Goal: Task Accomplishment & Management: Manage account settings

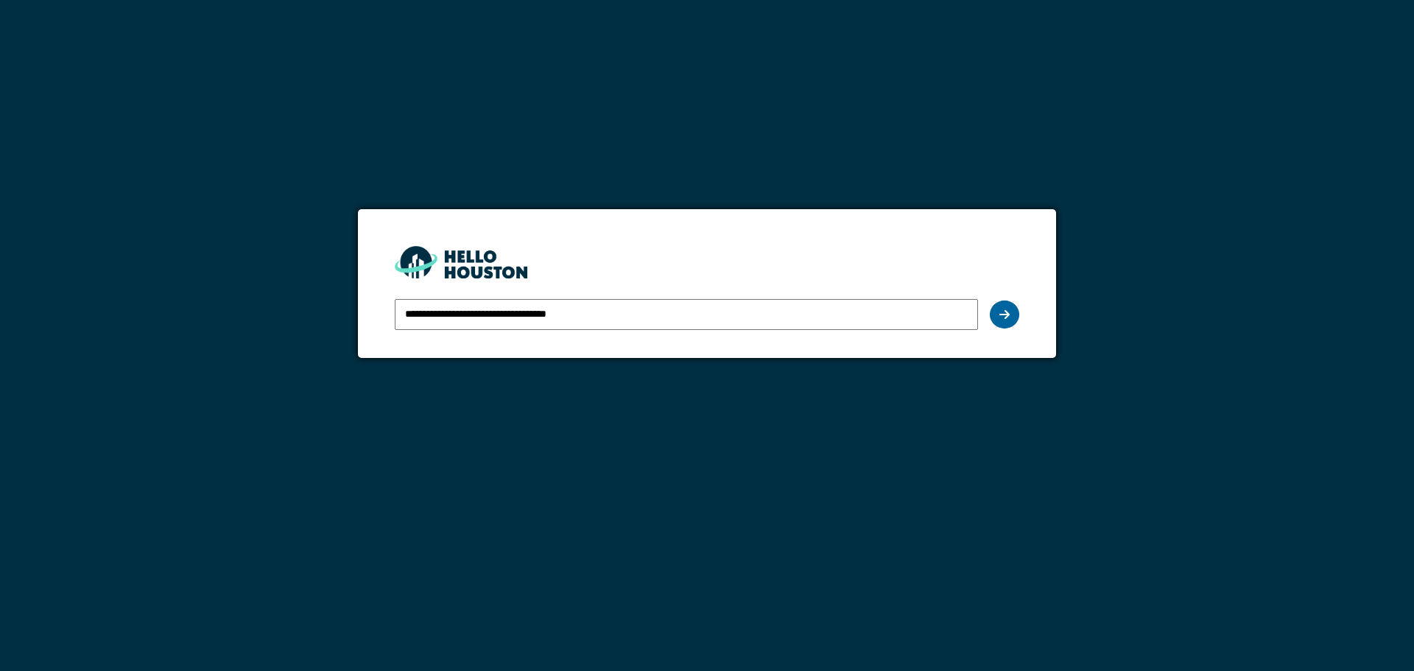
drag, startPoint x: 0, startPoint y: 0, endPoint x: 1005, endPoint y: 316, distance: 1053.5
click at [1005, 316] on icon at bounding box center [1004, 315] width 10 height 12
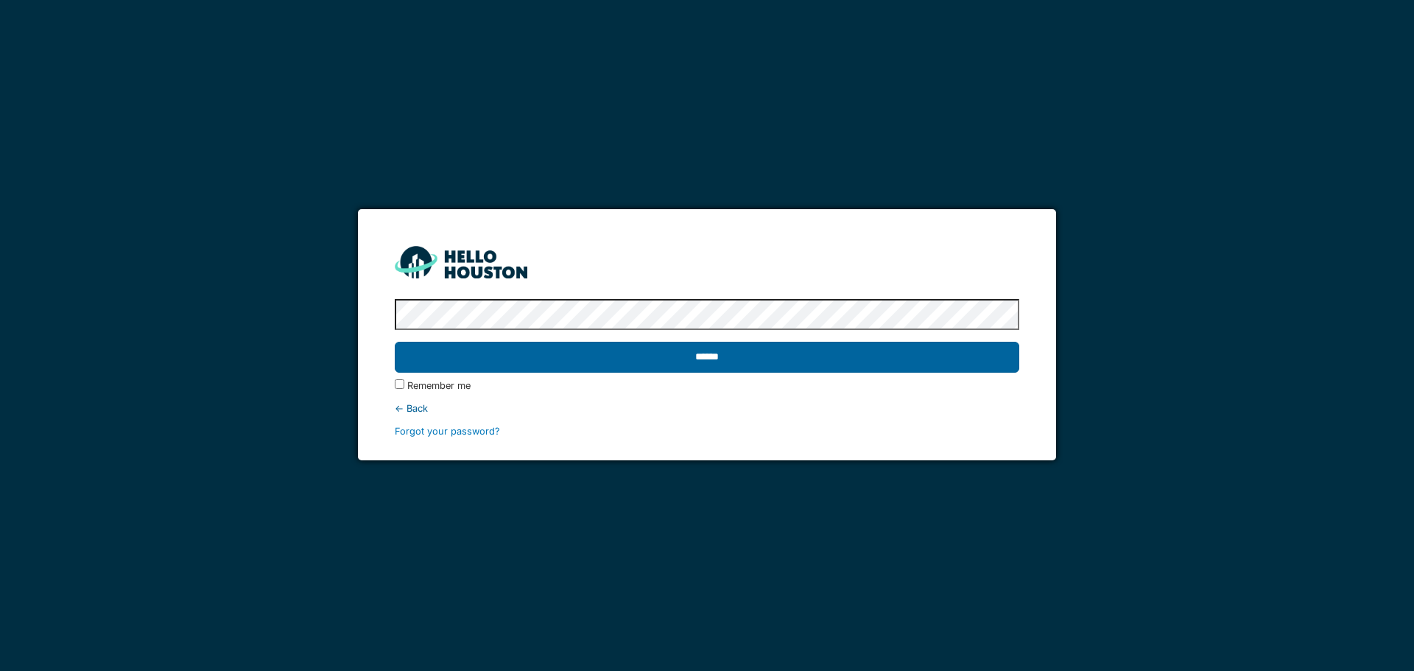
click at [906, 350] on input "******" at bounding box center [707, 357] width 624 height 31
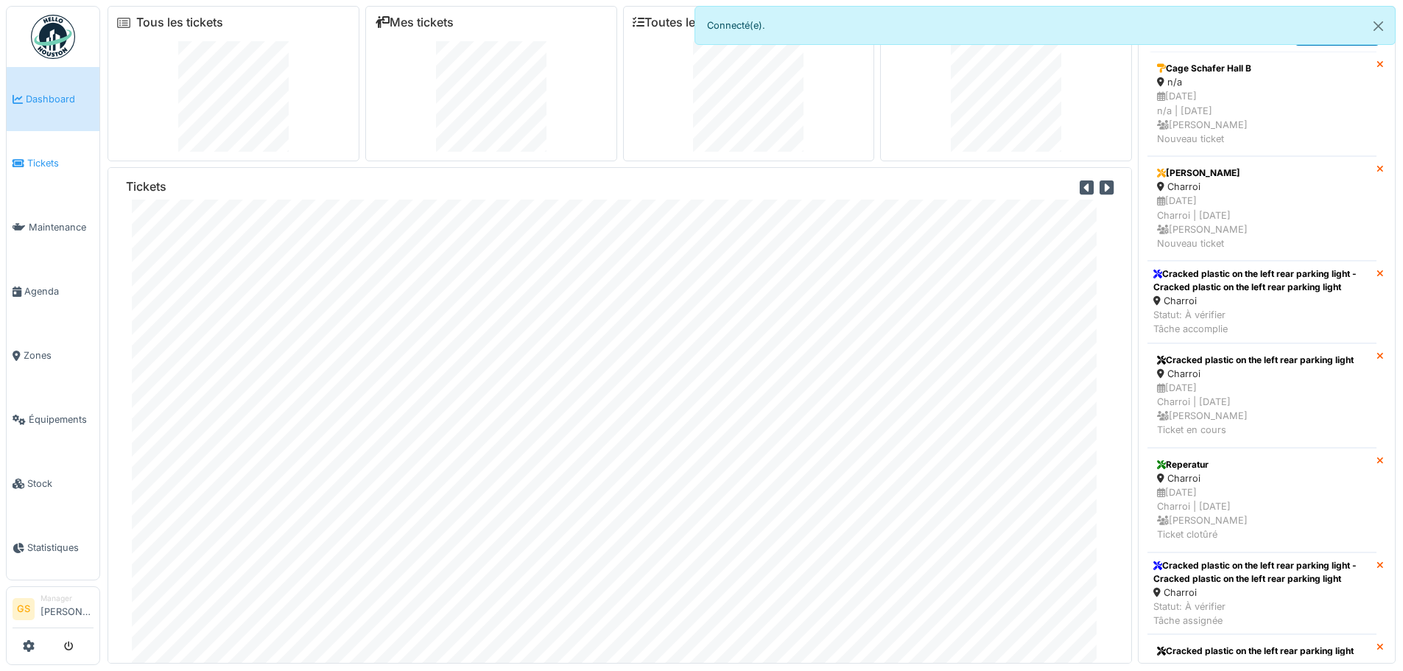
click at [35, 159] on span "Tickets" at bounding box center [60, 163] width 66 height 14
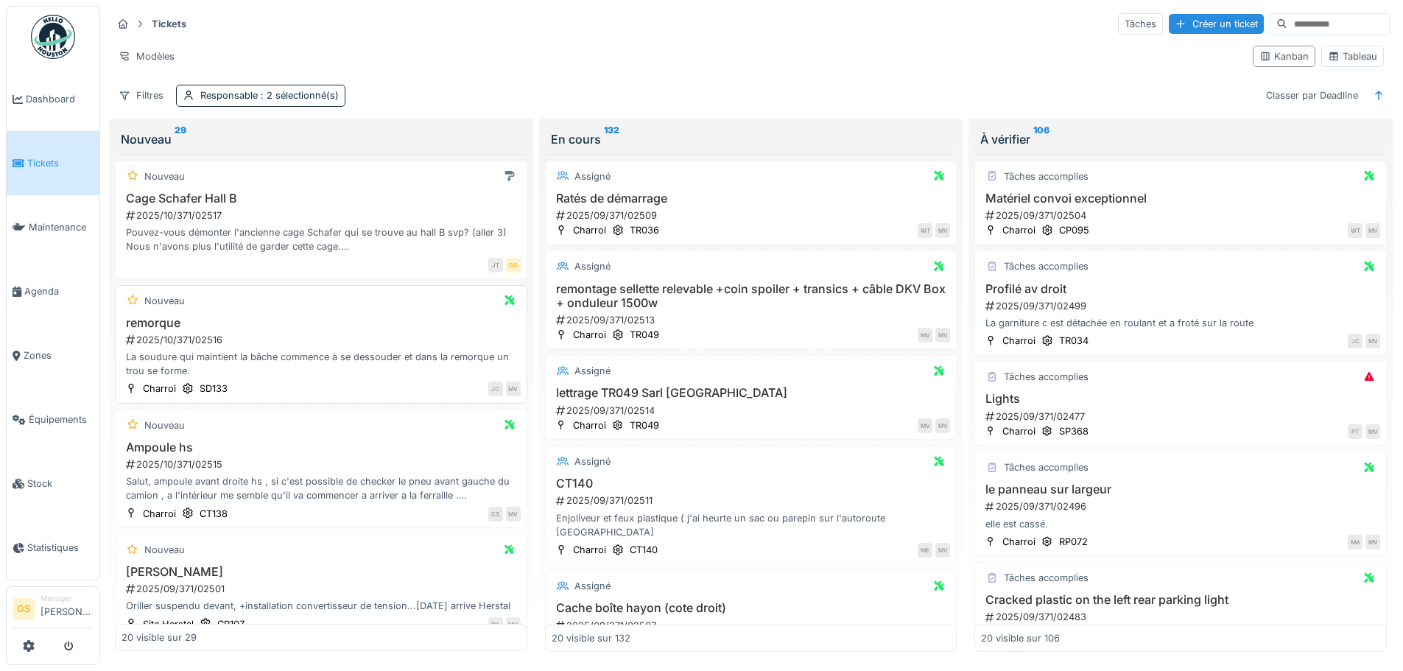
click at [199, 342] on div "2025/10/371/02516" at bounding box center [322, 340] width 396 height 14
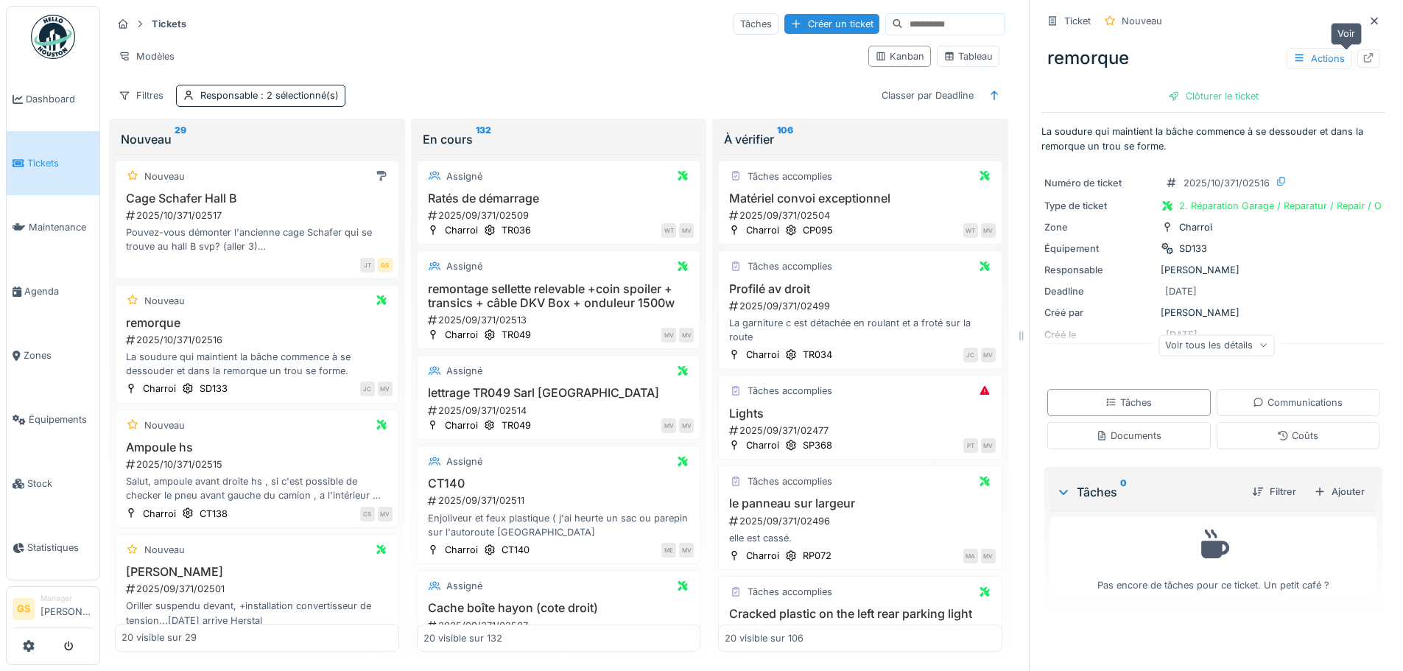
click at [1362, 57] on icon at bounding box center [1368, 58] width 12 height 10
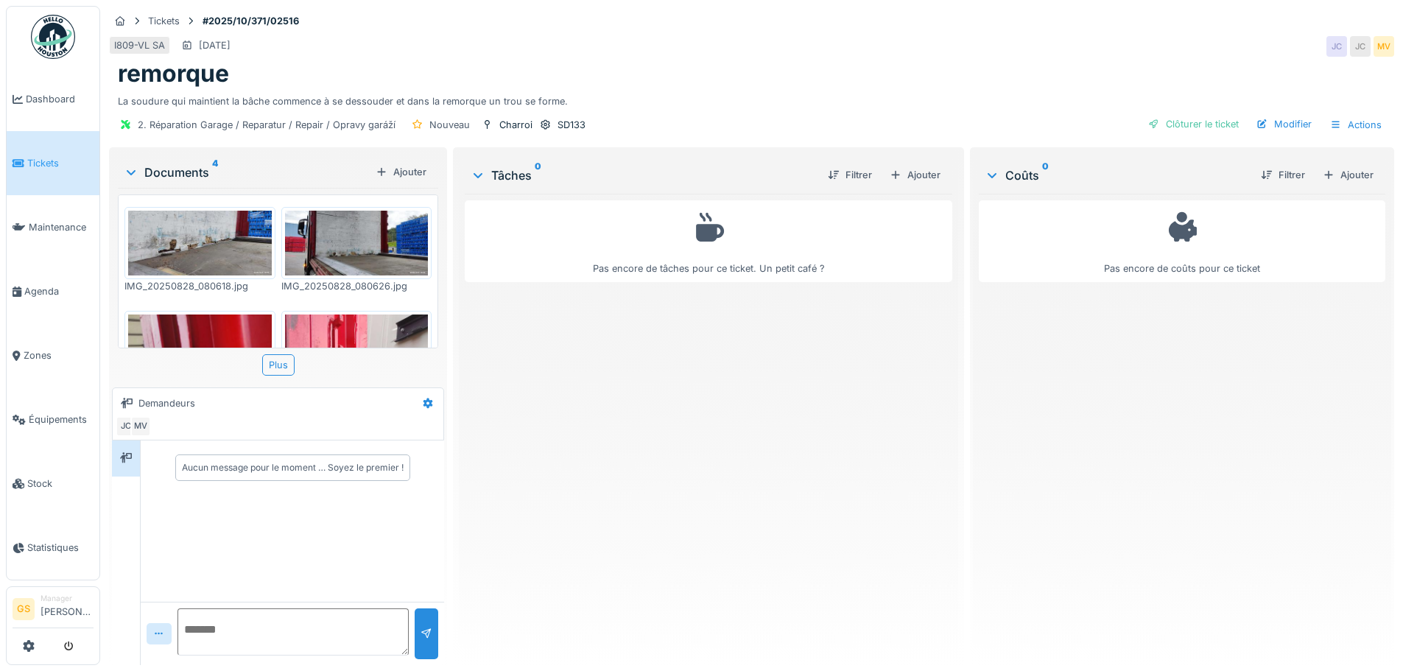
click at [38, 158] on span "Tickets" at bounding box center [60, 163] width 66 height 14
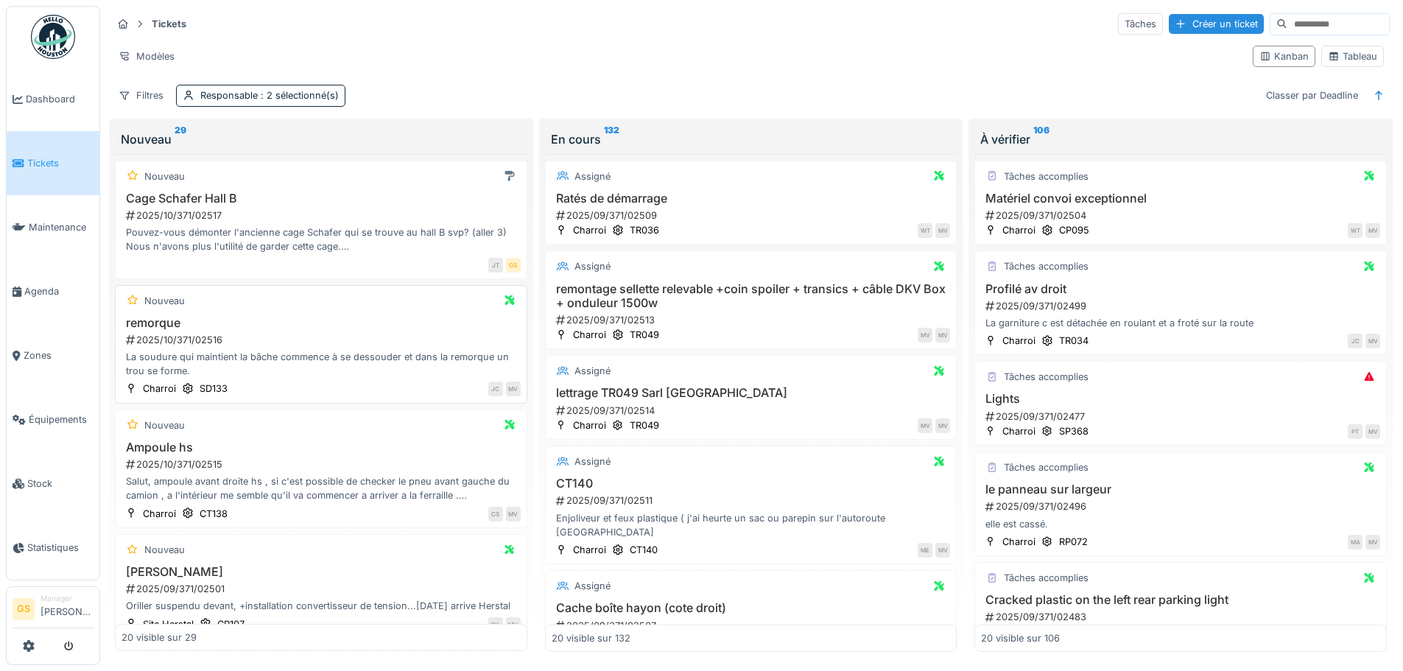
click at [200, 338] on div "2025/10/371/02516" at bounding box center [322, 340] width 396 height 14
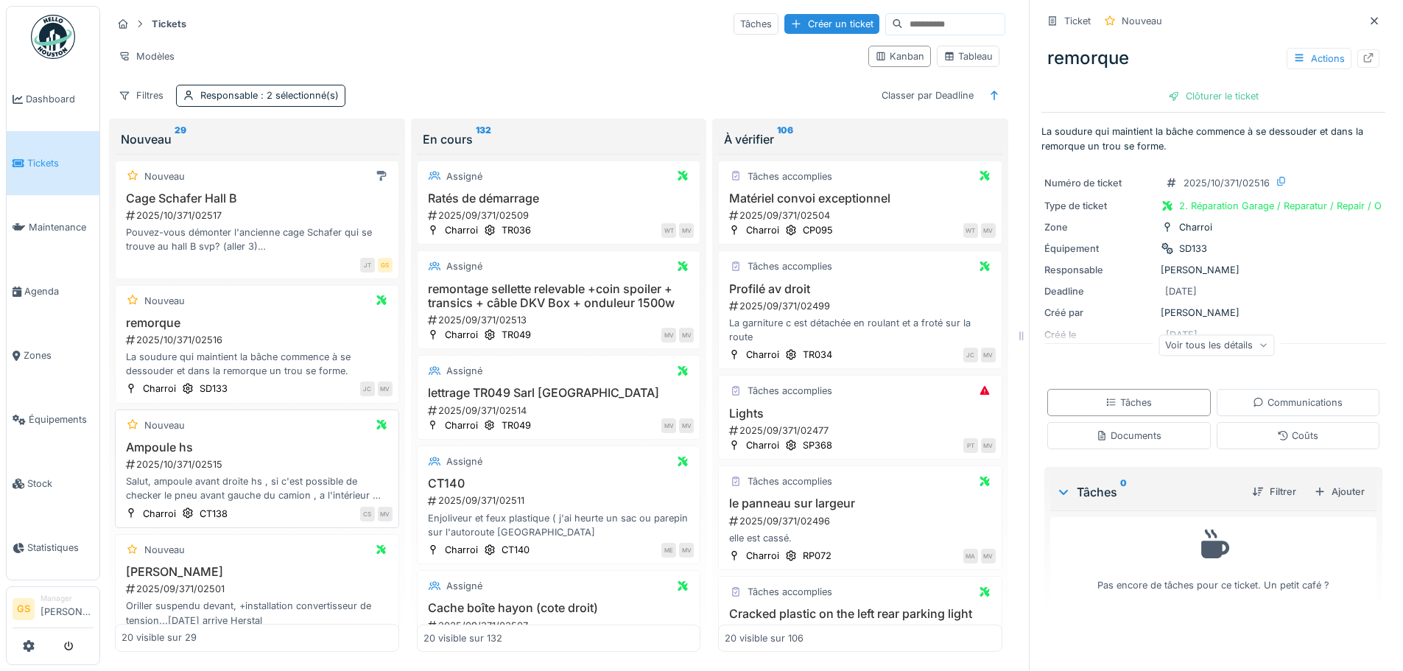
click at [189, 462] on div "2025/10/371/02515" at bounding box center [258, 464] width 268 height 14
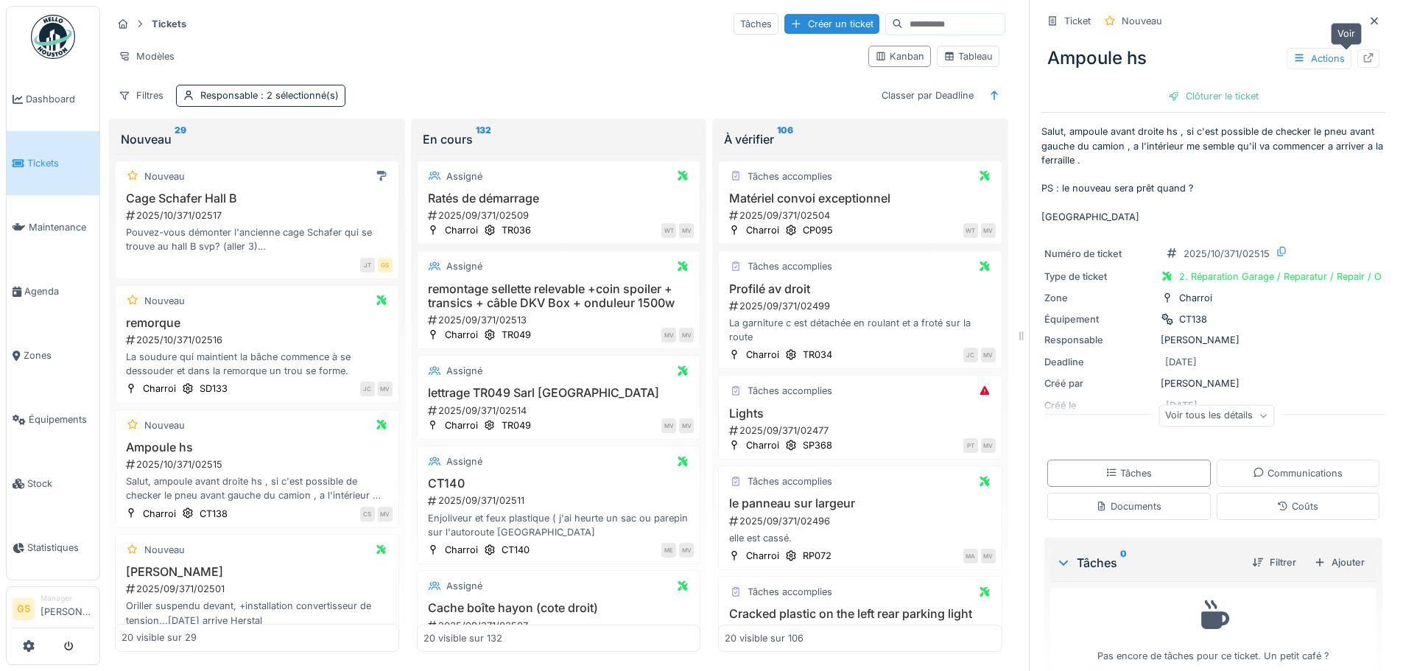
click at [1362, 57] on icon at bounding box center [1368, 58] width 12 height 10
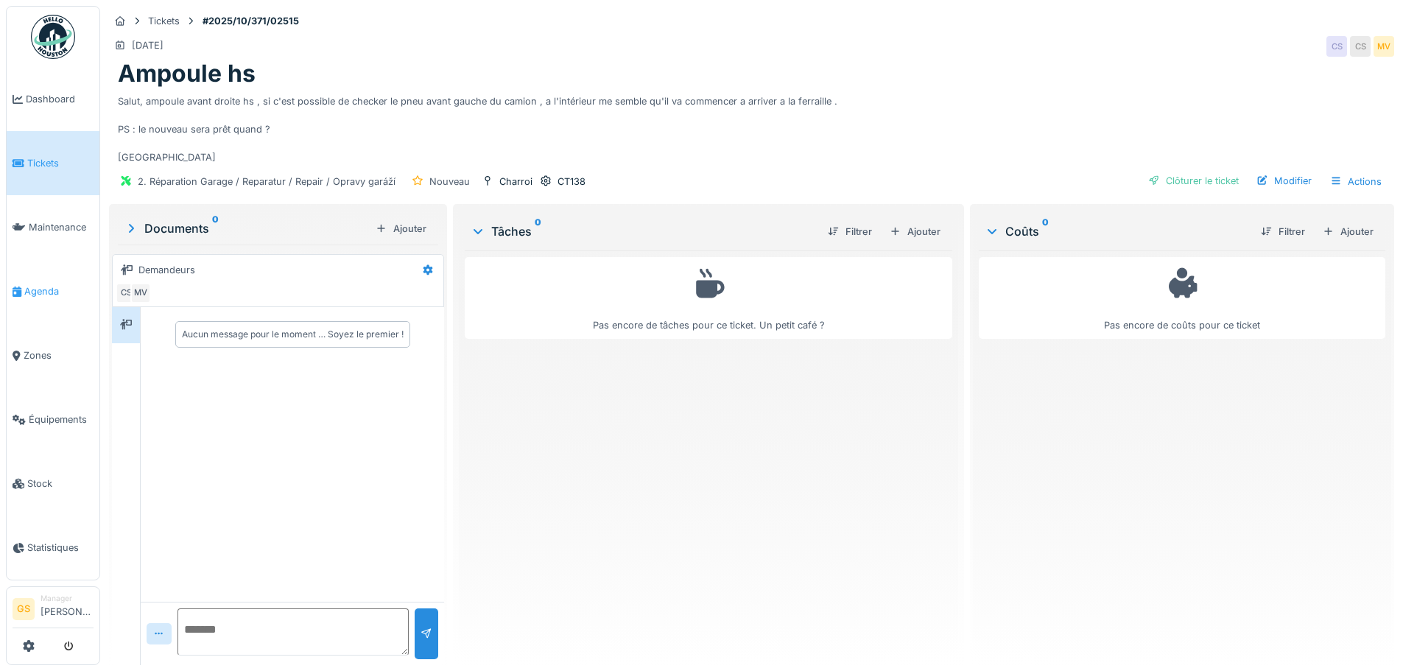
click at [54, 284] on span "Agenda" at bounding box center [58, 291] width 69 height 14
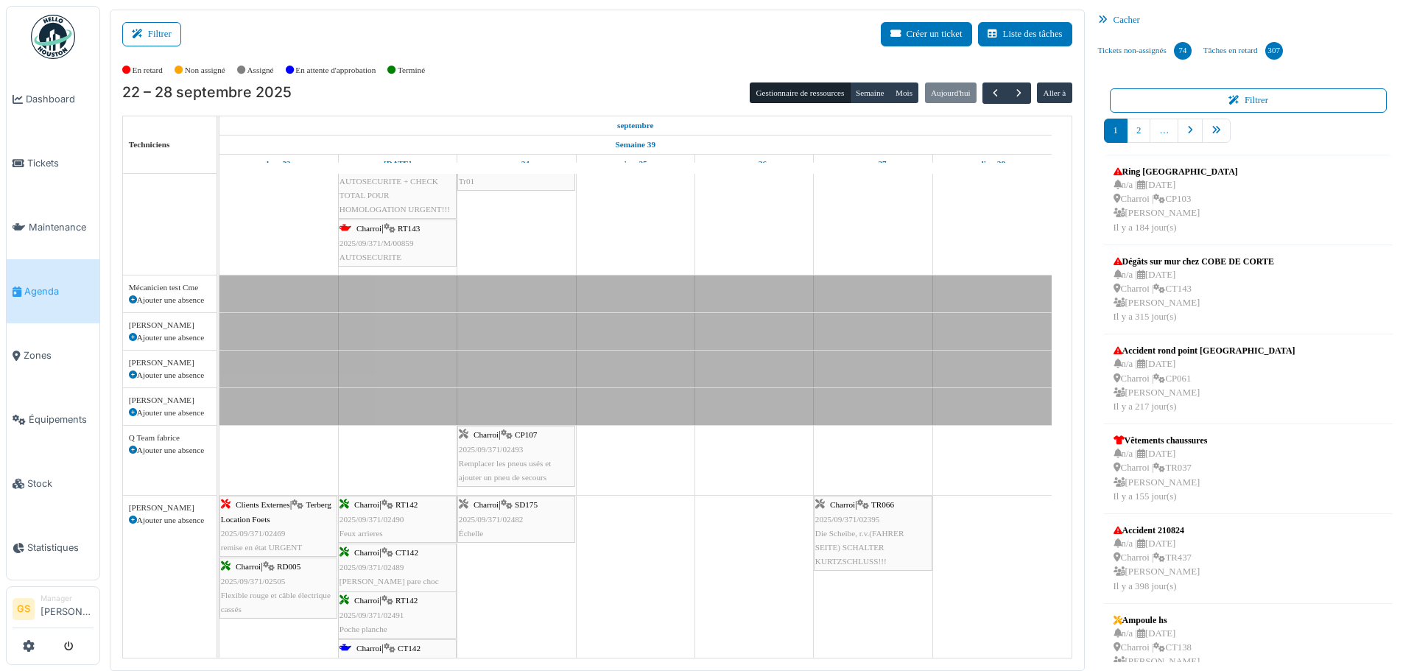
scroll to position [442, 0]
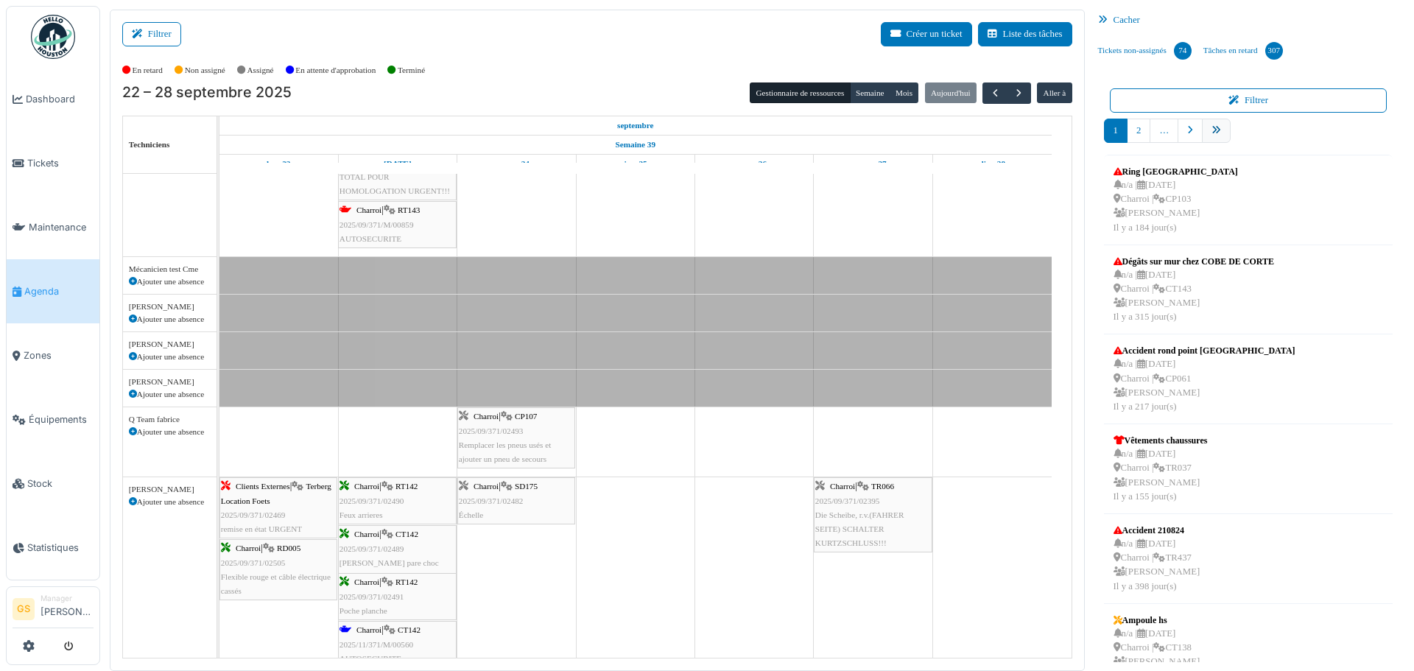
click at [1208, 137] on link "pager" at bounding box center [1216, 131] width 29 height 24
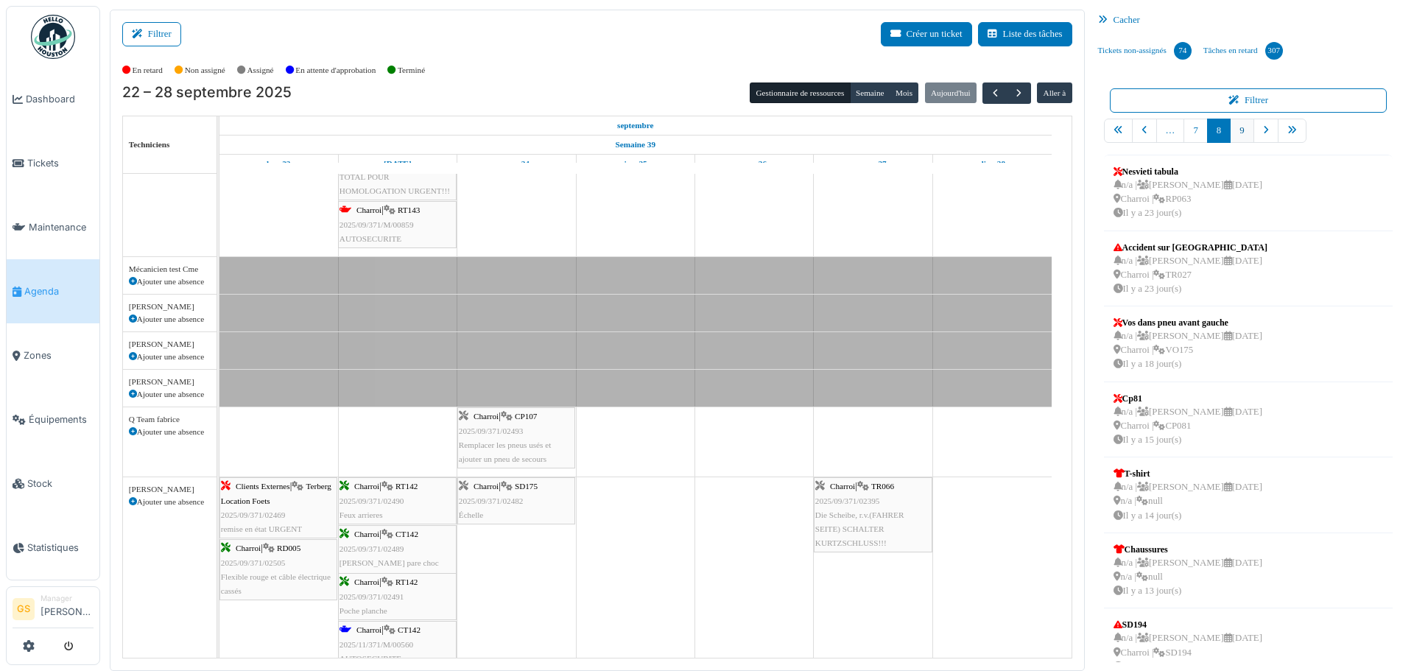
click at [1231, 130] on link "9" at bounding box center [1242, 131] width 24 height 24
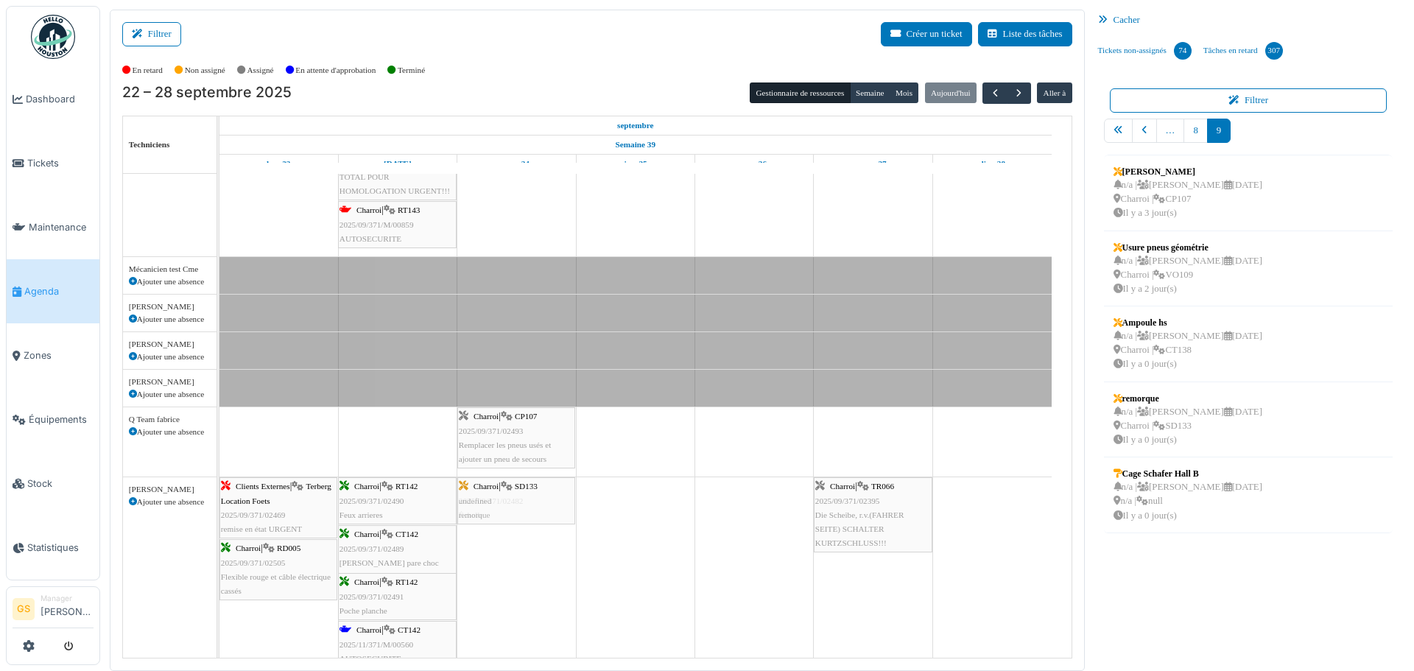
drag, startPoint x: 1152, startPoint y: 413, endPoint x: 540, endPoint y: 584, distance: 635.3
click at [540, 584] on div "Filtrer Créer un ticket Liste des tâches Afficher les tâches non assignées *** …" at bounding box center [756, 340] width 1309 height 661
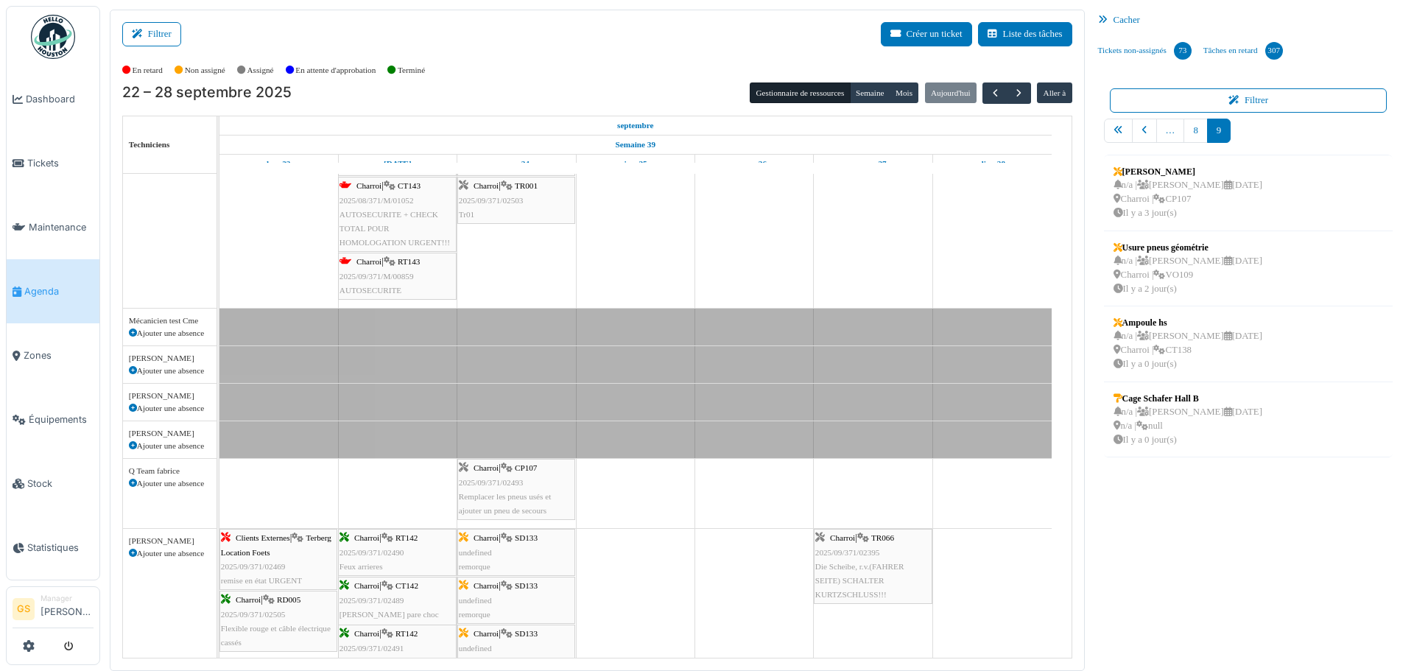
scroll to position [295, 0]
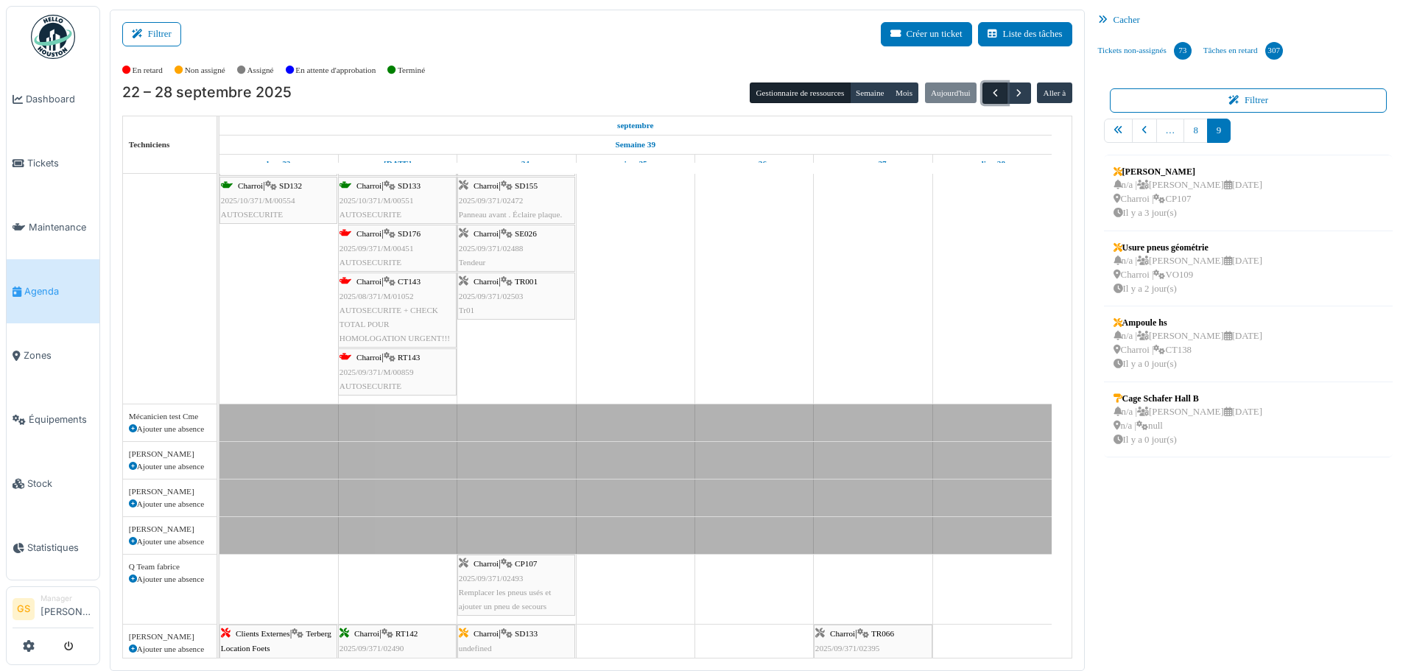
click at [989, 89] on span "button" at bounding box center [995, 93] width 13 height 13
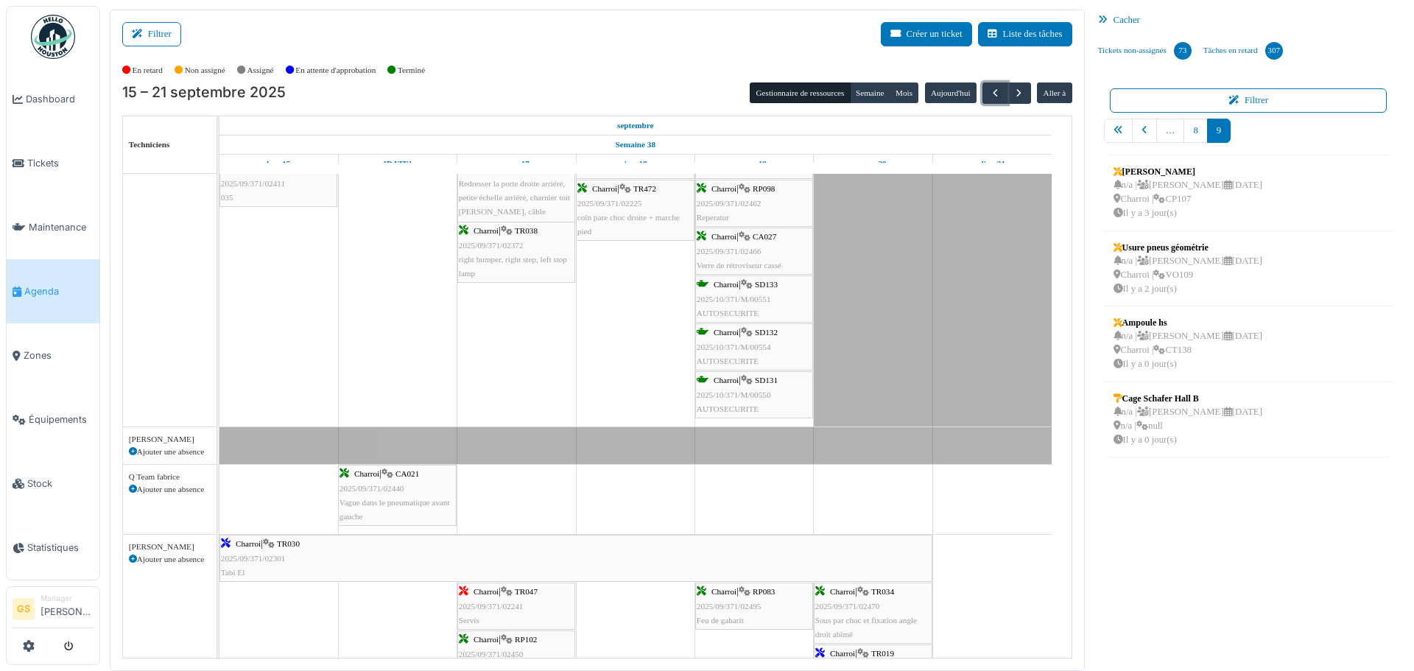
scroll to position [0, 0]
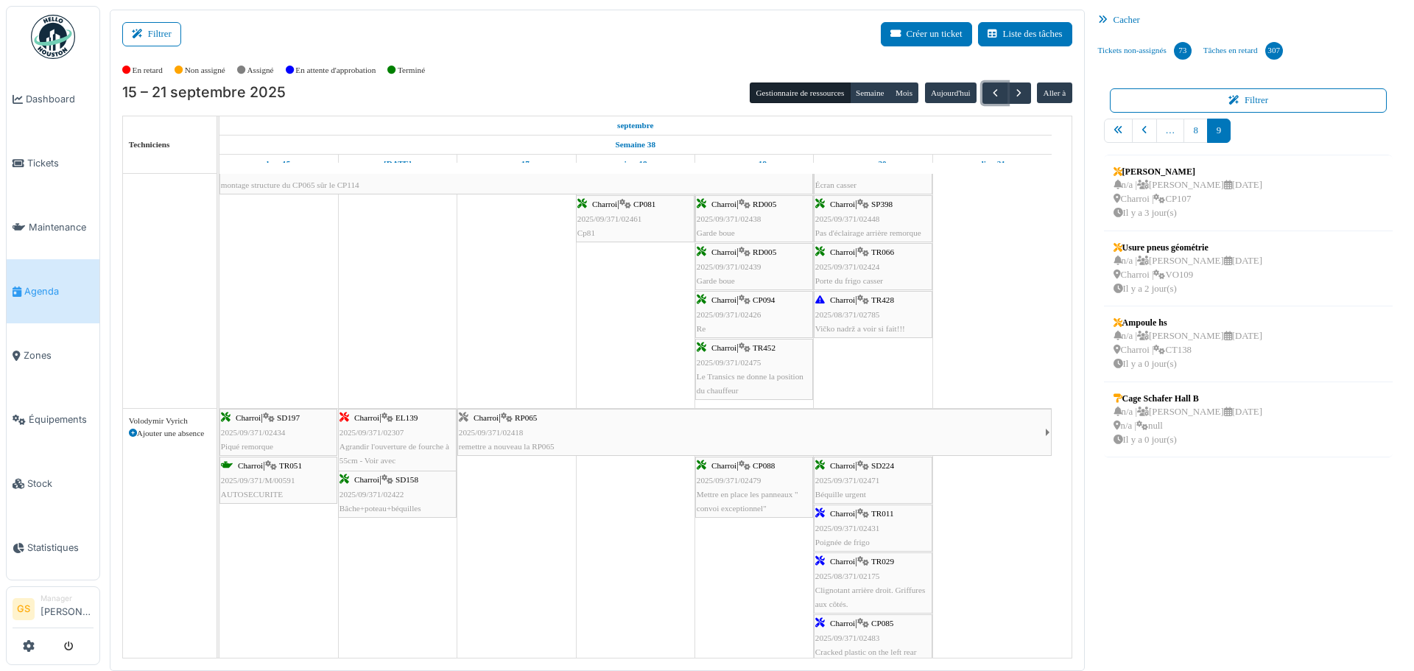
click at [272, 466] on icon at bounding box center [271, 466] width 12 height 10
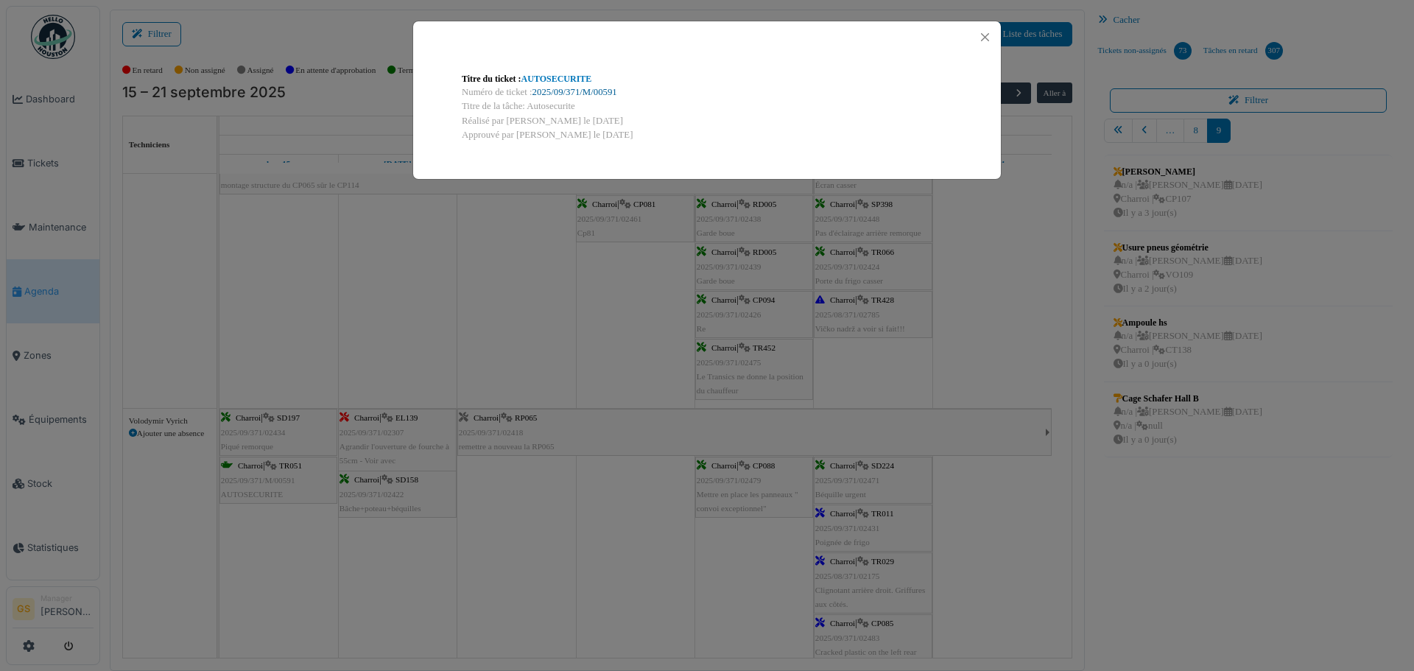
click at [577, 88] on link "2025/09/371/M/00591" at bounding box center [574, 92] width 85 height 10
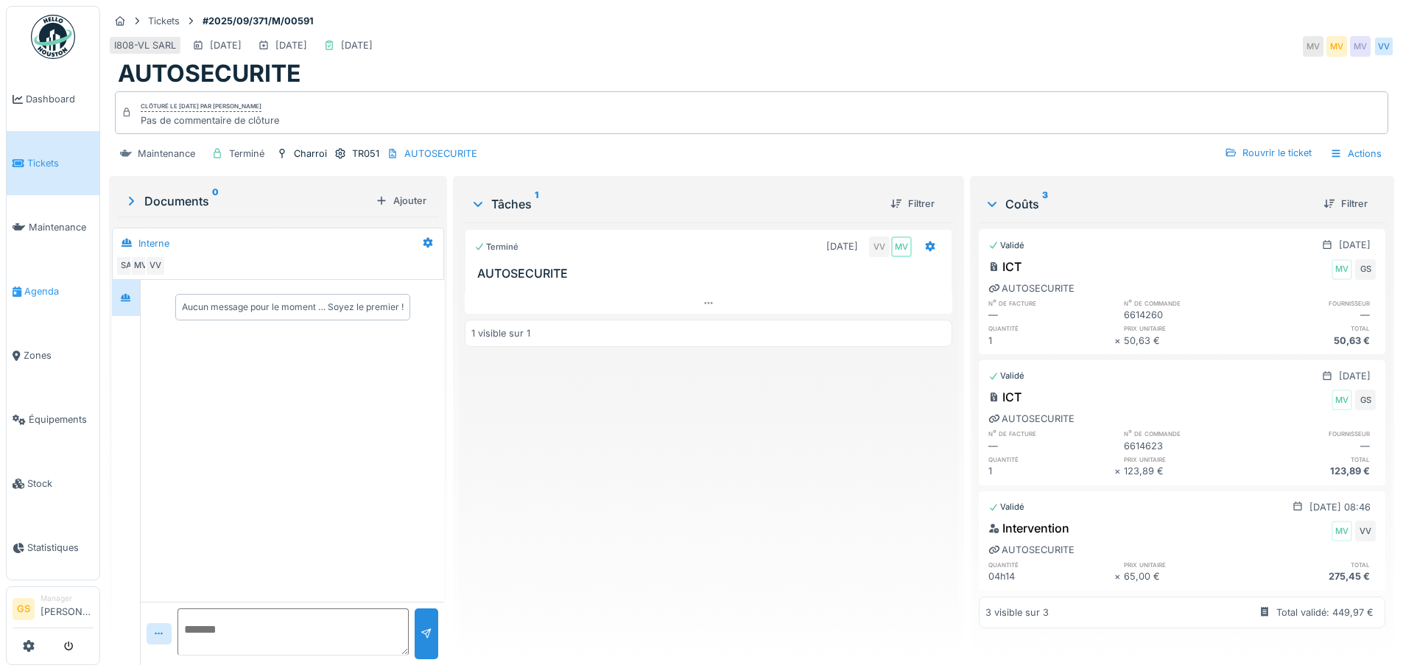
click at [24, 286] on span "Agenda" at bounding box center [58, 291] width 69 height 14
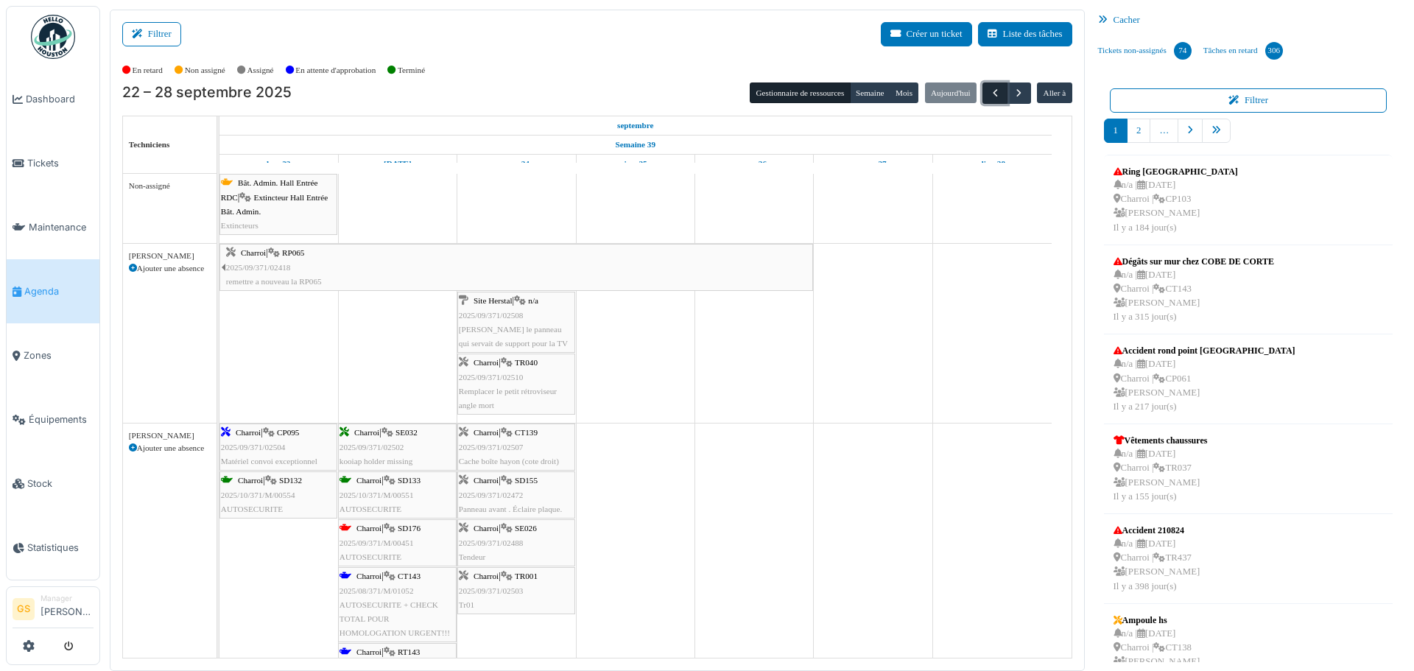
click at [989, 89] on span "button" at bounding box center [995, 93] width 13 height 13
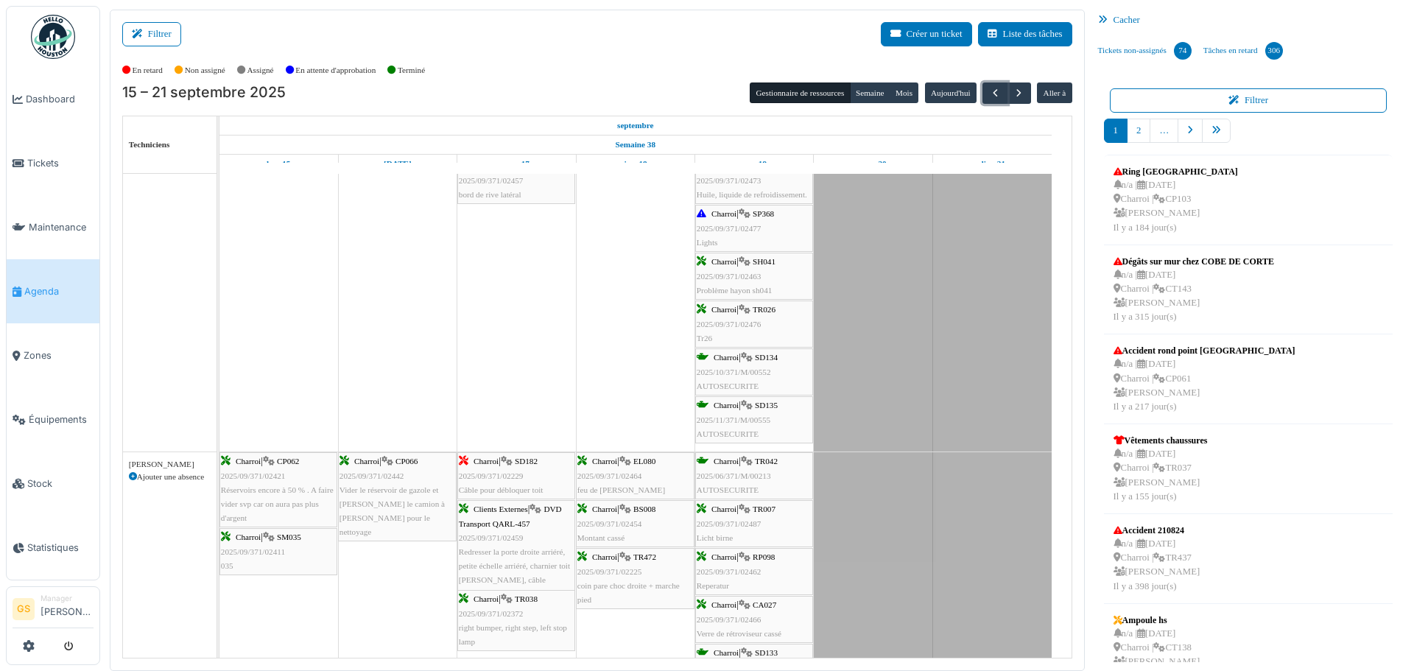
scroll to position [582, 0]
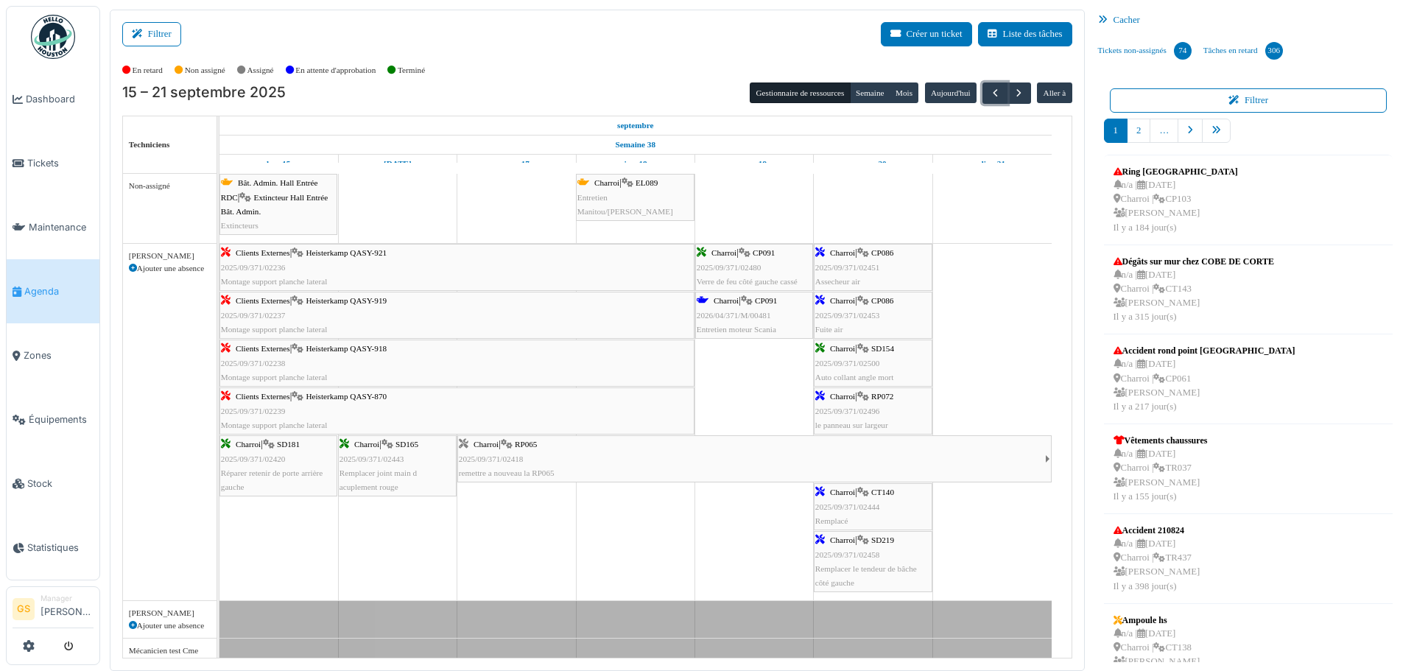
click at [495, 456] on span "2025/09/371/02418" at bounding box center [491, 458] width 65 height 9
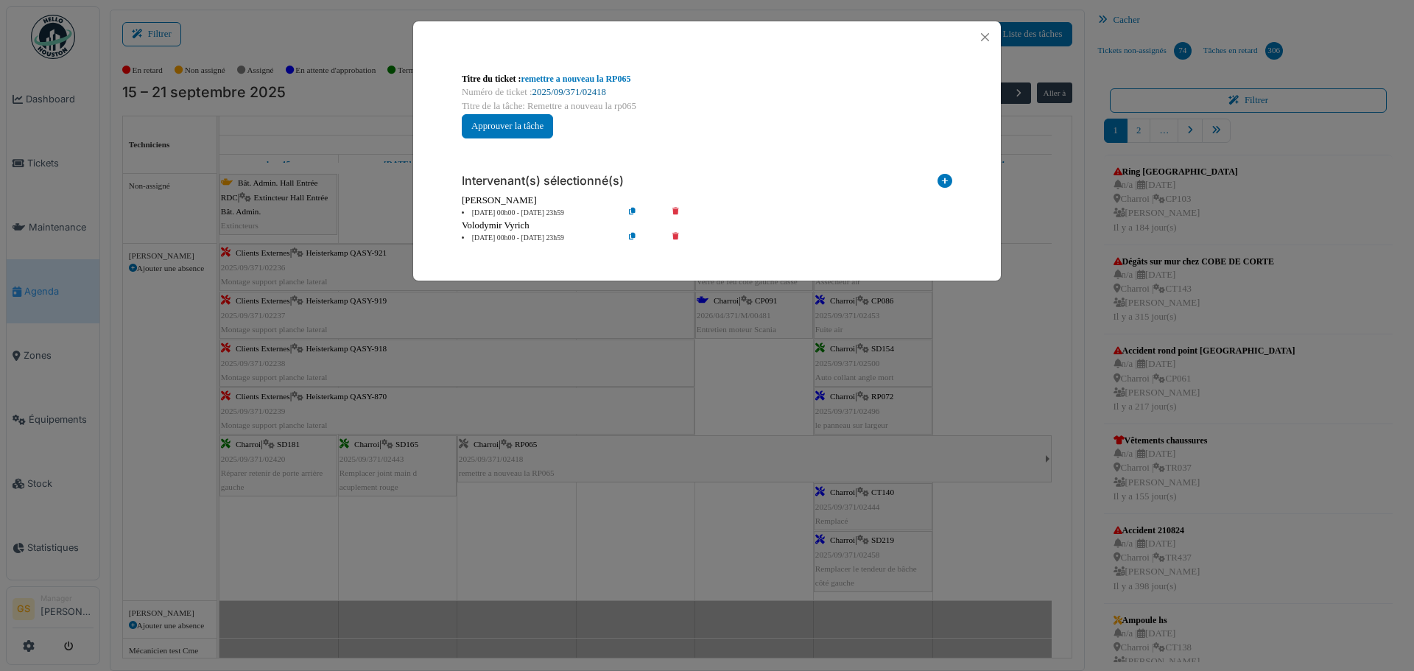
click at [579, 89] on link "2025/09/371/02418" at bounding box center [569, 92] width 74 height 10
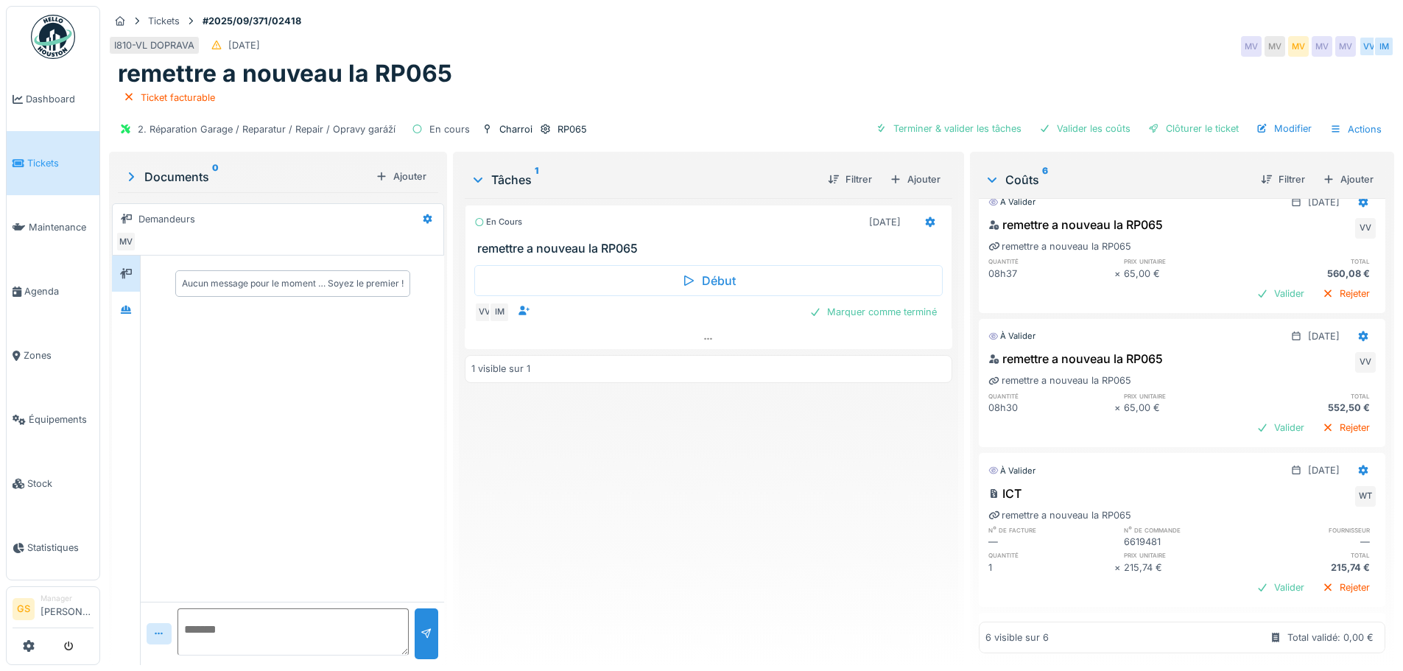
scroll to position [339, 0]
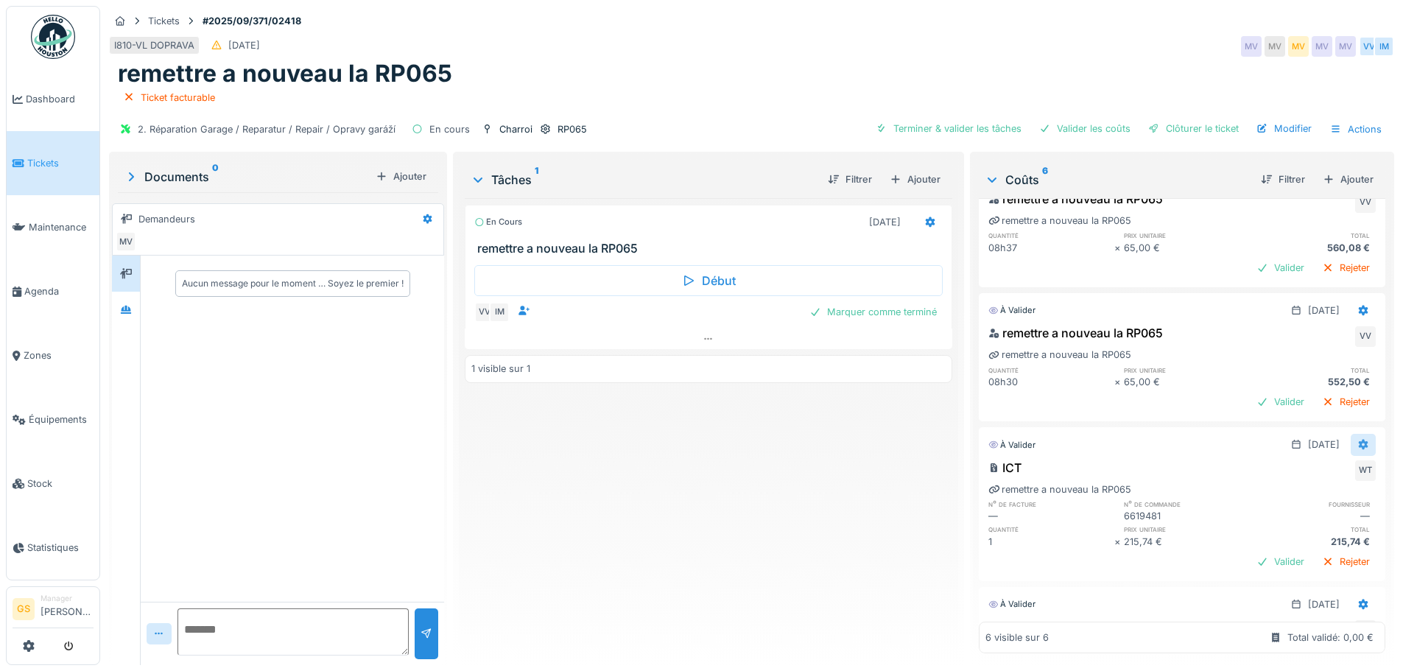
click at [1358, 440] on icon at bounding box center [1363, 445] width 10 height 10
click at [1307, 467] on div "Modifier" at bounding box center [1290, 478] width 71 height 22
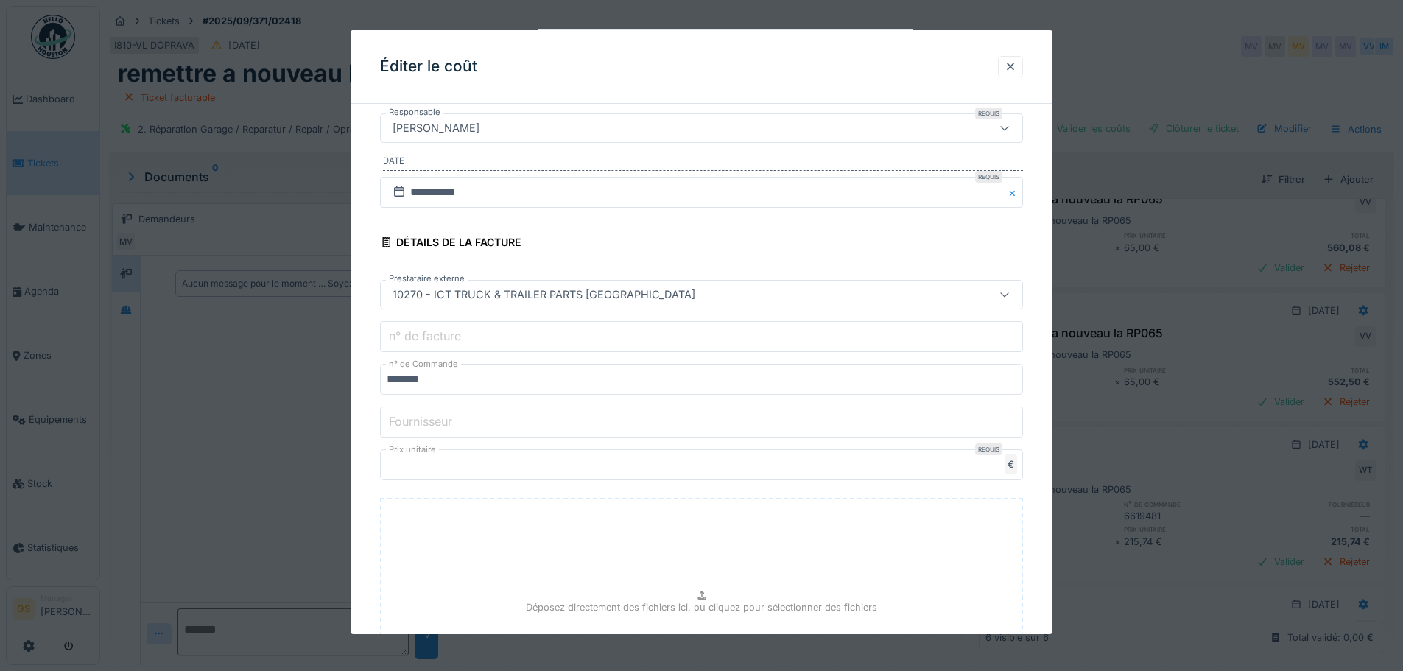
scroll to position [147, 0]
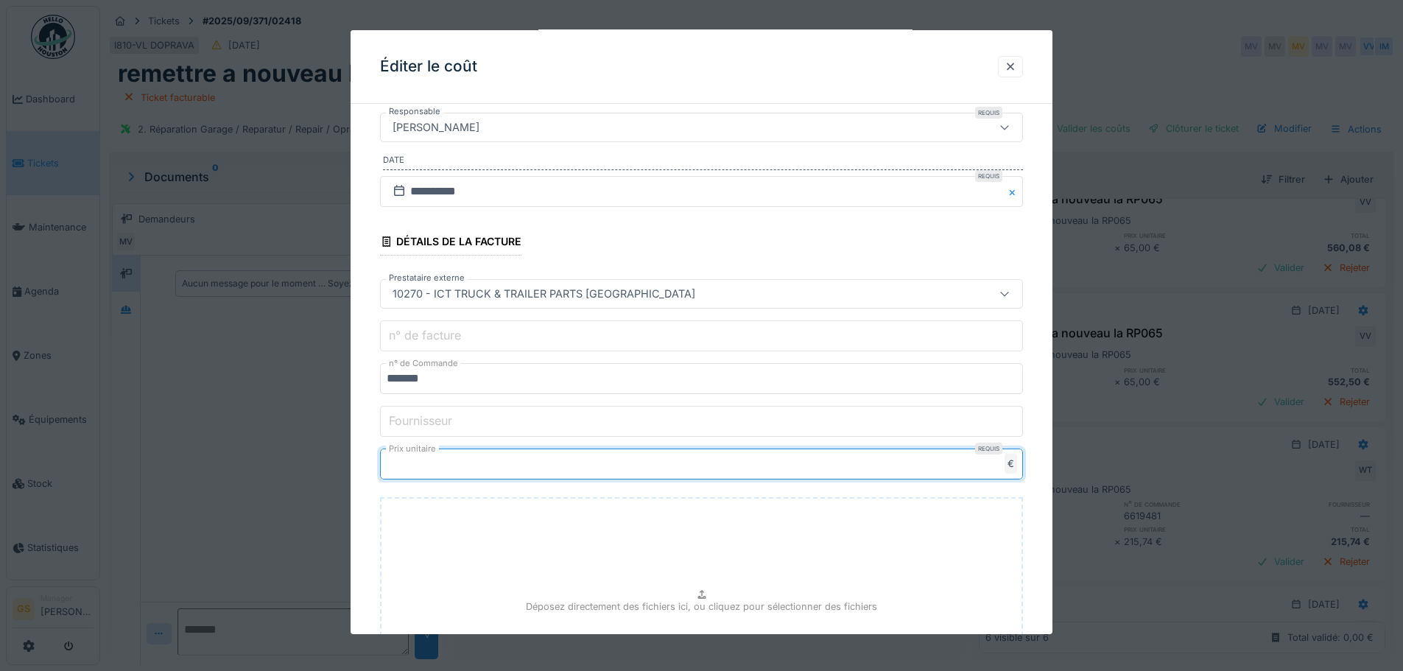
click at [434, 464] on input "******" at bounding box center [701, 463] width 643 height 31
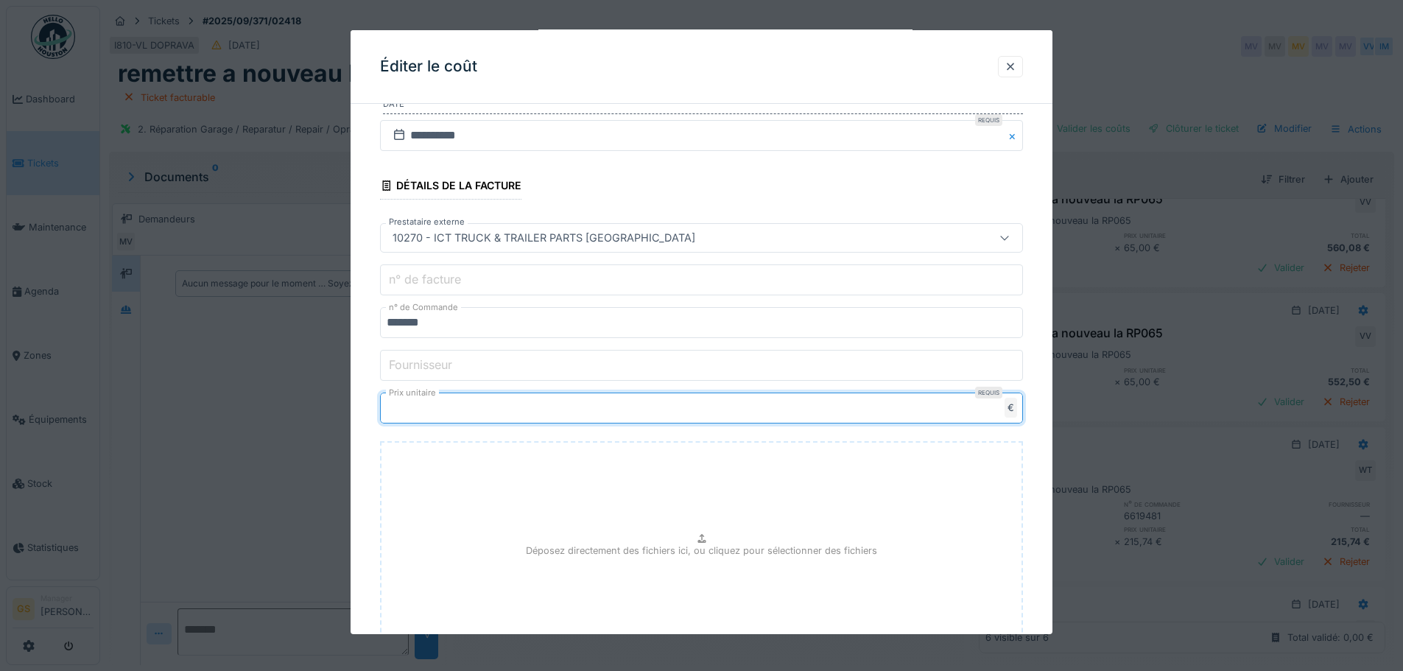
scroll to position [327, 0]
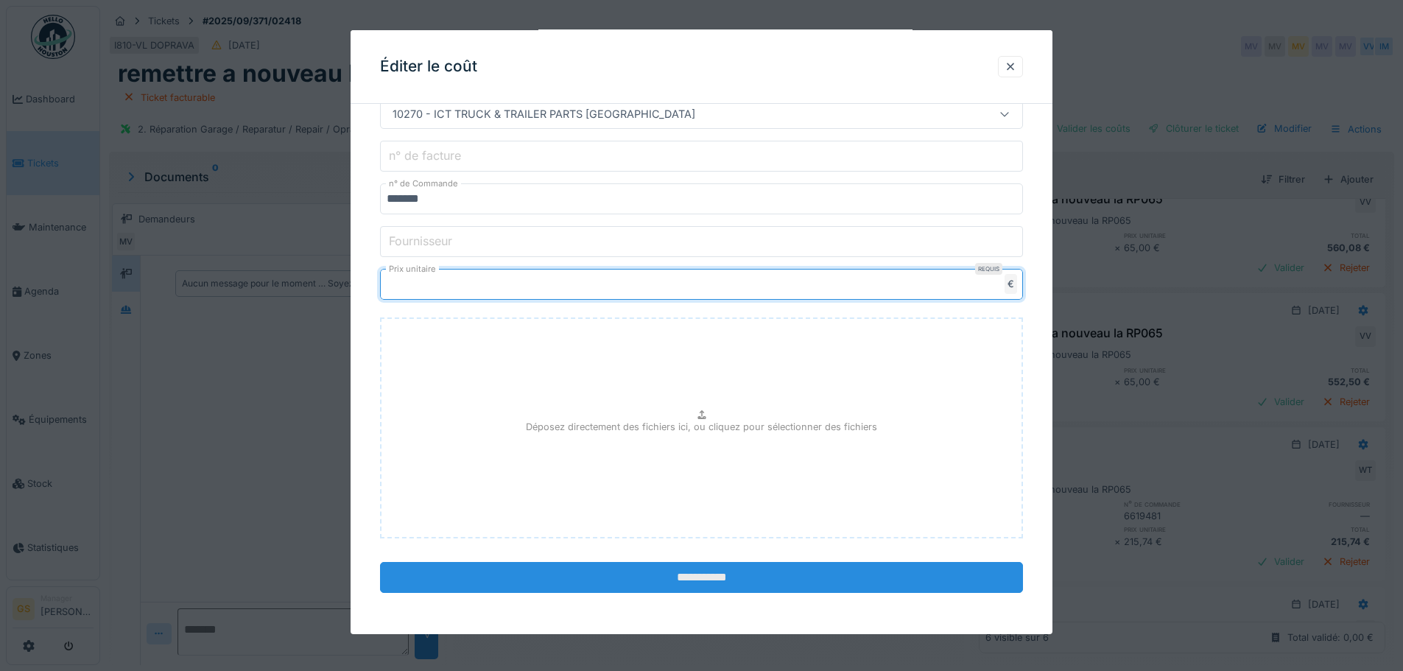
type input "******"
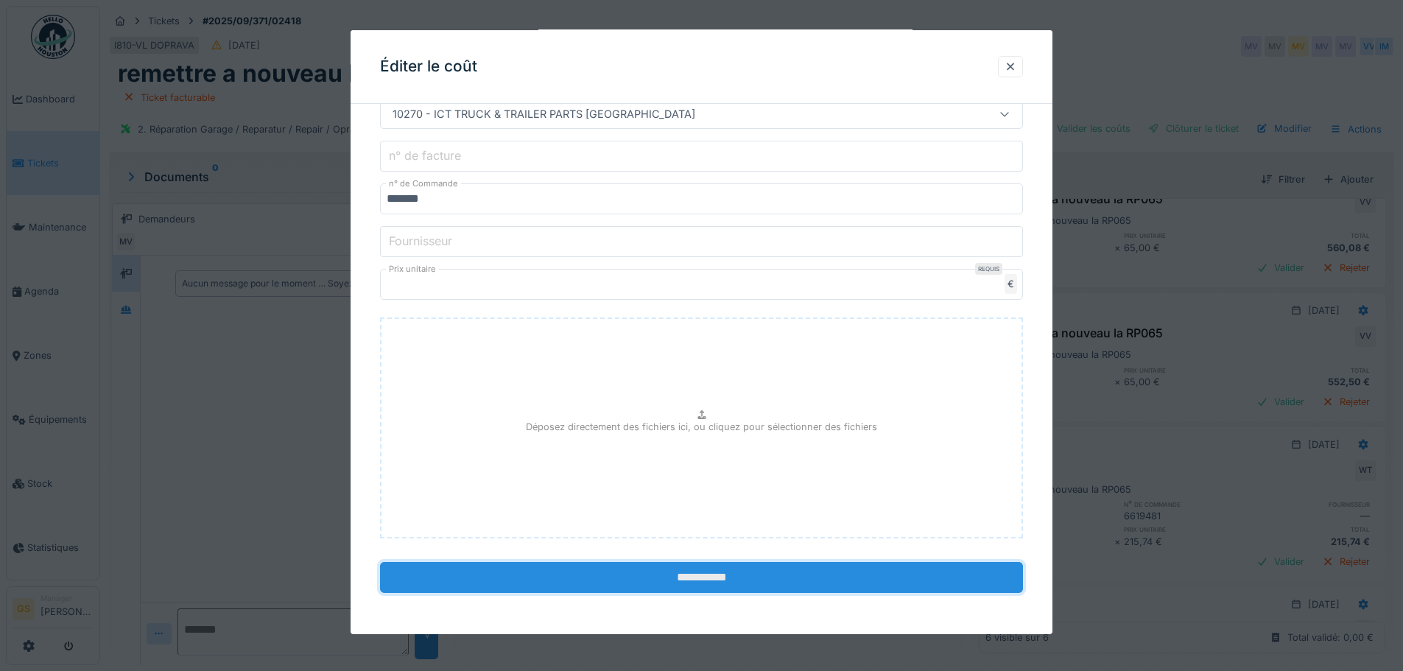
click at [674, 577] on input "**********" at bounding box center [701, 577] width 643 height 31
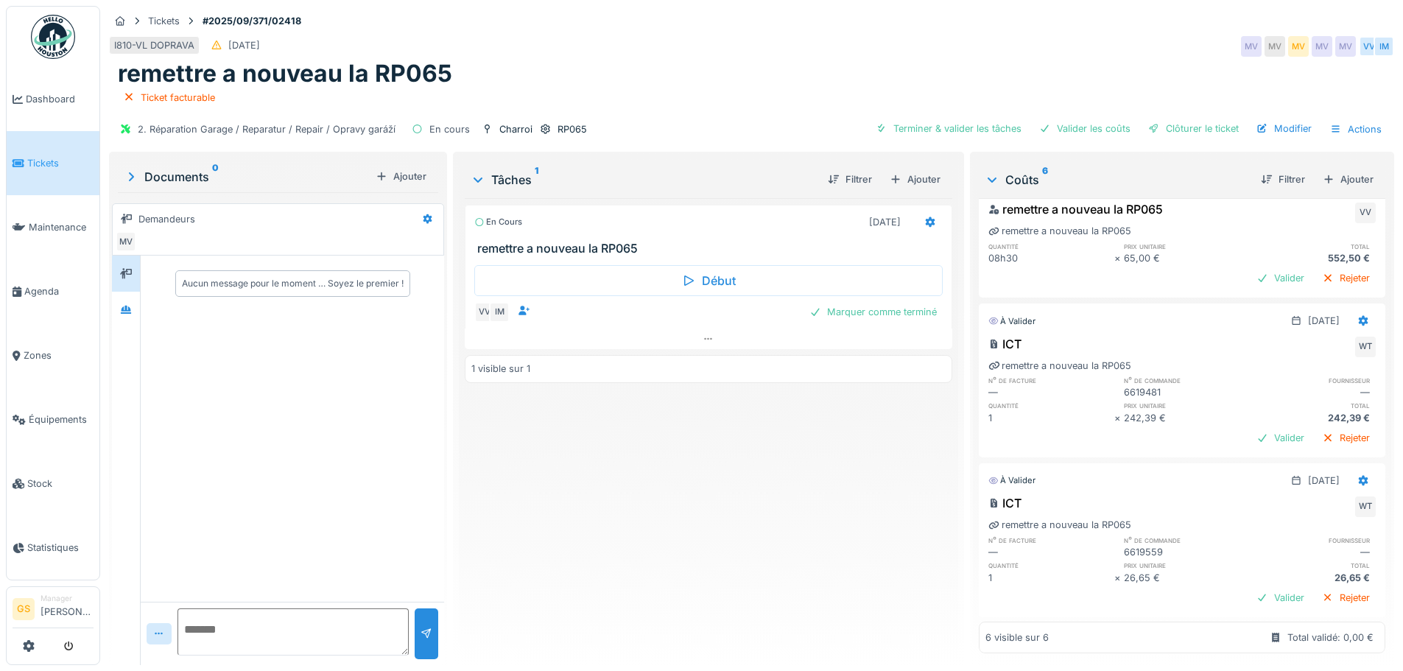
scroll to position [487, 0]
click at [35, 289] on span "Agenda" at bounding box center [58, 291] width 69 height 14
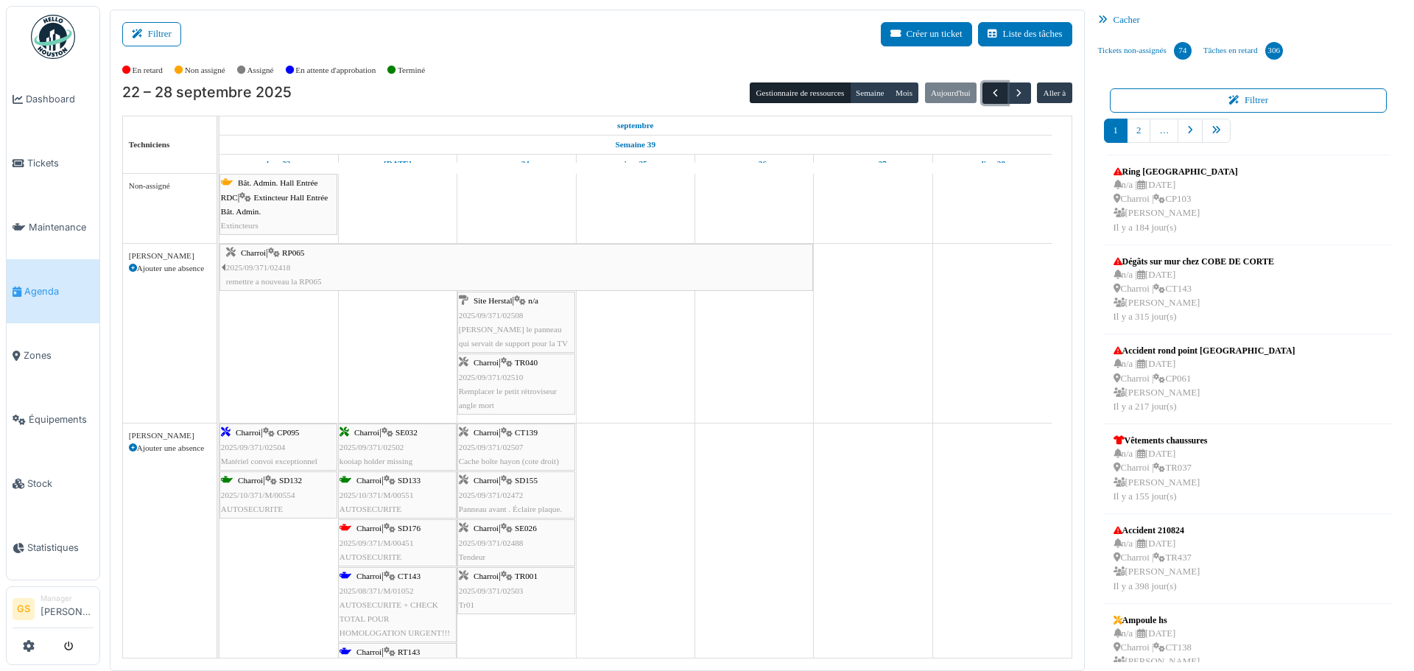
click at [989, 94] on span "button" at bounding box center [995, 93] width 13 height 13
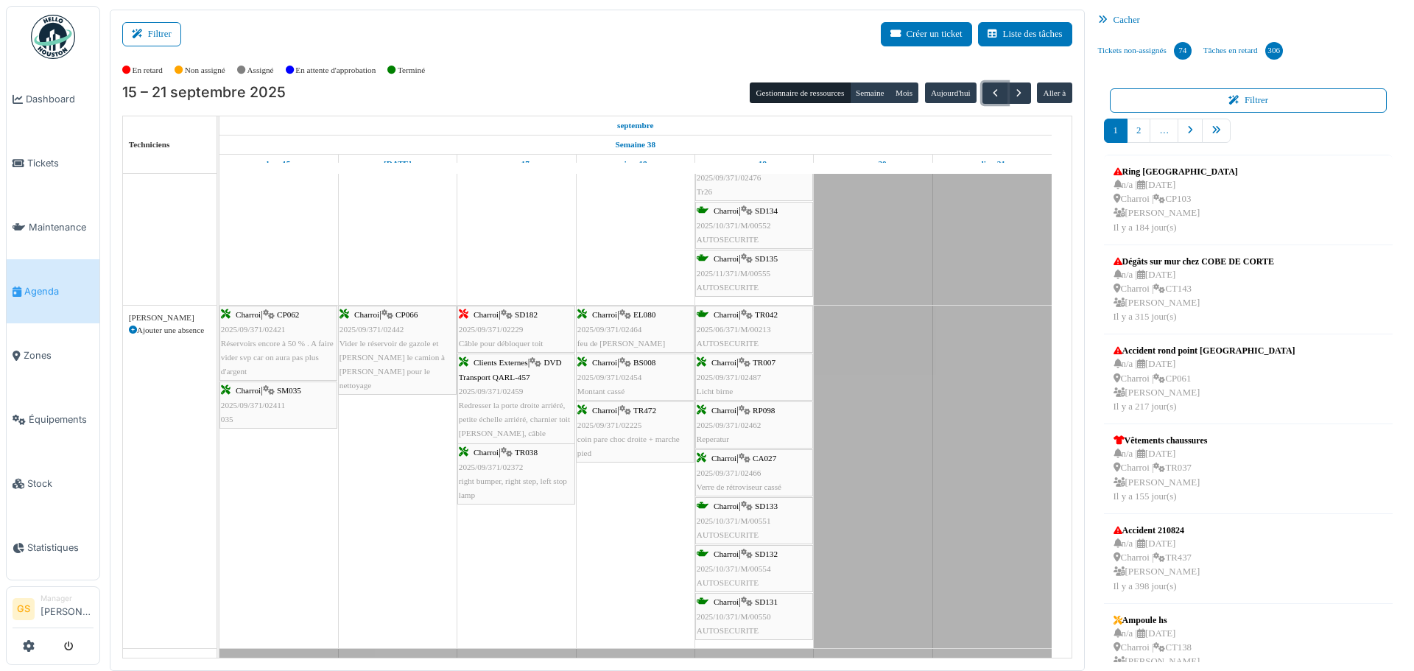
scroll to position [810, 0]
click at [480, 468] on span "2025/09/371/02372" at bounding box center [491, 466] width 65 height 9
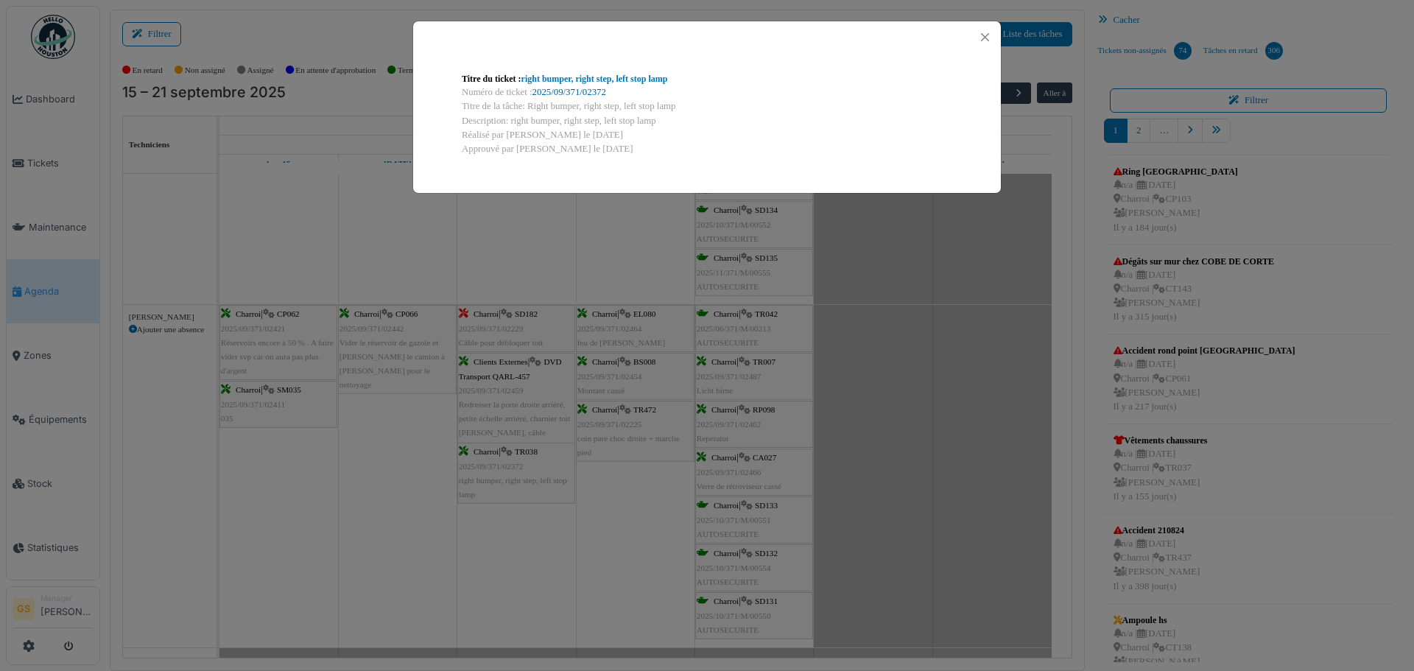
click at [568, 96] on link "2025/09/371/02372" at bounding box center [569, 92] width 74 height 10
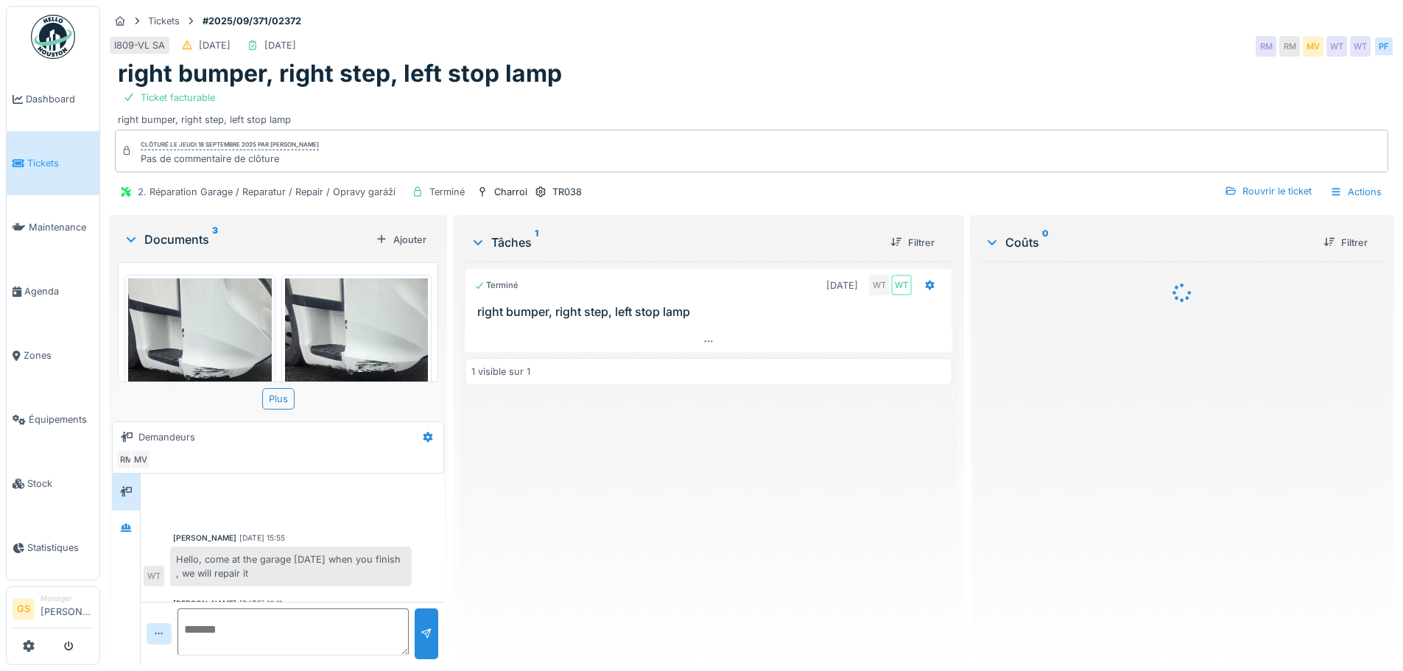
scroll to position [71, 0]
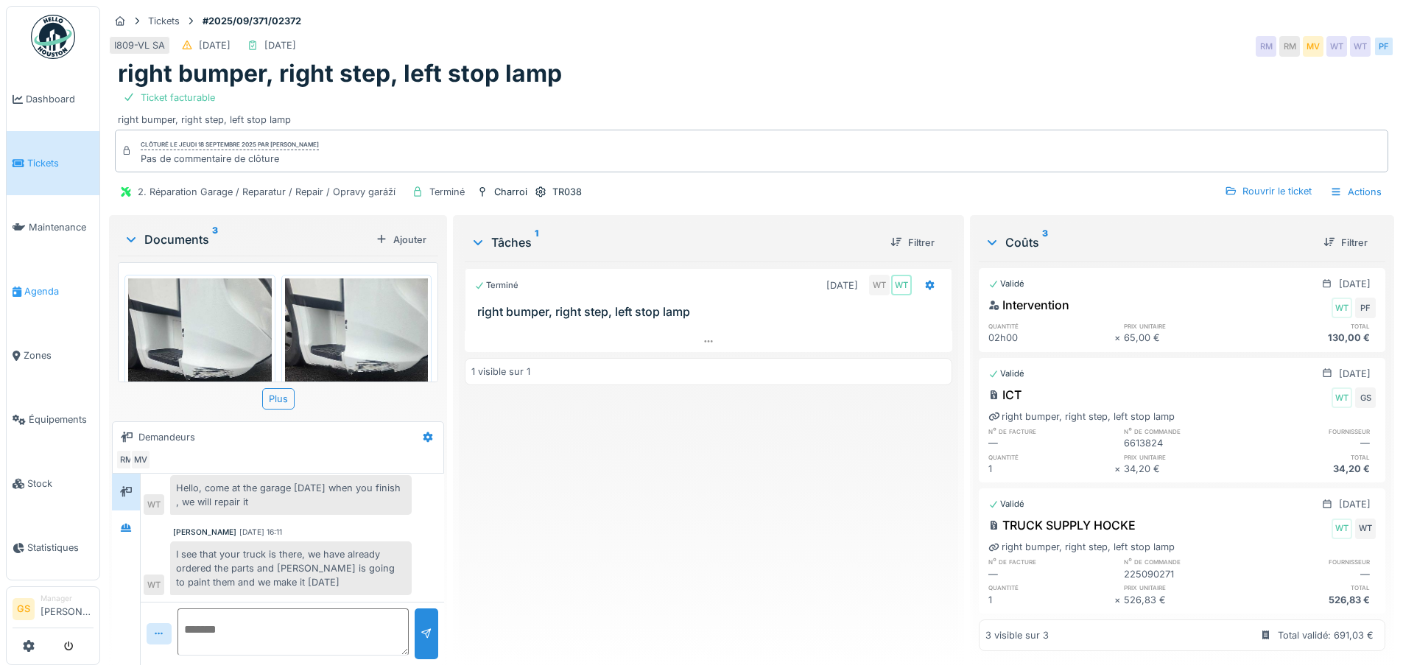
click at [28, 286] on span "Agenda" at bounding box center [58, 291] width 69 height 14
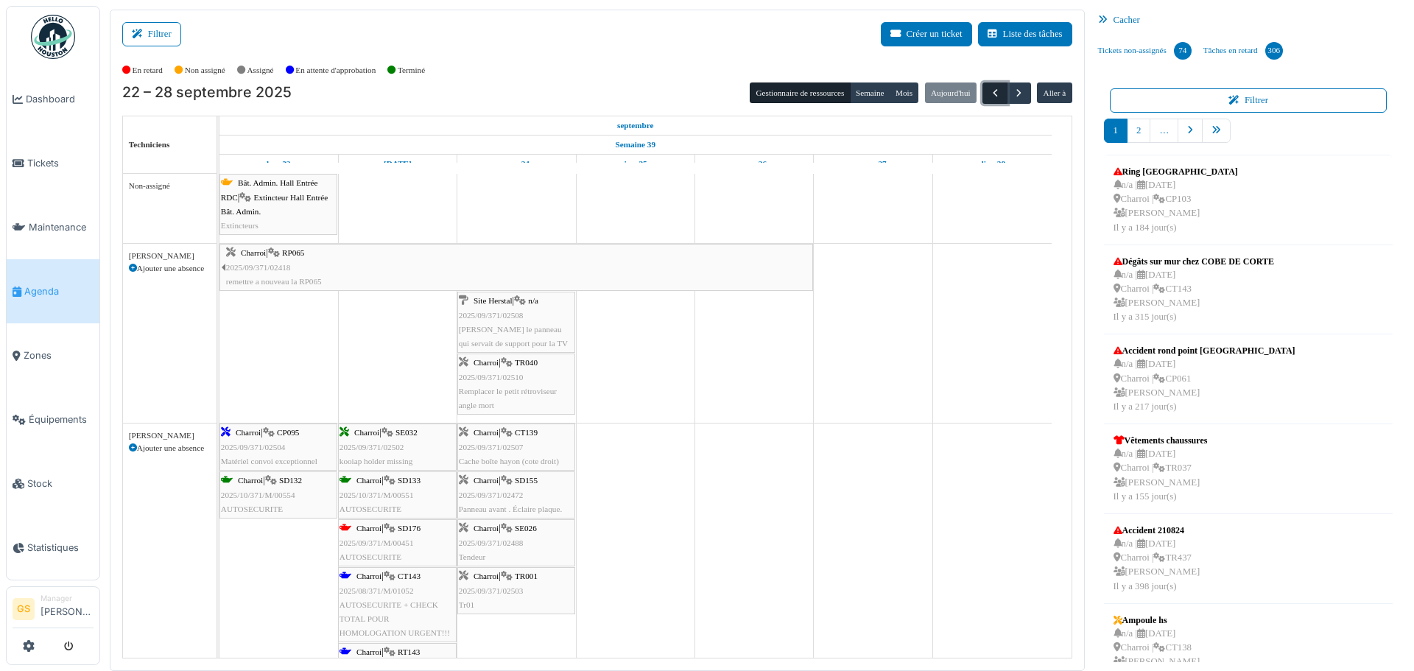
click at [989, 94] on span "button" at bounding box center [995, 93] width 13 height 13
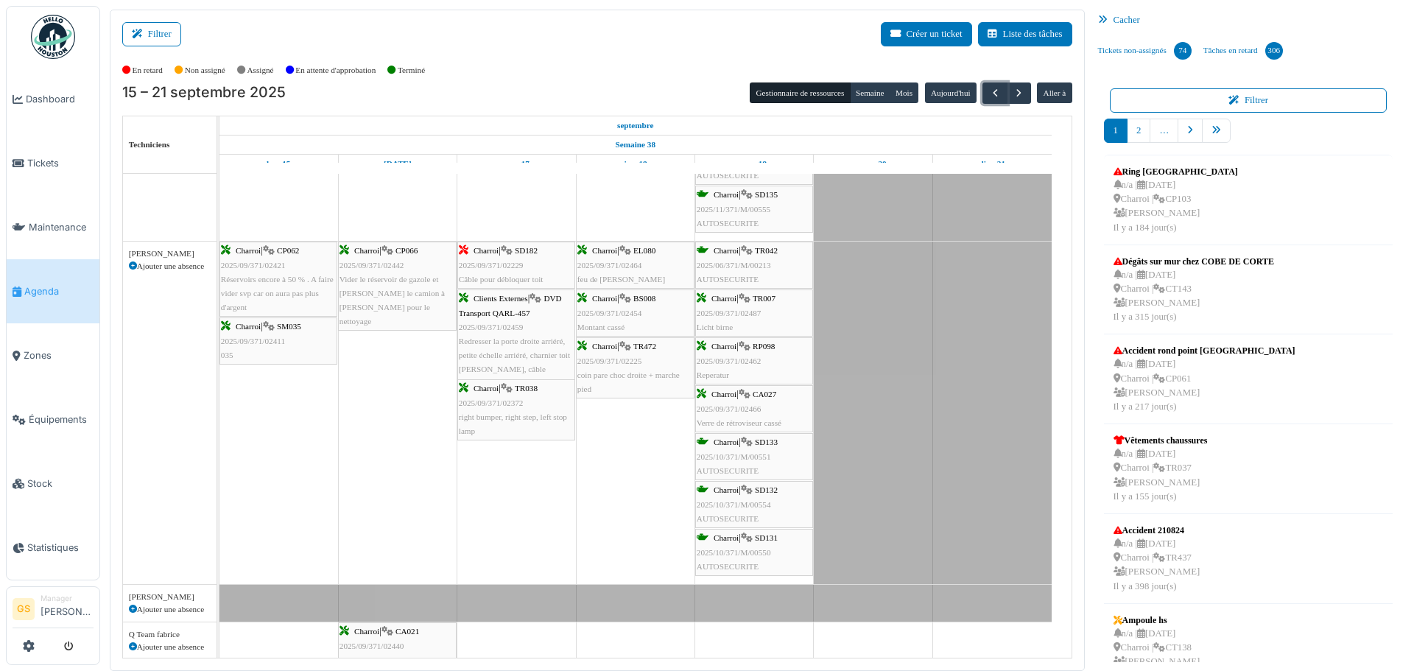
scroll to position [957, 0]
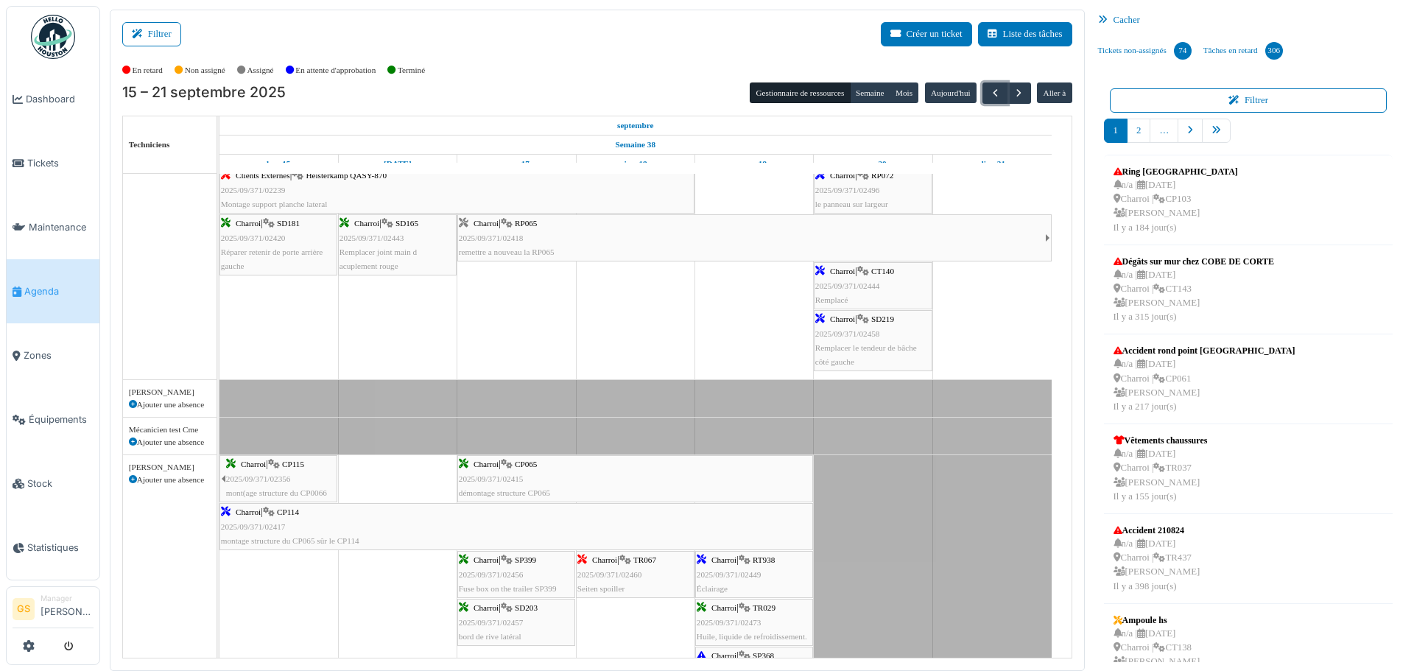
click at [853, 334] on span "2025/09/371/02458" at bounding box center [847, 333] width 65 height 9
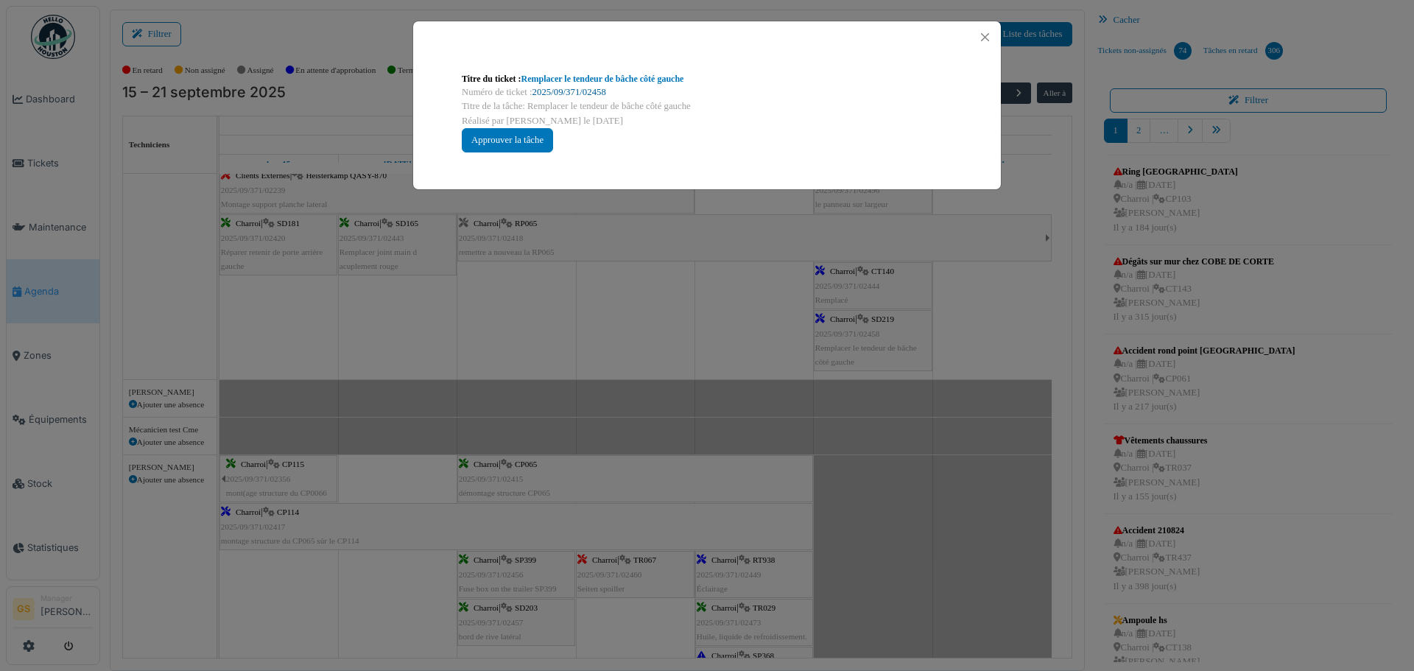
click at [591, 88] on link "2025/09/371/02458" at bounding box center [569, 92] width 74 height 10
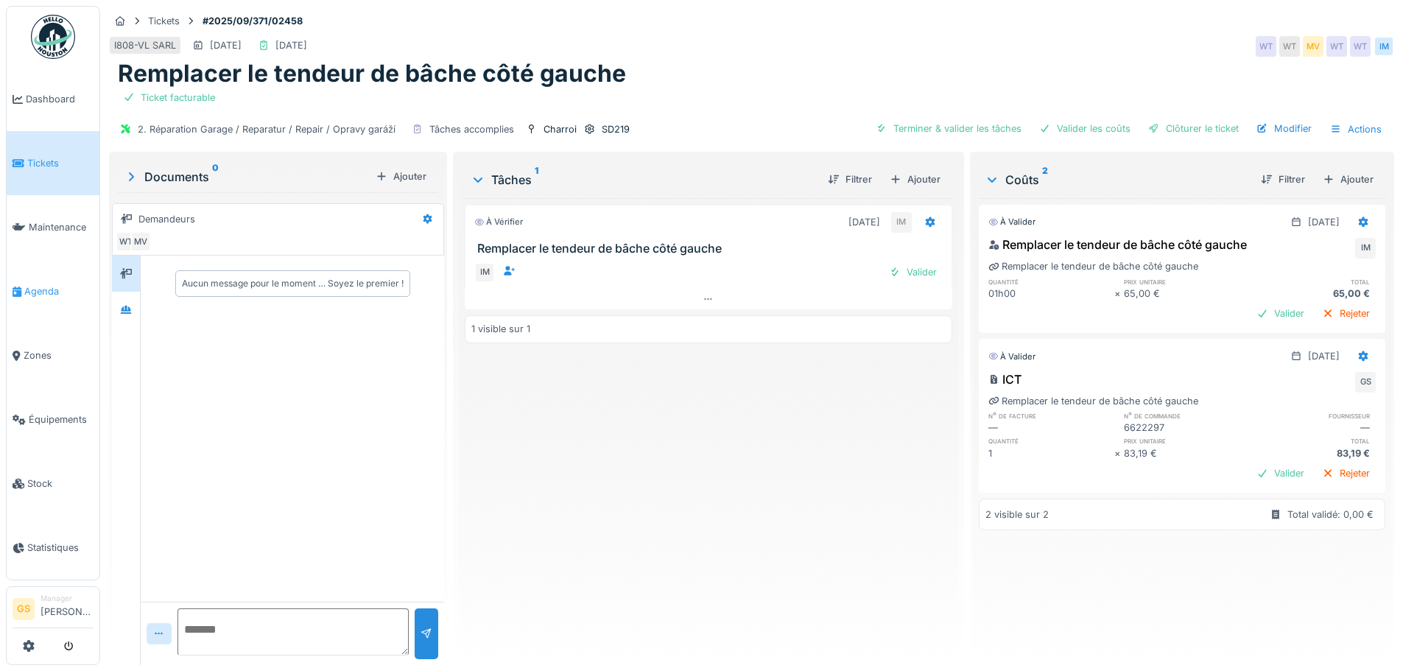
click at [20, 286] on icon at bounding box center [17, 291] width 9 height 10
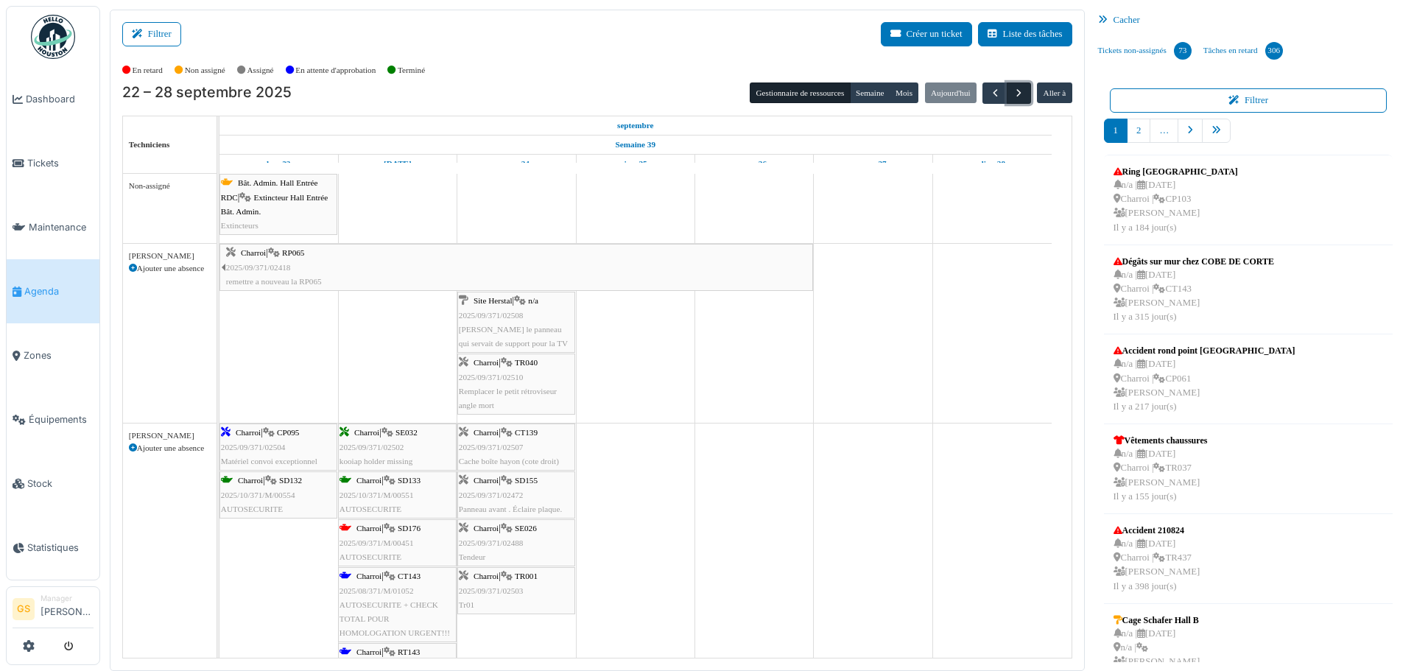
click at [1012, 93] on span "button" at bounding box center [1018, 93] width 13 height 13
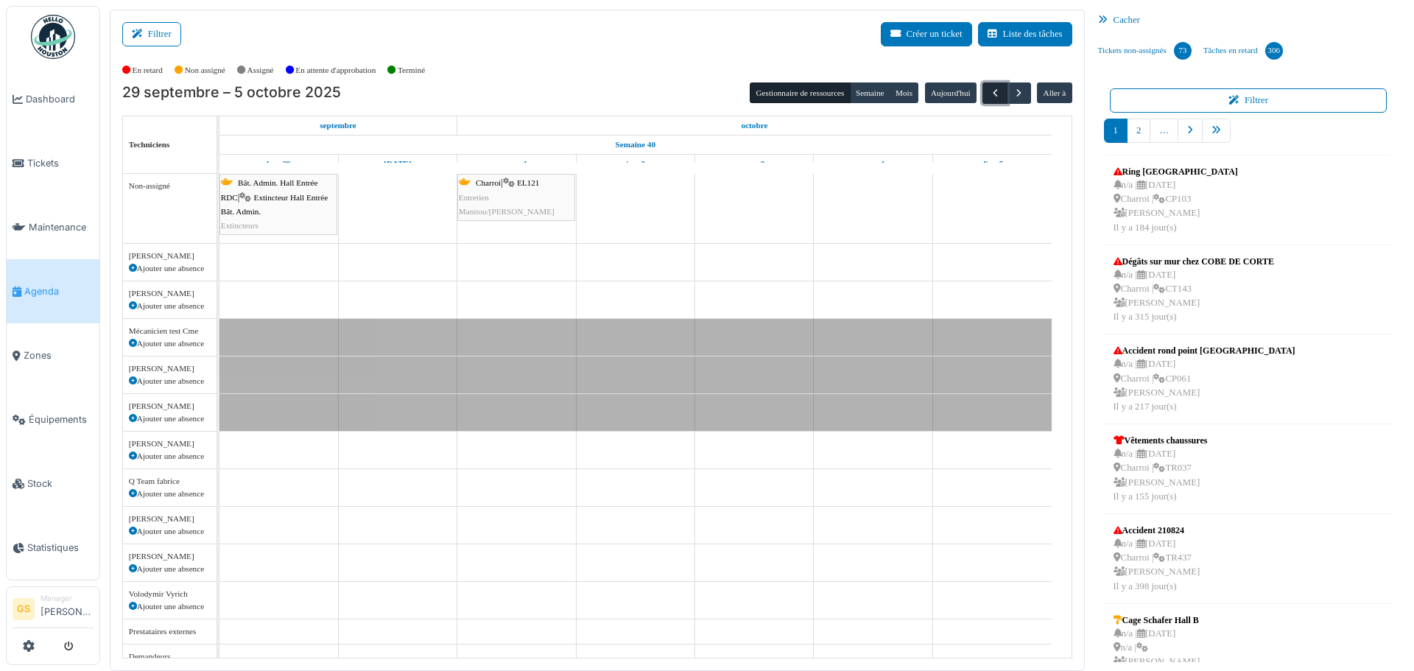
click at [989, 91] on span "button" at bounding box center [995, 93] width 13 height 13
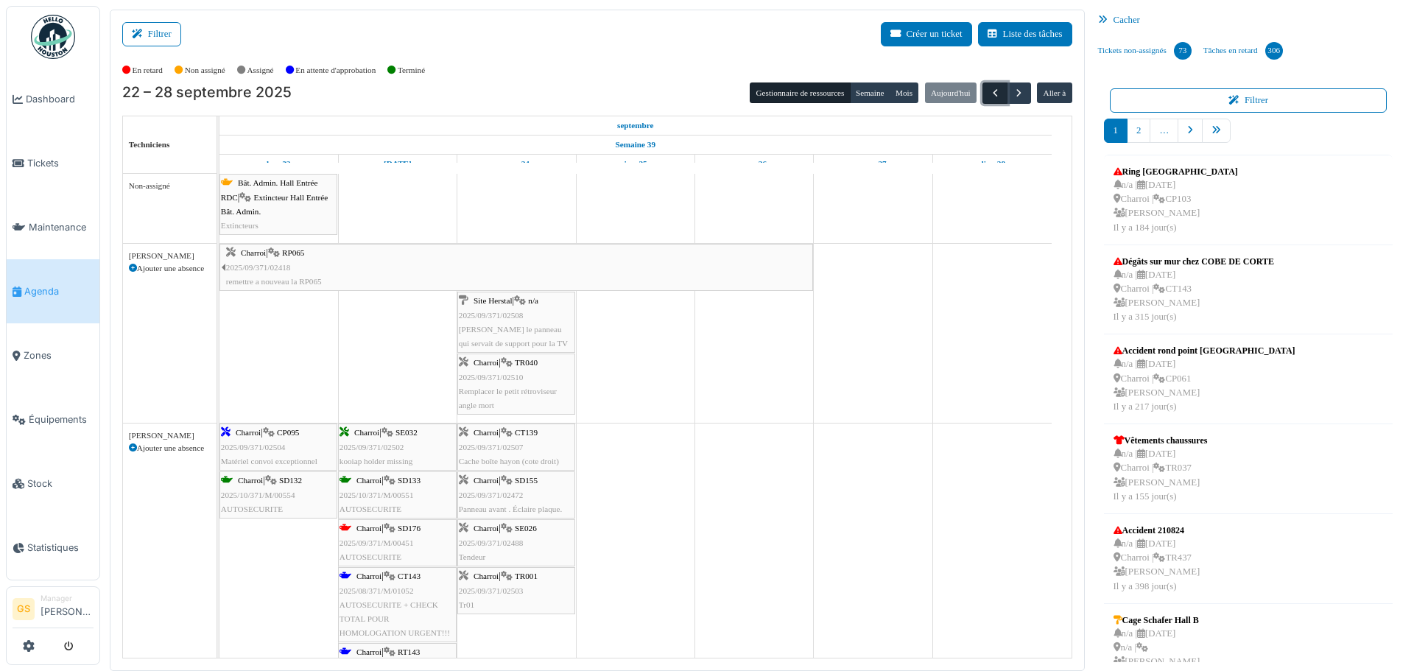
click at [989, 91] on span "button" at bounding box center [995, 93] width 13 height 13
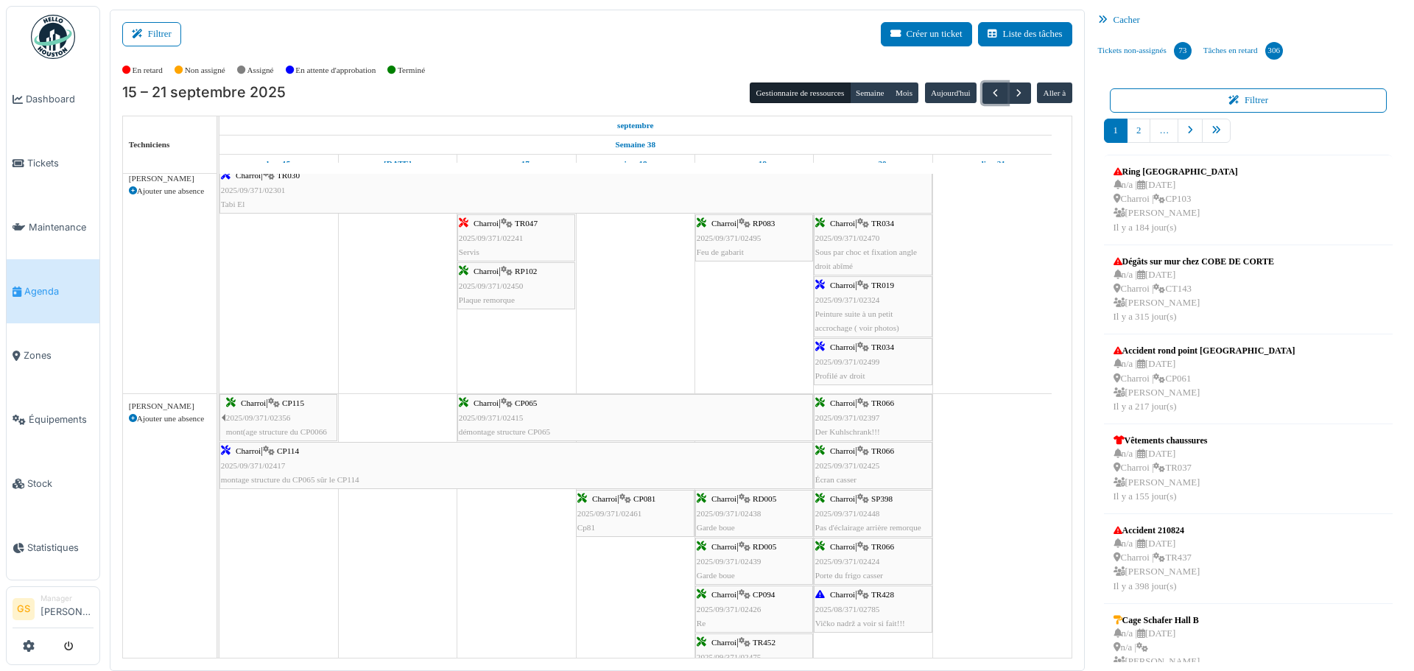
click at [728, 512] on span "2025/09/371/02438" at bounding box center [729, 513] width 65 height 9
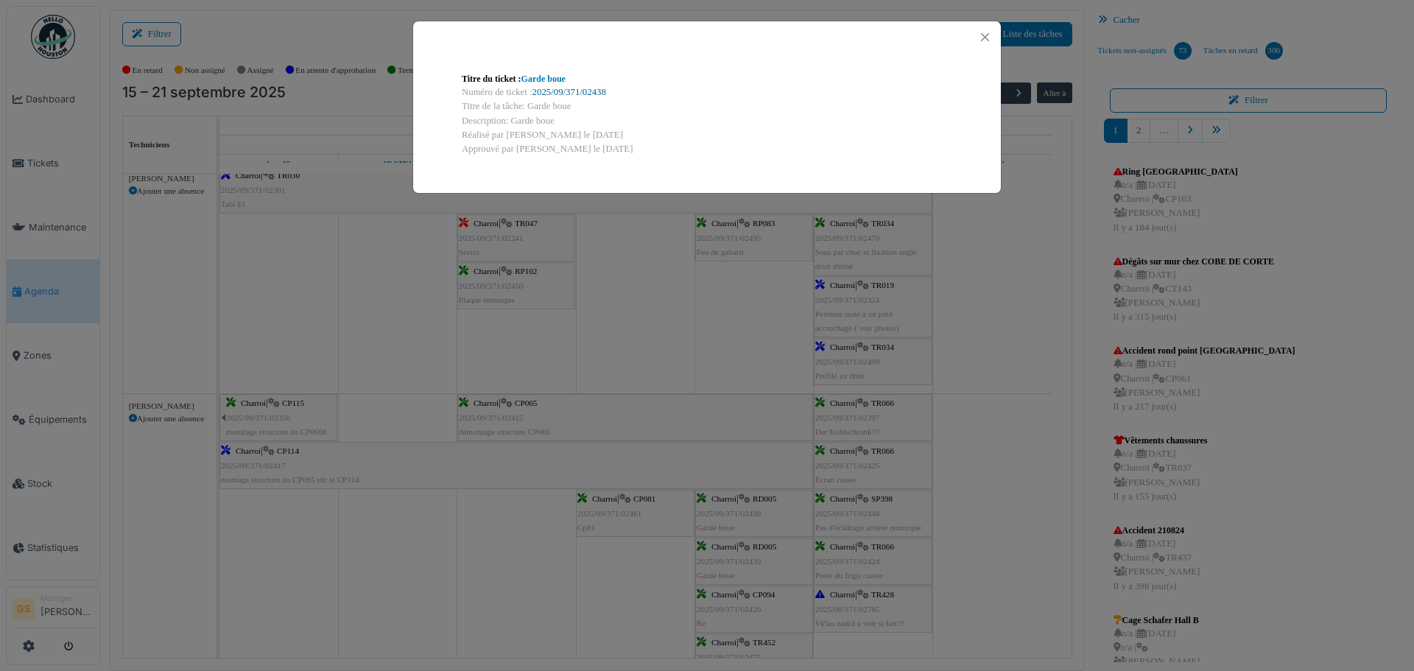
click at [588, 91] on link "2025/09/371/02438" at bounding box center [569, 92] width 74 height 10
click at [987, 34] on button "Close" at bounding box center [985, 37] width 20 height 20
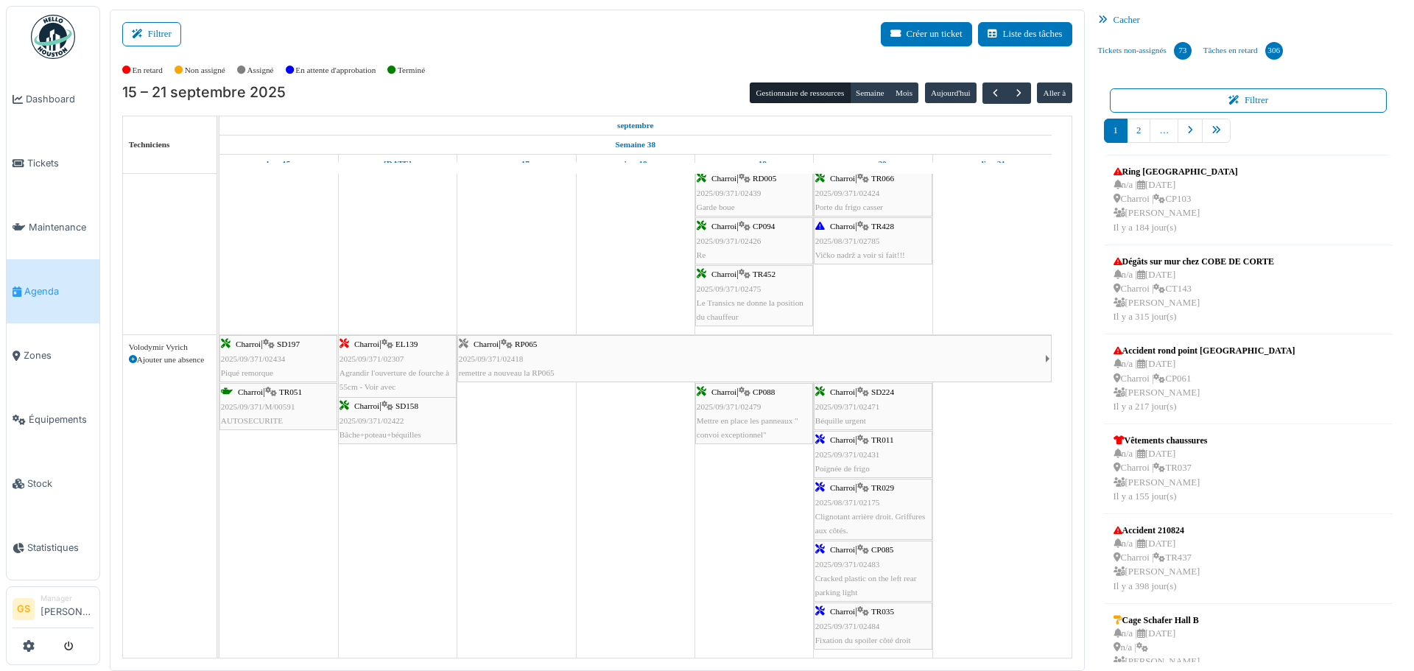
click at [734, 406] on span "2025/09/371/02479" at bounding box center [729, 406] width 65 height 9
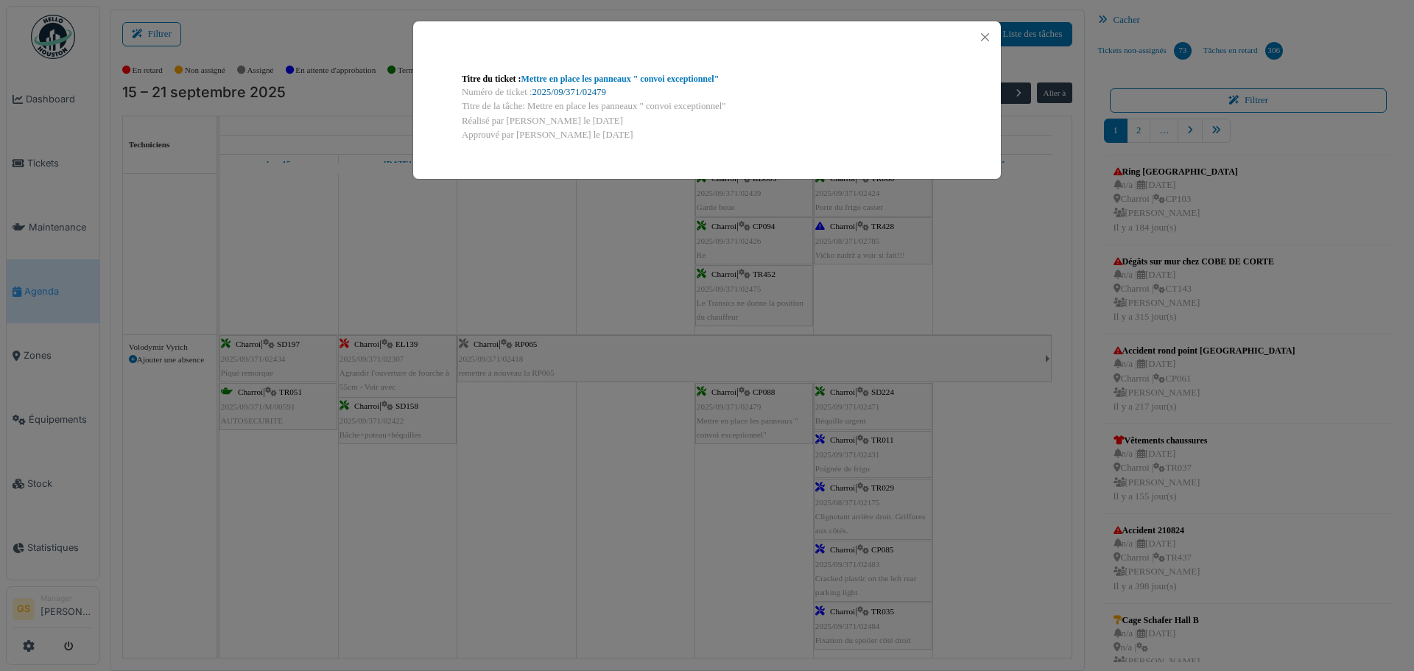
click at [593, 94] on link "2025/09/371/02479" at bounding box center [569, 92] width 74 height 10
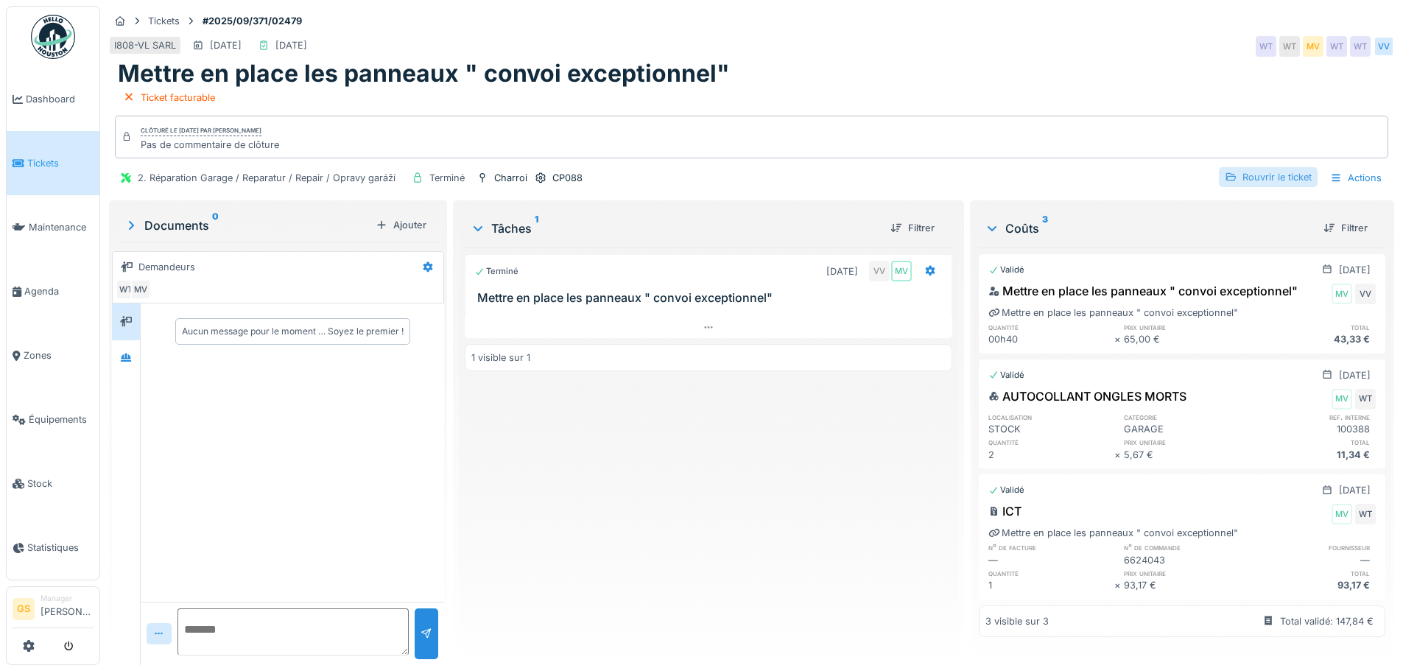
click at [1262, 167] on div "Rouvrir le ticket" at bounding box center [1268, 177] width 99 height 20
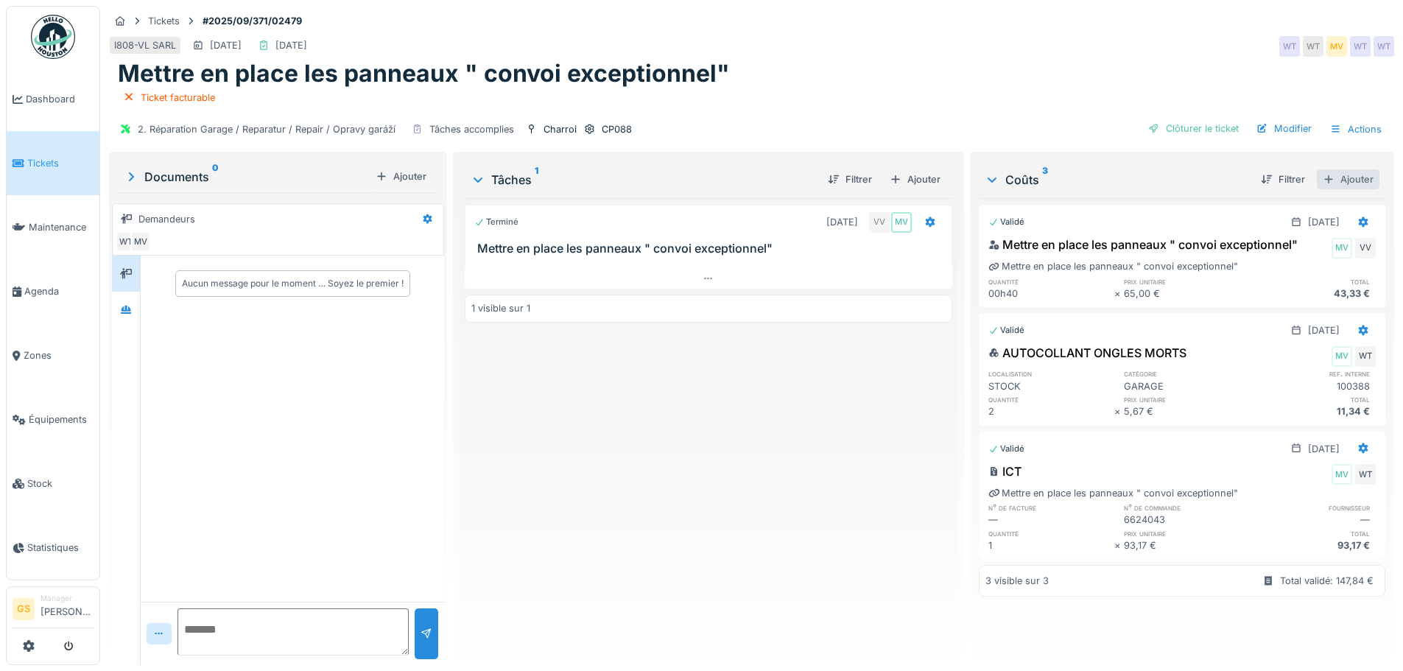
click at [1330, 169] on div "Ajouter" at bounding box center [1347, 179] width 63 height 20
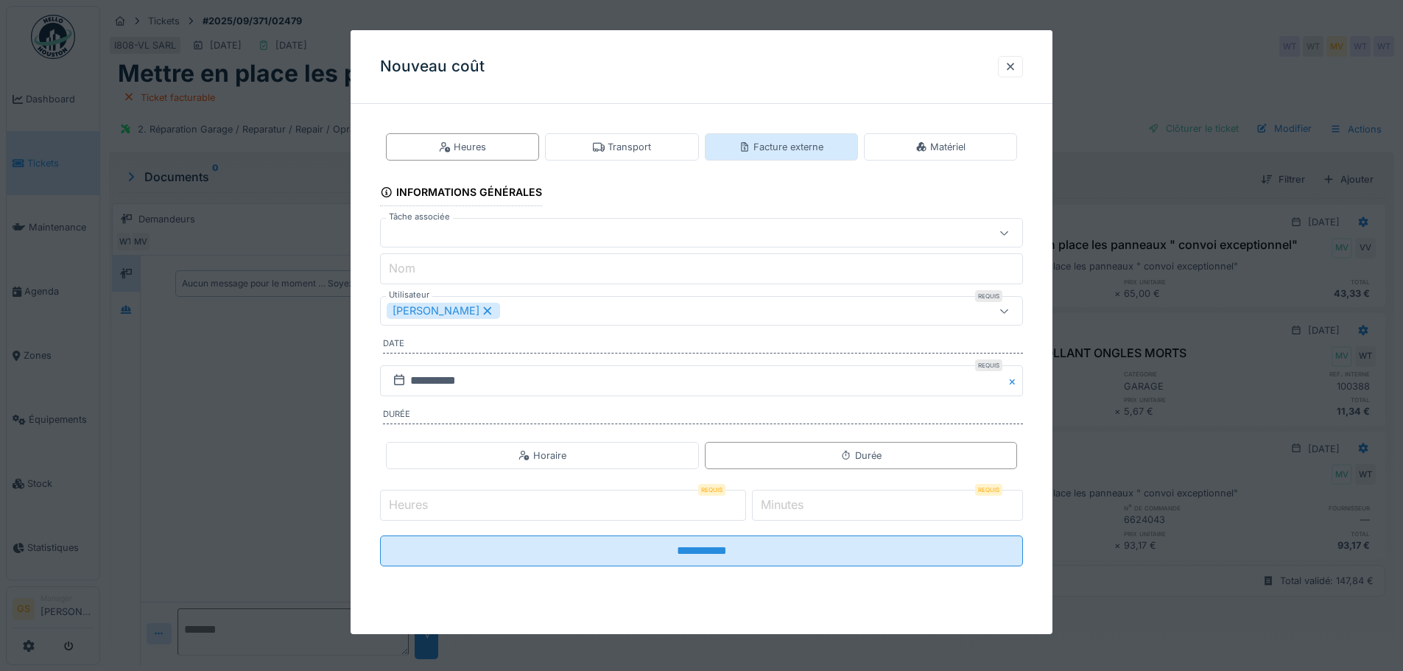
click at [786, 144] on div "Facture externe" at bounding box center [780, 147] width 85 height 14
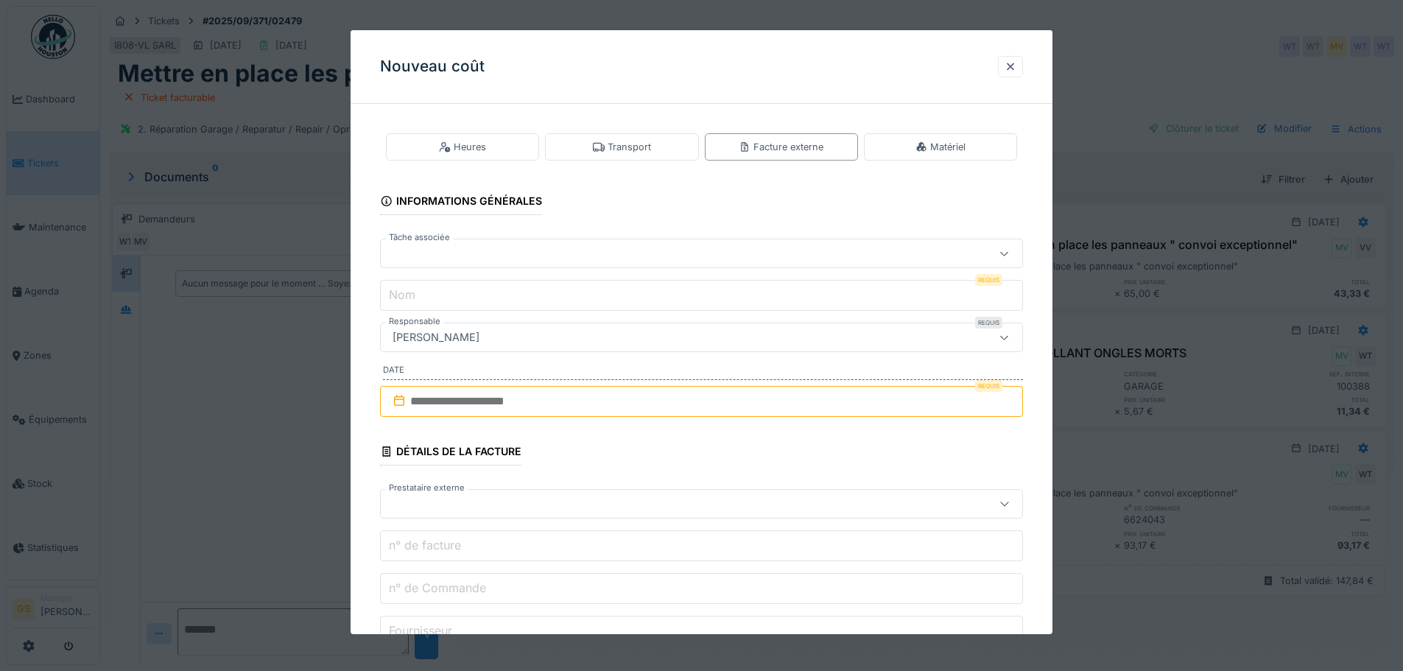
click at [434, 254] on div at bounding box center [664, 253] width 554 height 16
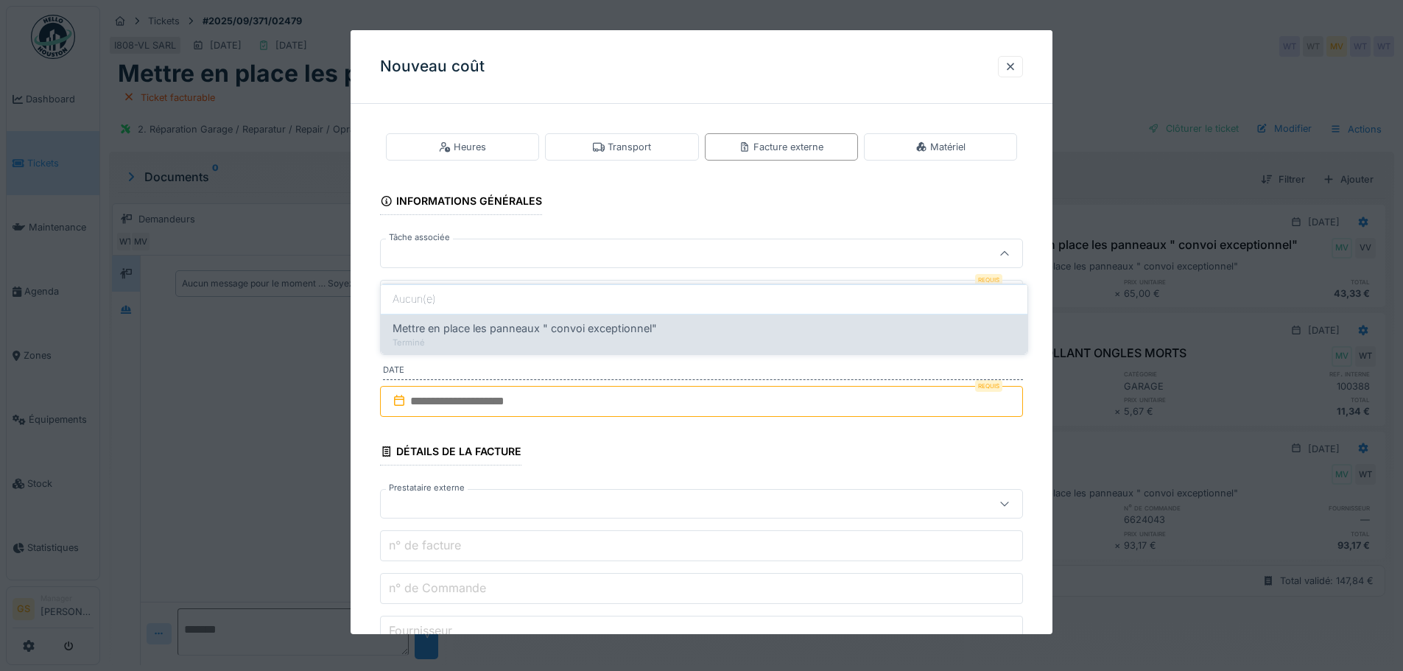
click at [468, 320] on span "Mettre en place les panneaux " convoi exceptionnel"" at bounding box center [524, 328] width 264 height 16
type input "******"
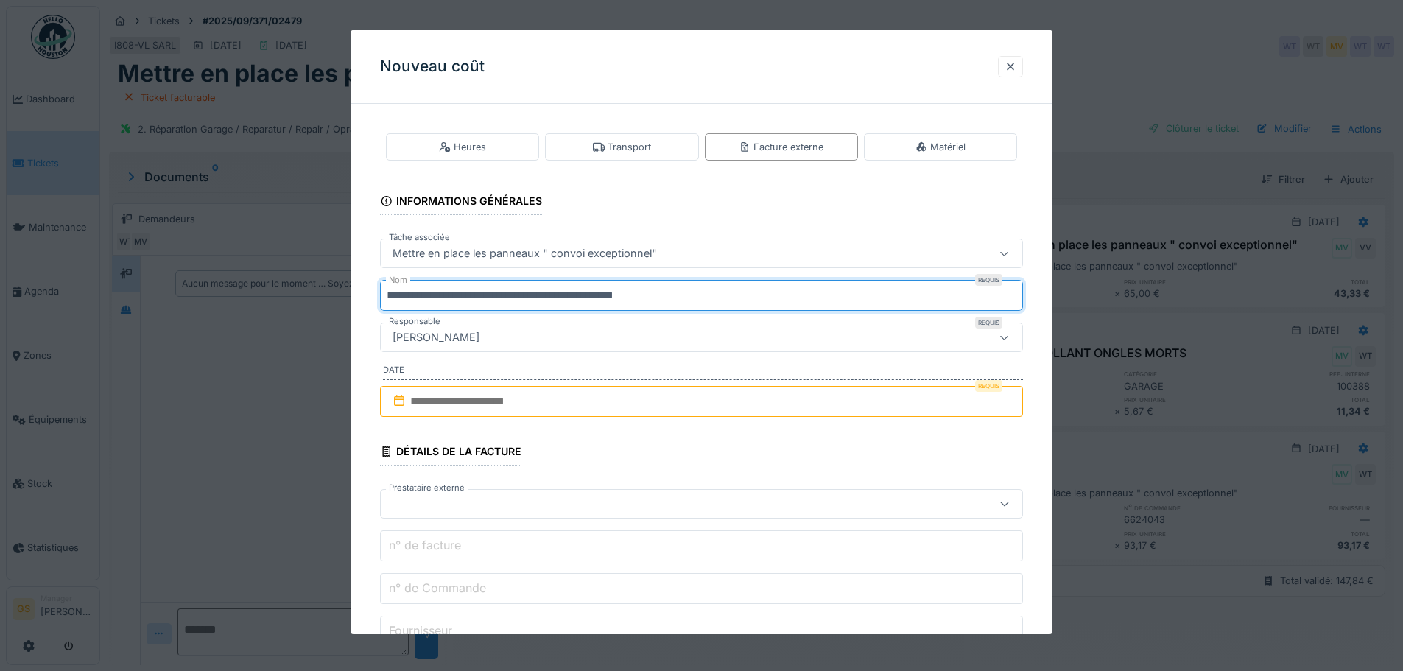
click at [698, 301] on input "**********" at bounding box center [701, 295] width 643 height 31
type input "*"
type input "***"
click at [420, 401] on input "text" at bounding box center [701, 401] width 643 height 31
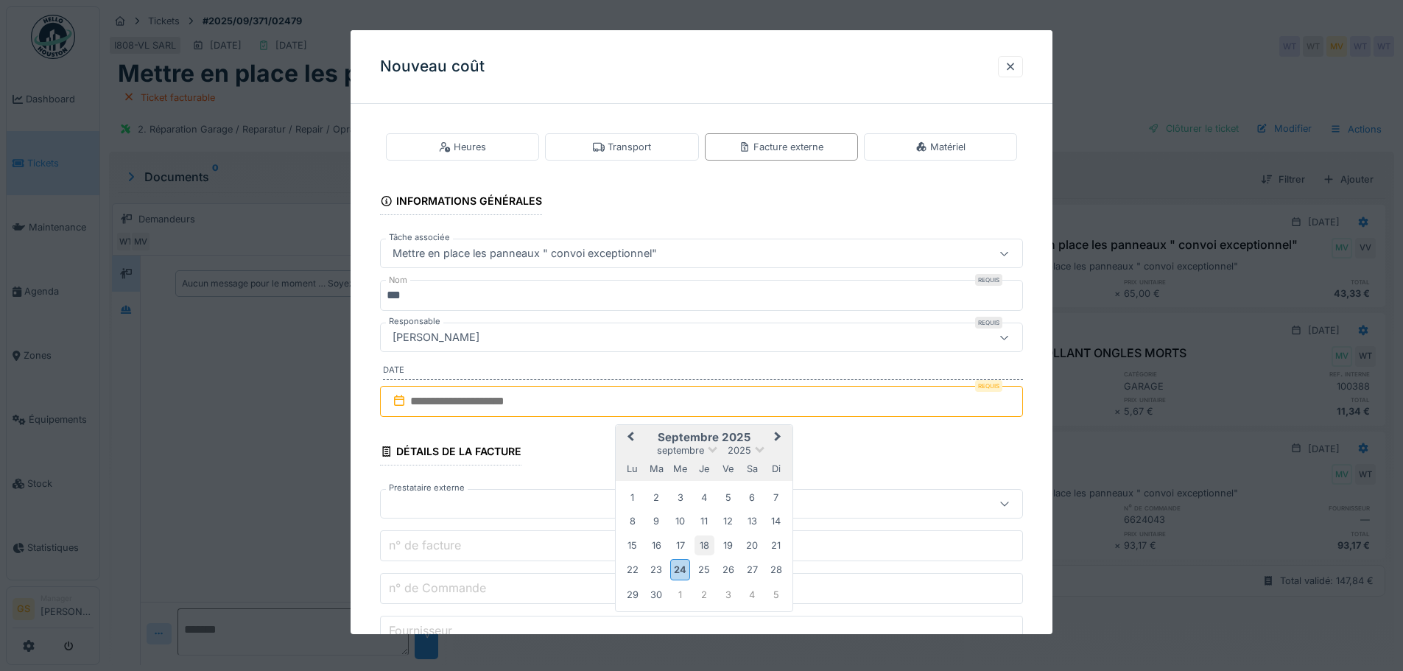
click at [703, 544] on div "18" at bounding box center [704, 545] width 20 height 20
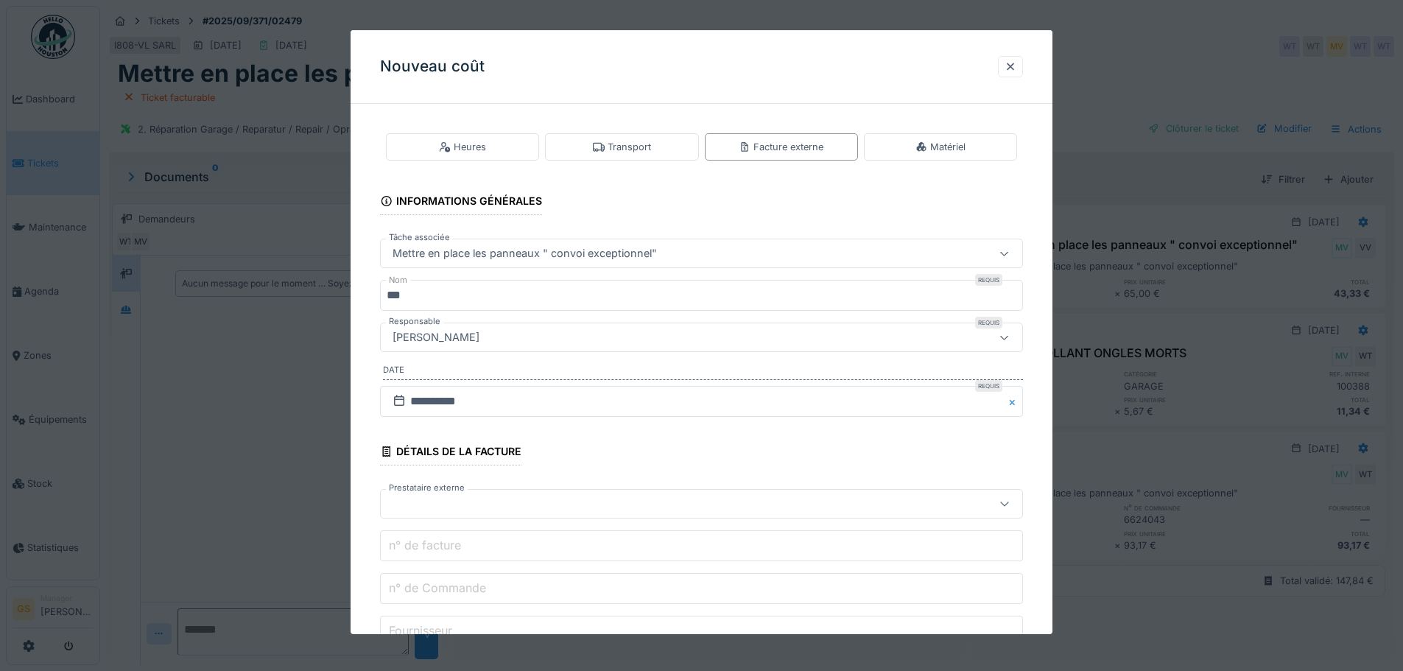
click at [420, 502] on div at bounding box center [664, 504] width 554 height 16
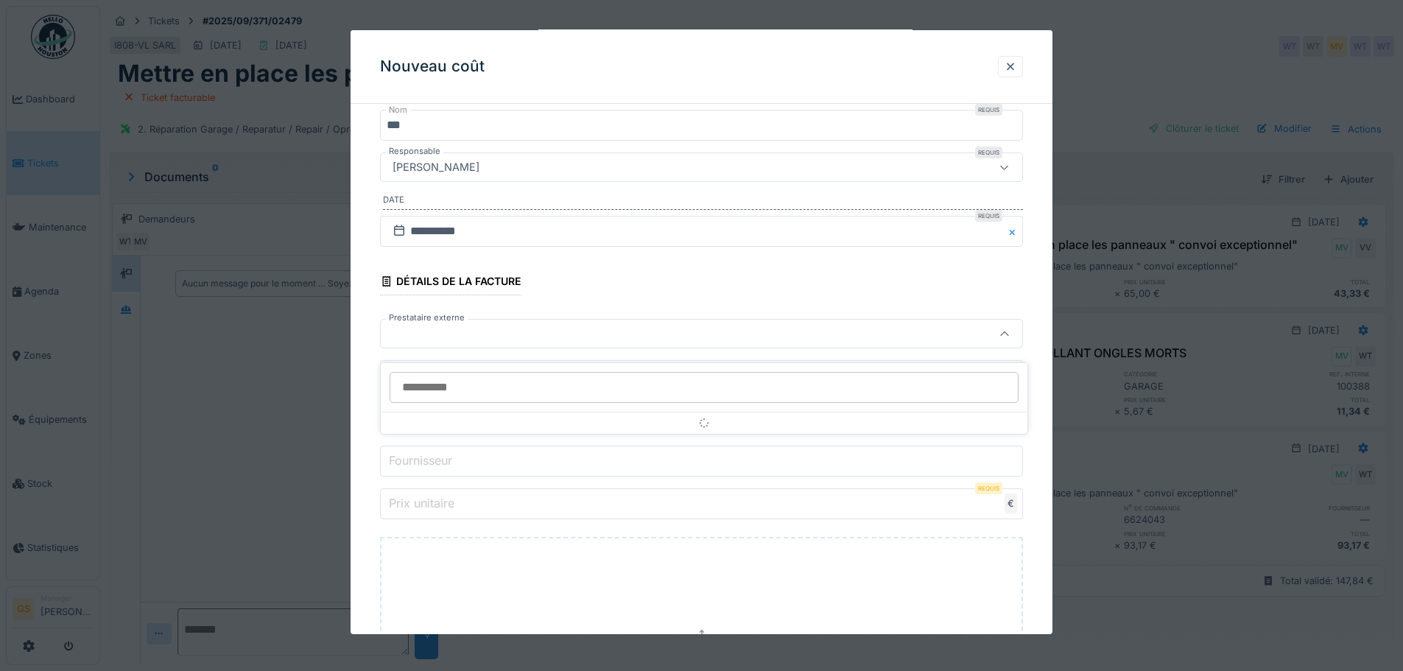
scroll to position [172, 0]
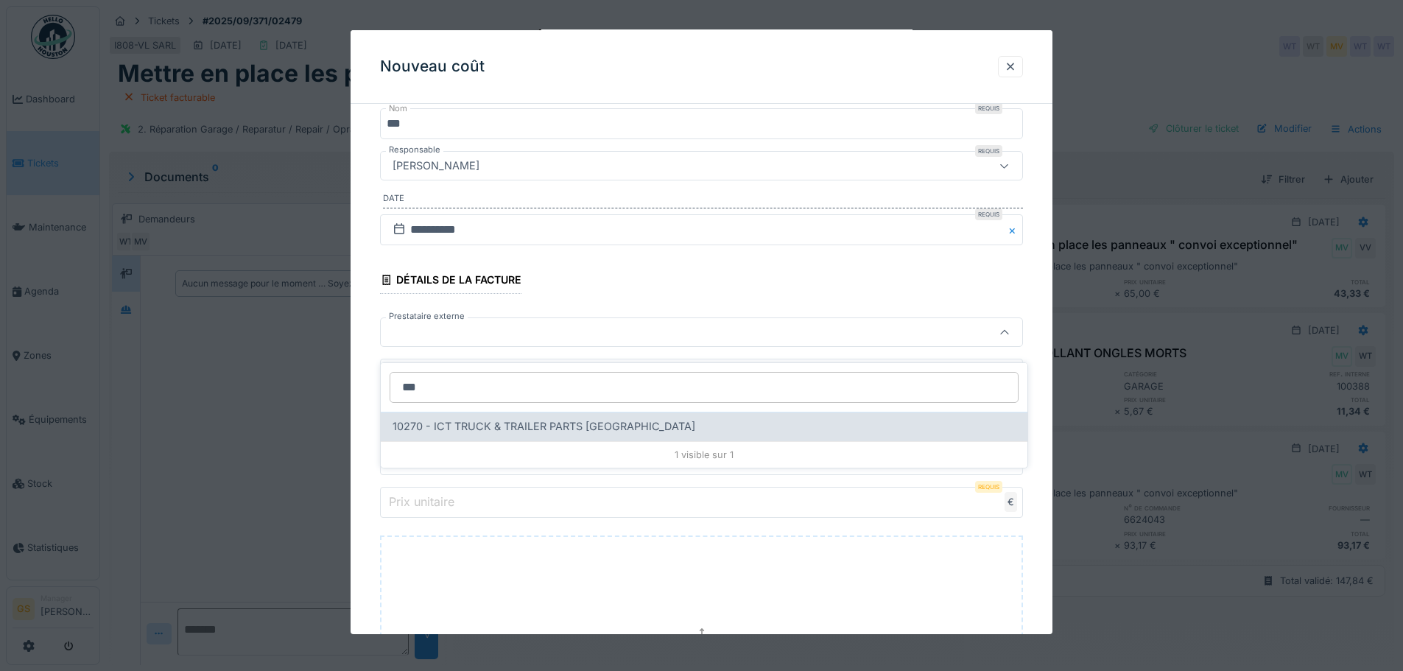
type input "***"
click at [477, 418] on span "10270 - ICT TRUCK & TRAILER PARTS NV" at bounding box center [543, 426] width 303 height 16
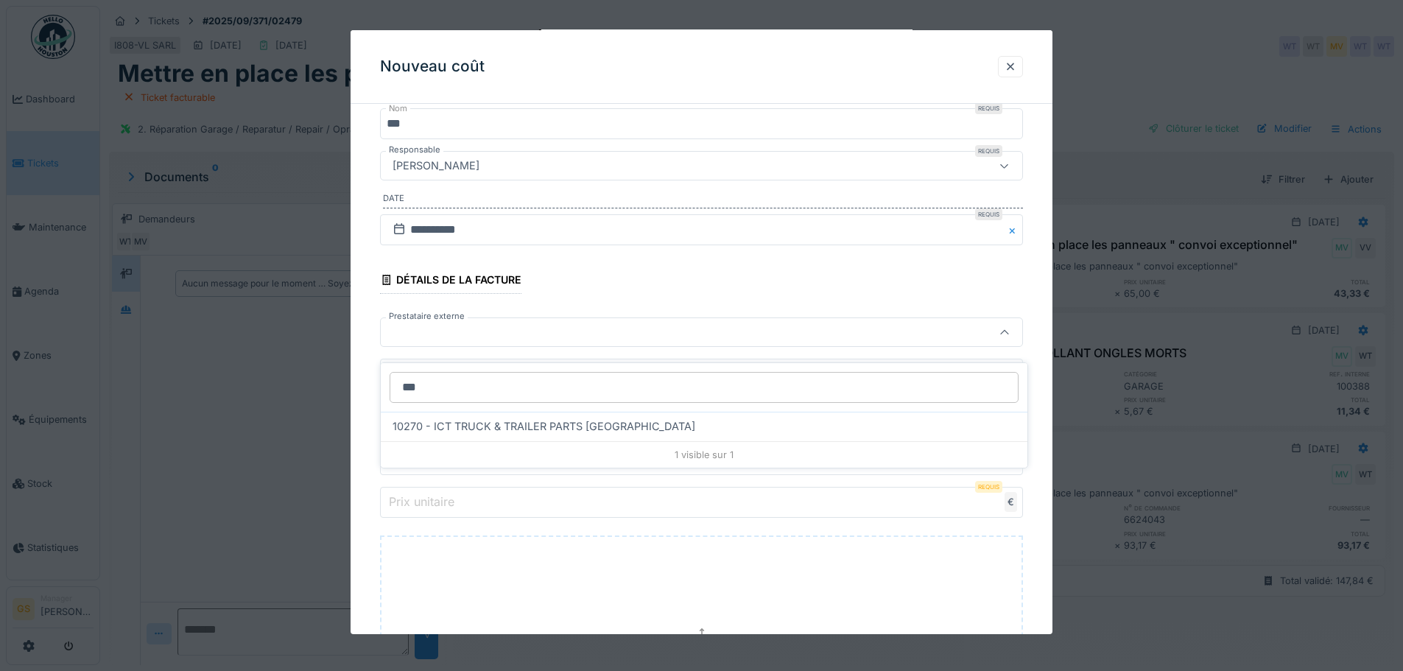
type input "*****"
click at [462, 422] on label "n° de Commande" at bounding box center [437, 416] width 103 height 18
click at [462, 422] on input "n° de Commande" at bounding box center [701, 416] width 643 height 31
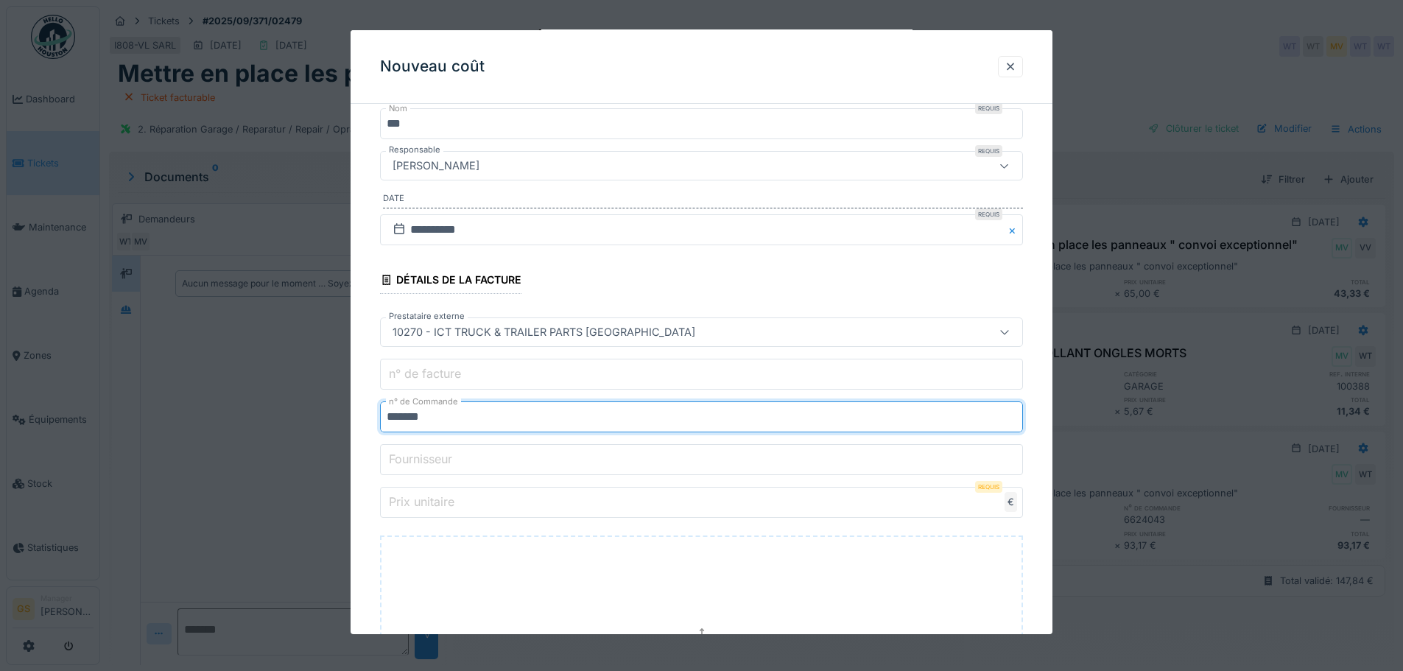
type input "*******"
click at [417, 504] on label "Prix unitaire" at bounding box center [421, 502] width 71 height 18
click at [417, 504] on input "Prix unitaire" at bounding box center [701, 502] width 643 height 31
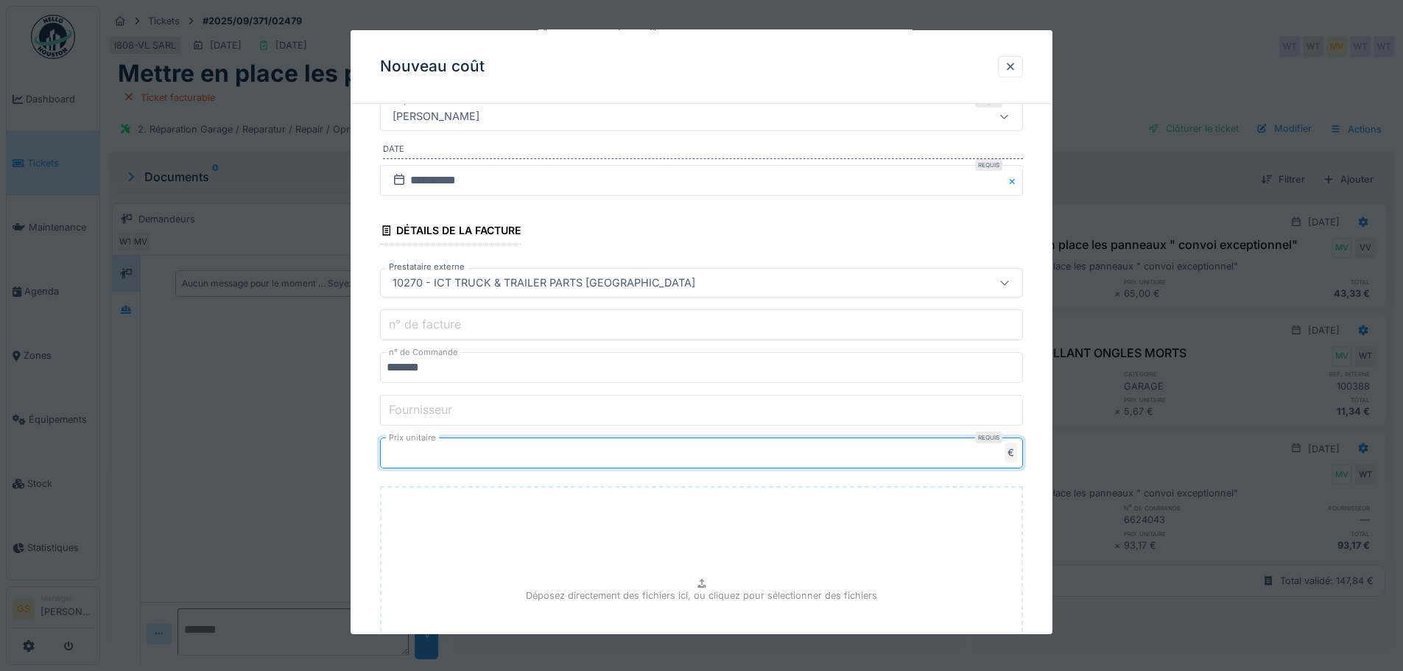
scroll to position [389, 0]
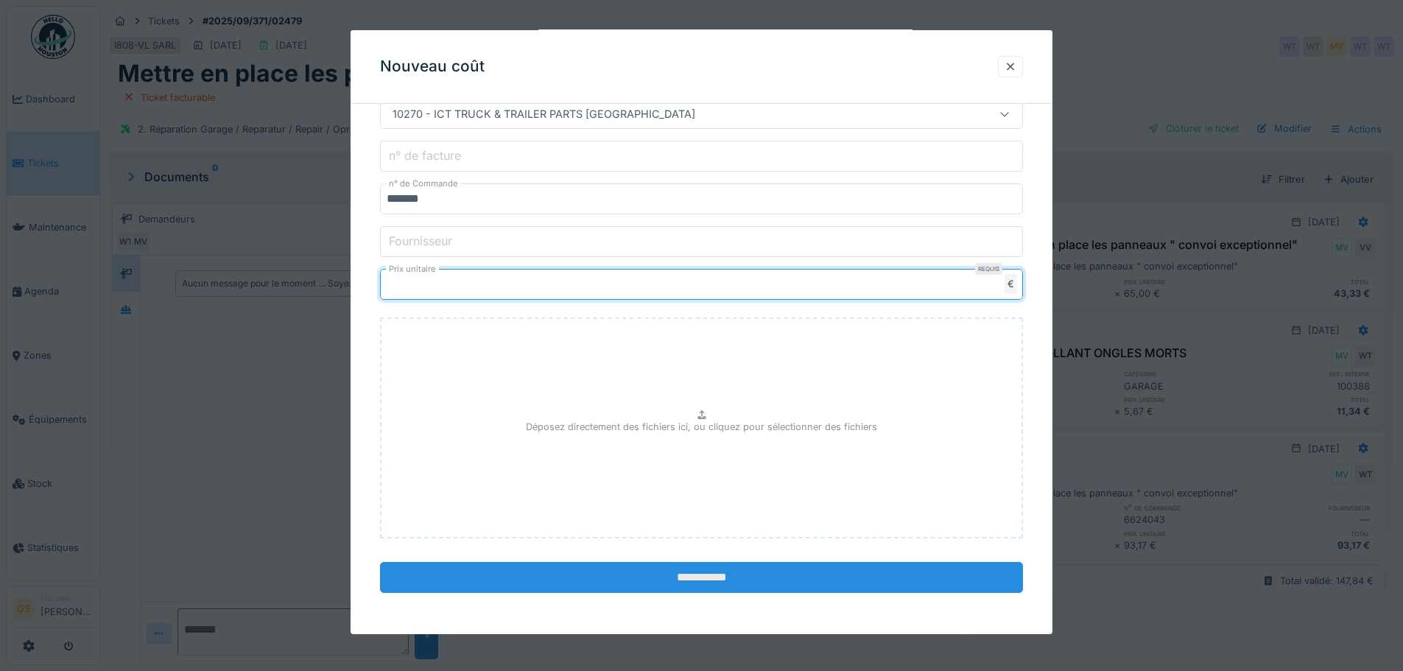
type input "*****"
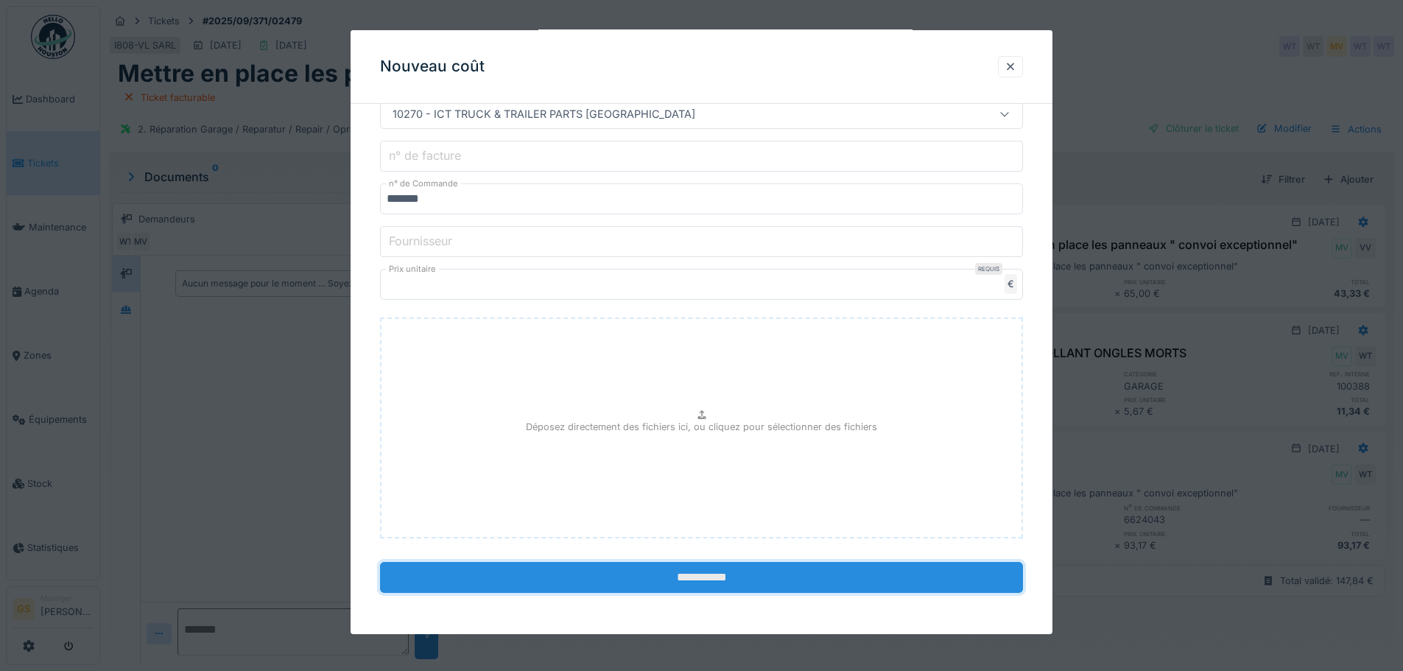
click at [582, 579] on input "**********" at bounding box center [701, 577] width 643 height 31
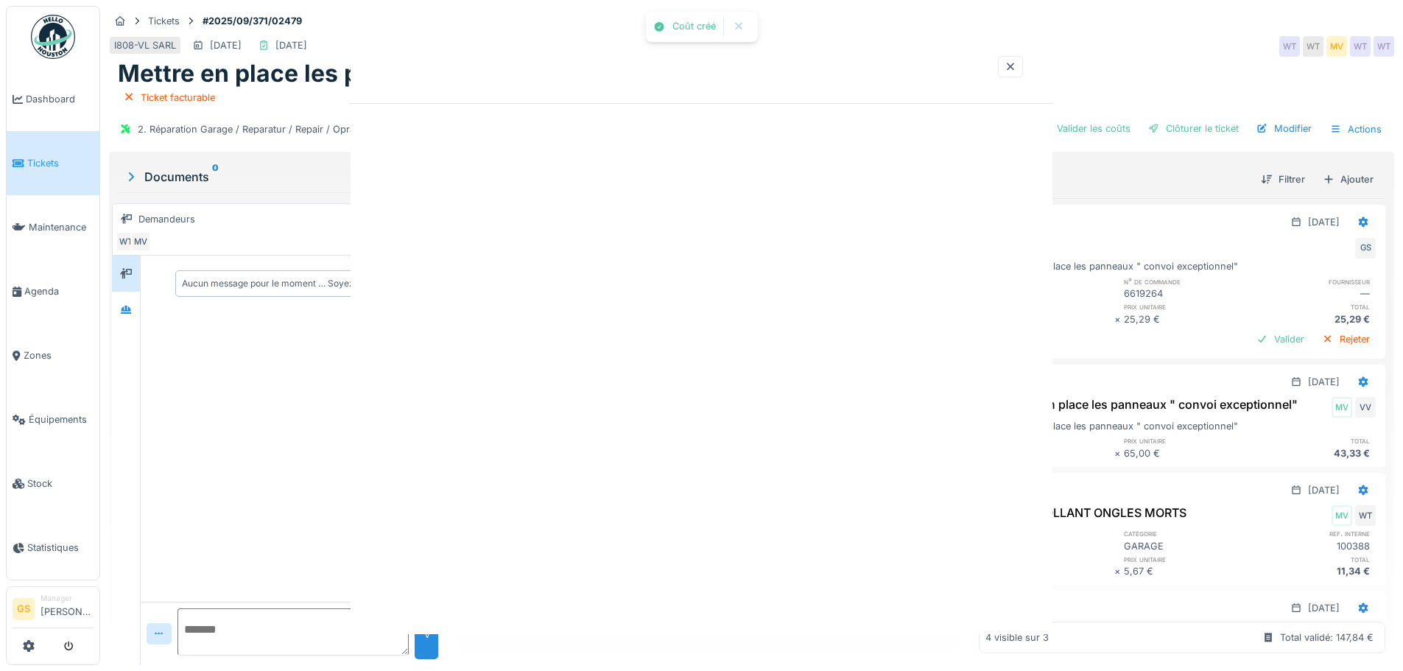
scroll to position [0, 0]
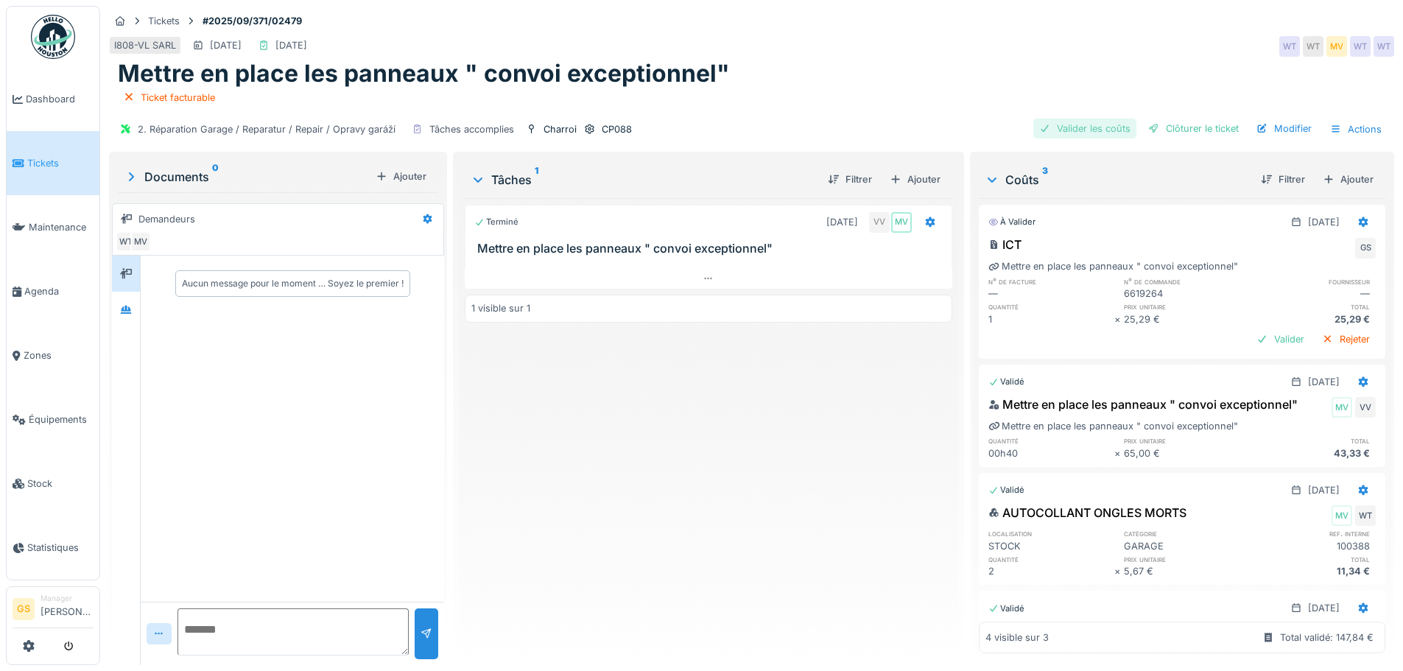
click at [1093, 119] on div "Valider les coûts" at bounding box center [1084, 129] width 103 height 20
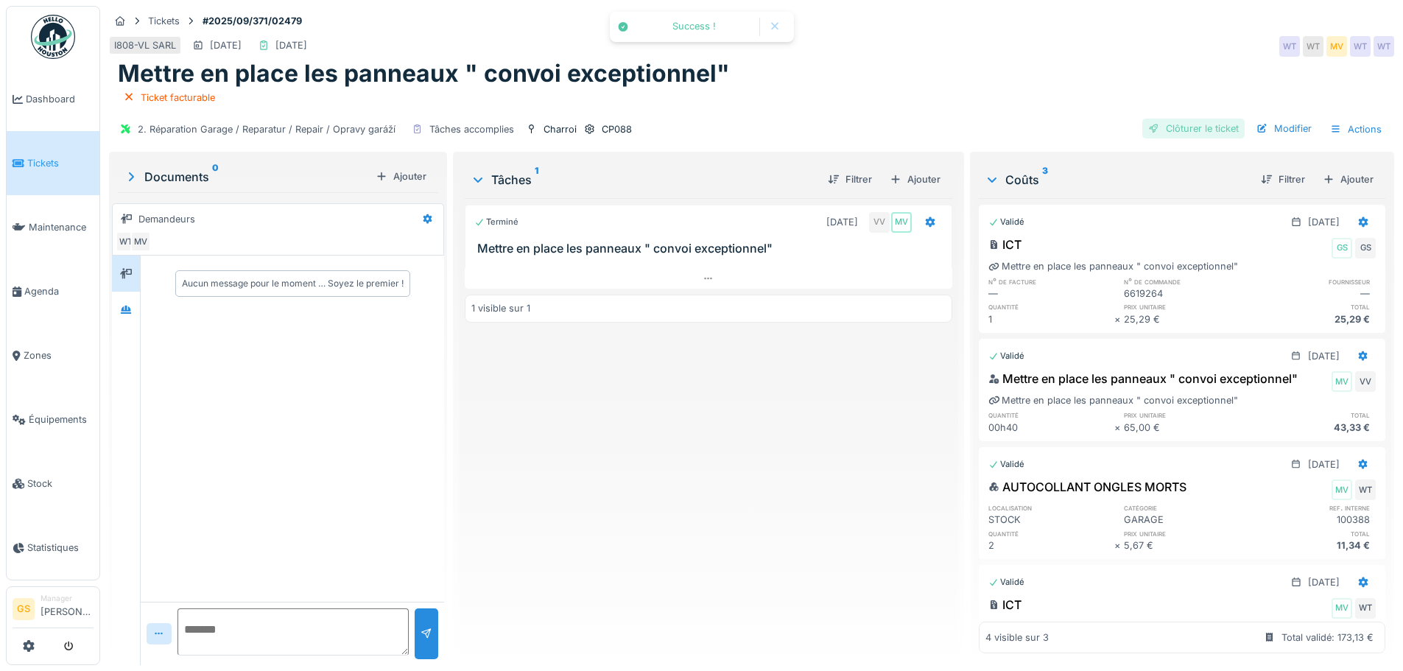
click at [1171, 119] on div "Clôturer le ticket" at bounding box center [1193, 129] width 102 height 20
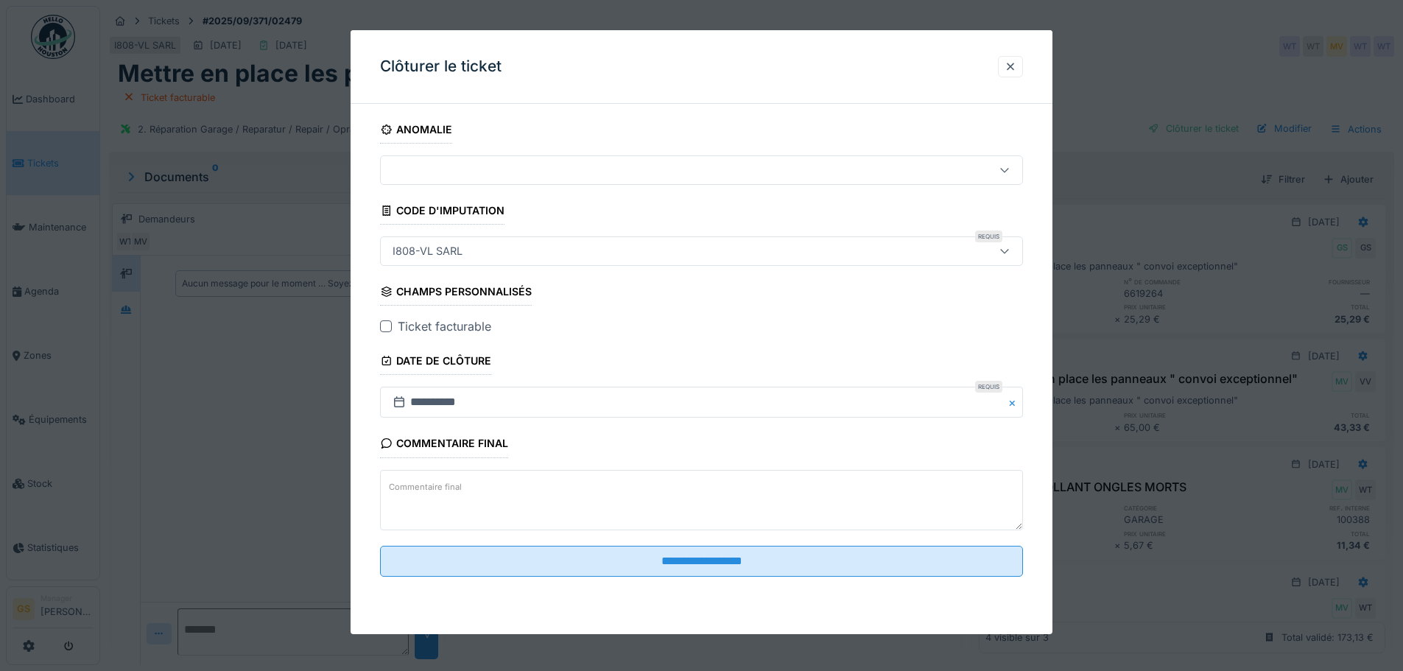
click at [384, 325] on div at bounding box center [386, 326] width 12 height 12
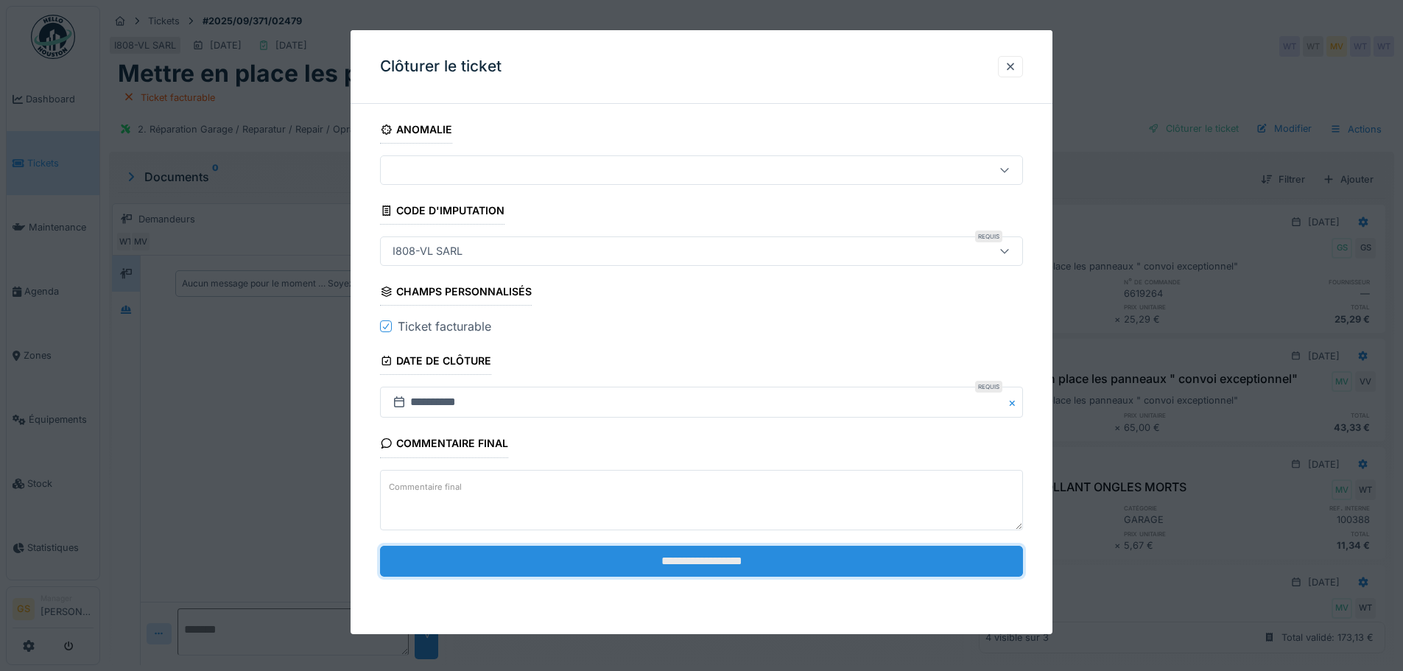
click at [645, 565] on input "**********" at bounding box center [701, 561] width 643 height 31
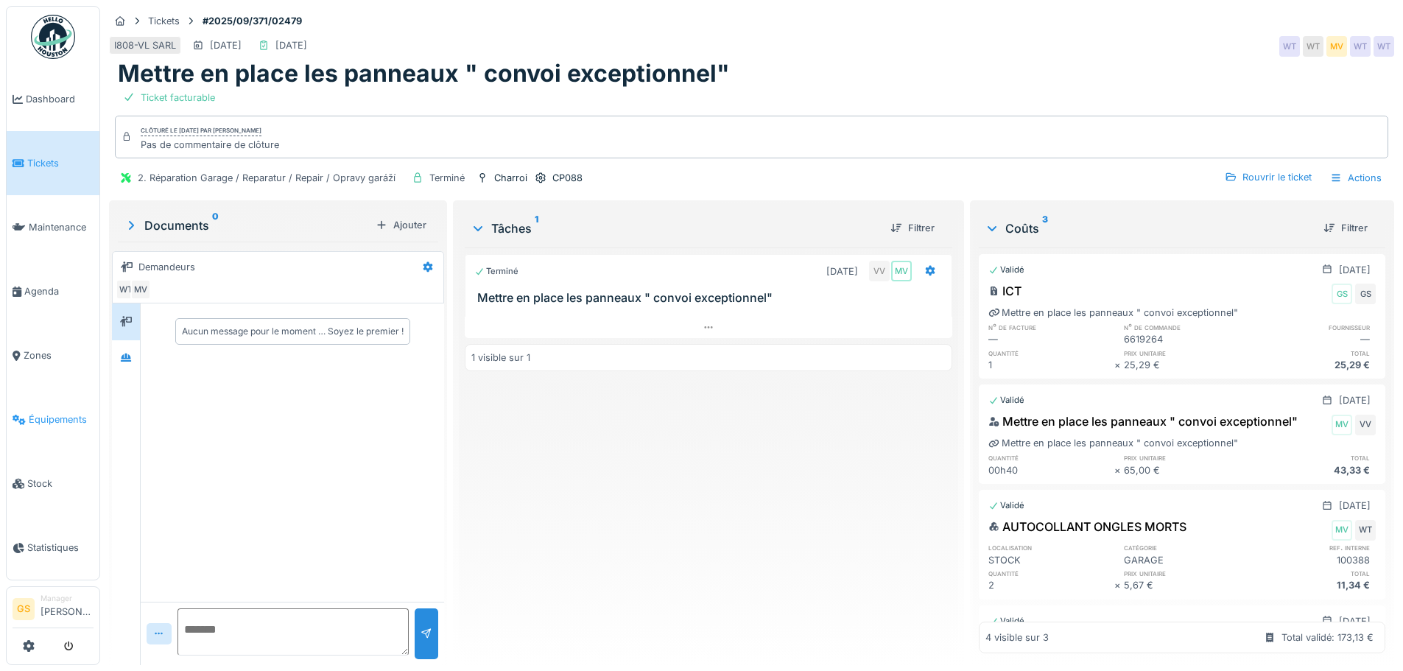
click at [74, 412] on span "Équipements" at bounding box center [61, 419] width 65 height 14
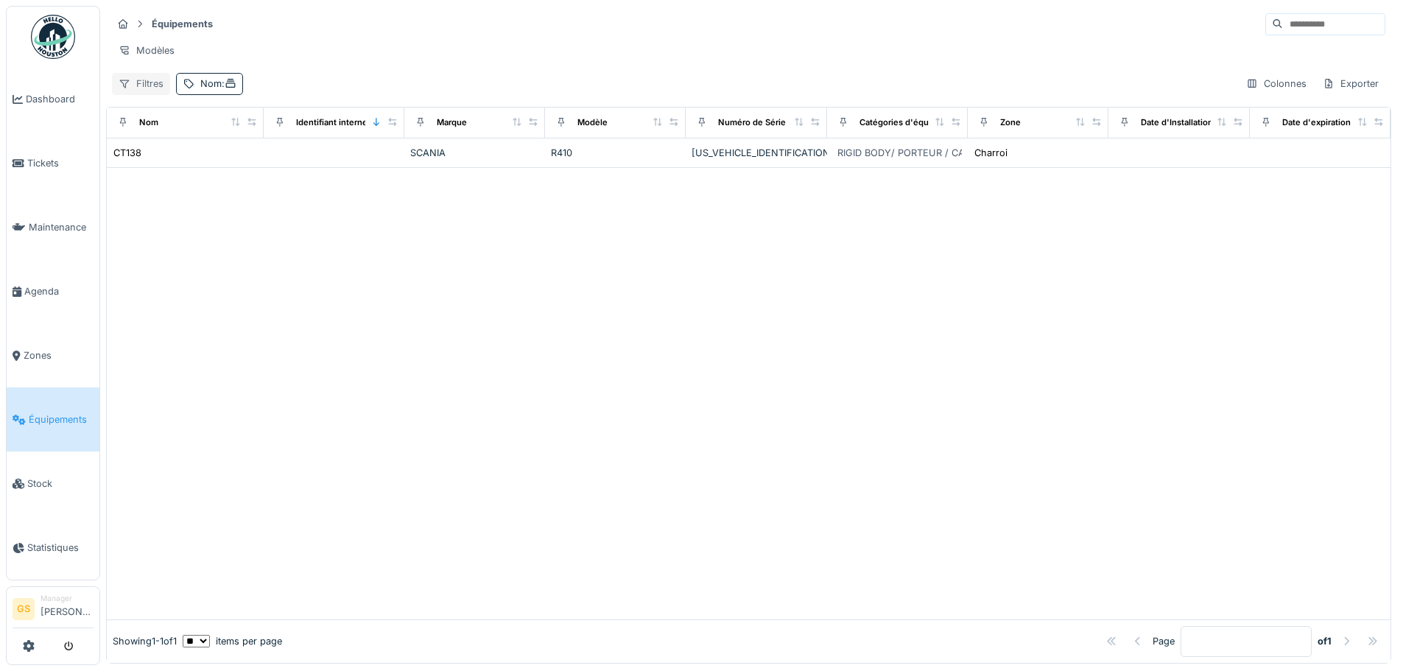
click at [154, 94] on div "Filtres" at bounding box center [141, 83] width 58 height 21
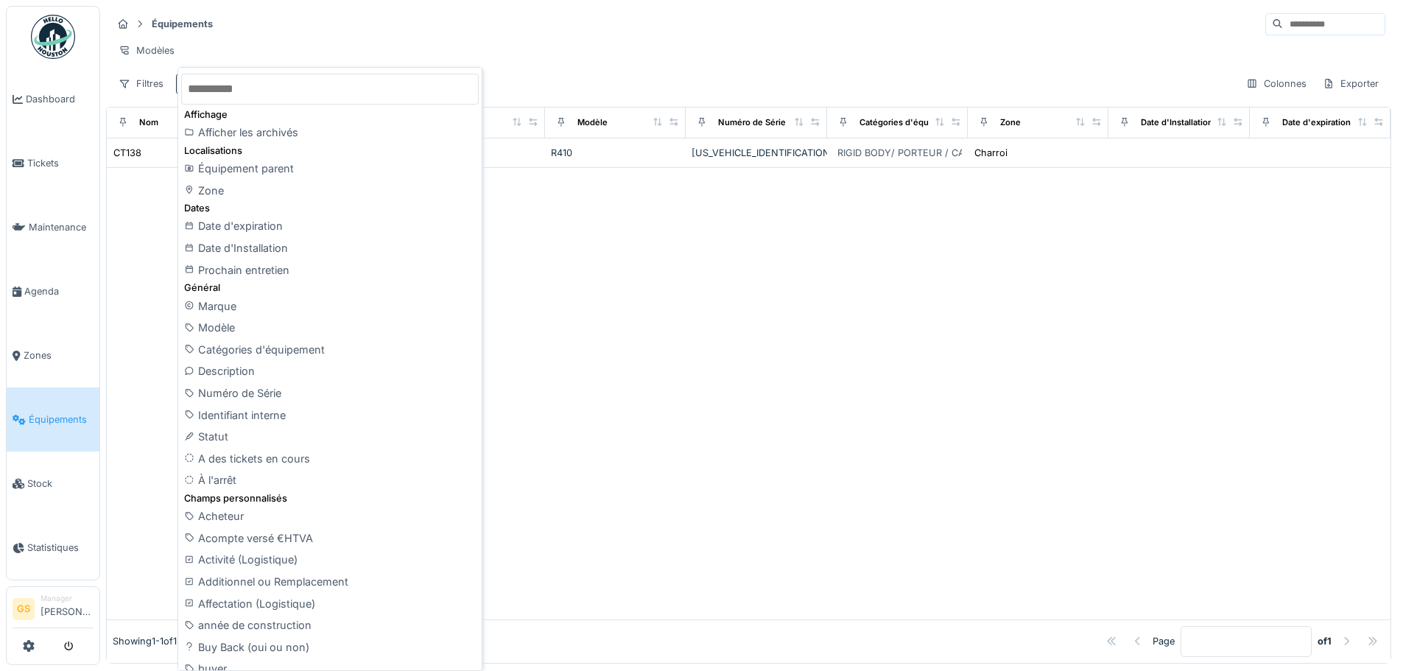
click at [237, 82] on input "text" at bounding box center [329, 89] width 297 height 31
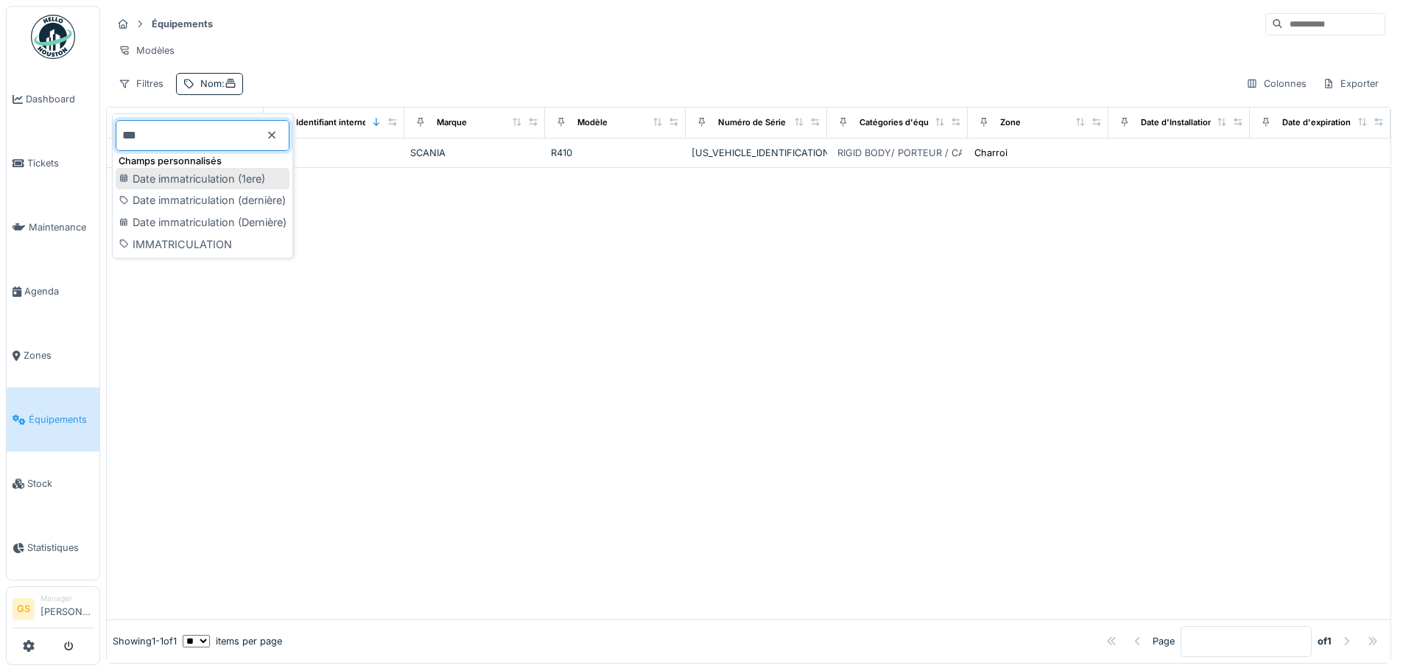
type input "***"
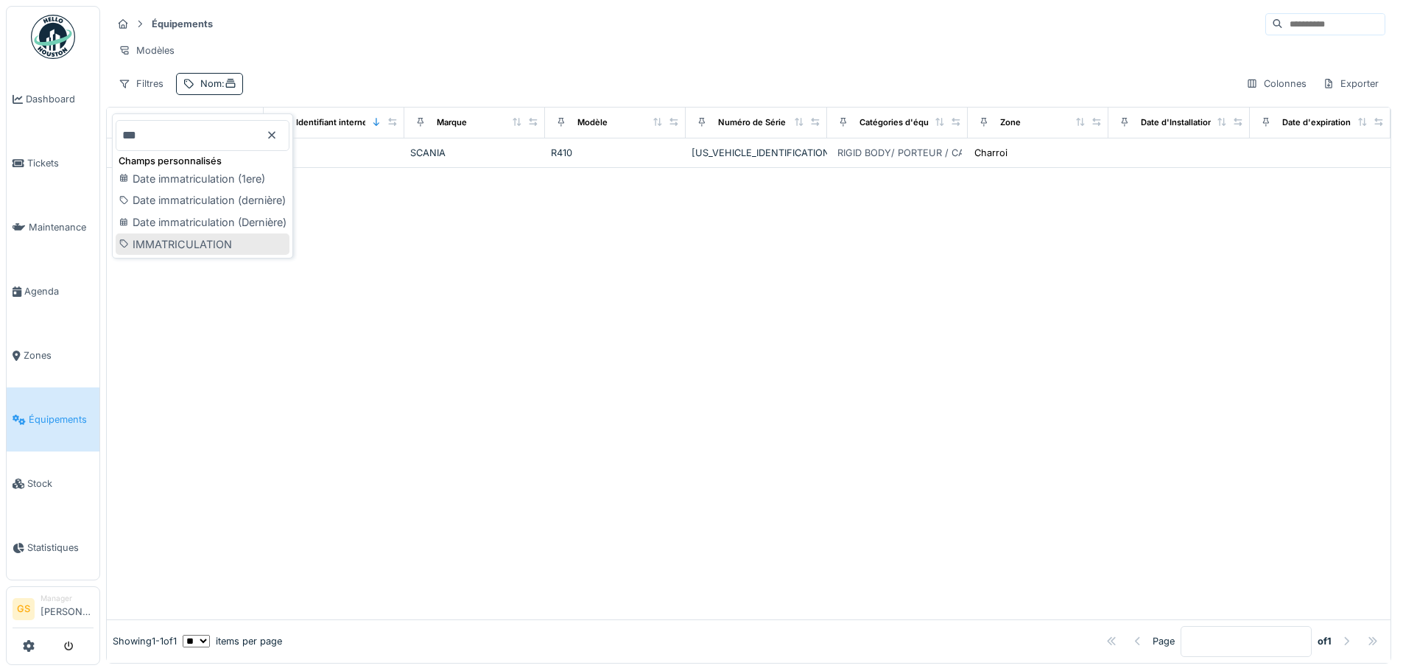
click at [233, 239] on div "IMMATRICULATION" at bounding box center [203, 244] width 174 height 22
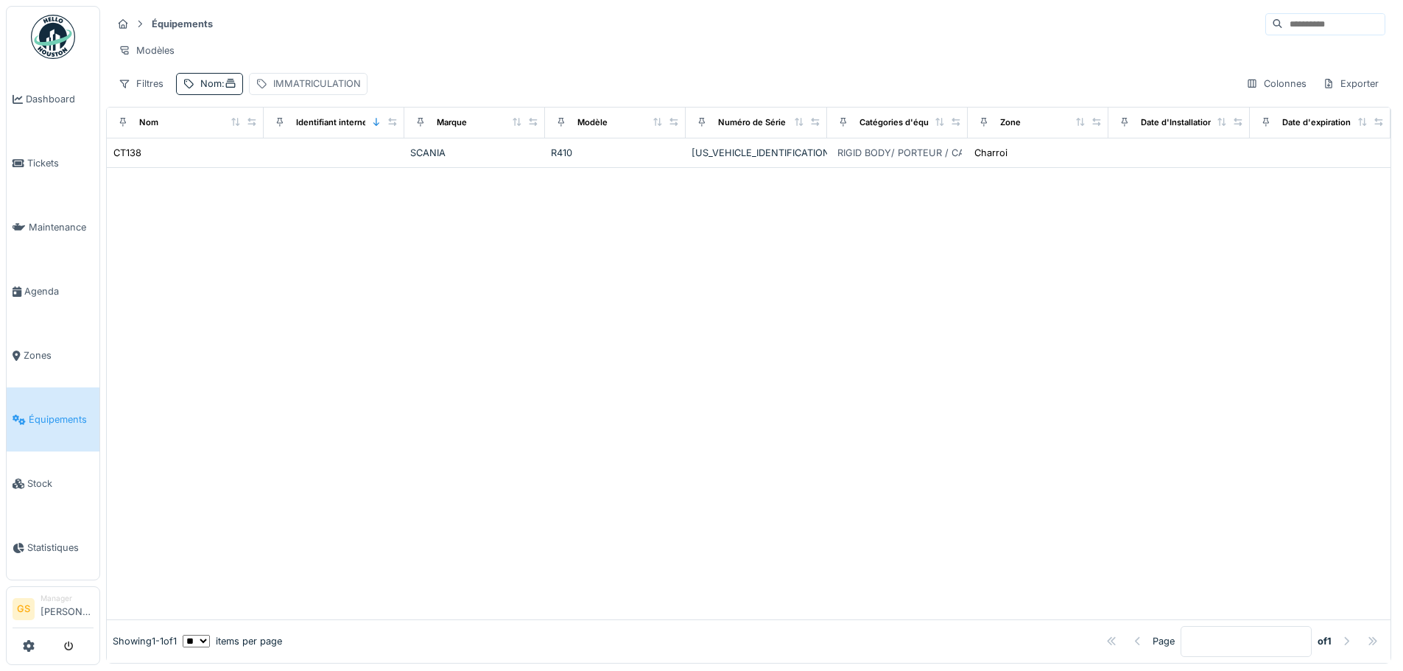
click at [294, 91] on div "IMMATRICULATION" at bounding box center [317, 84] width 88 height 14
click at [304, 160] on label "IMMATRICULATION" at bounding box center [323, 165] width 114 height 18
click at [304, 160] on input "IMMATRICULATION" at bounding box center [368, 165] width 216 height 31
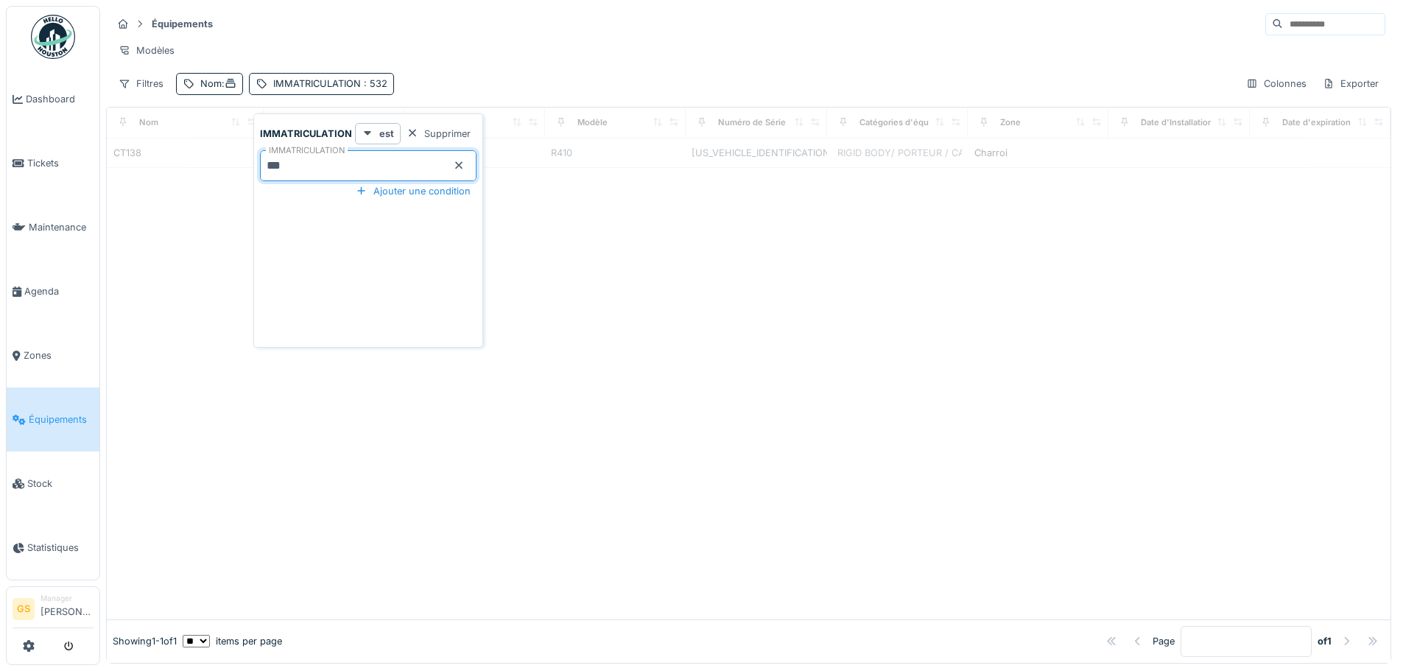
type input "***"
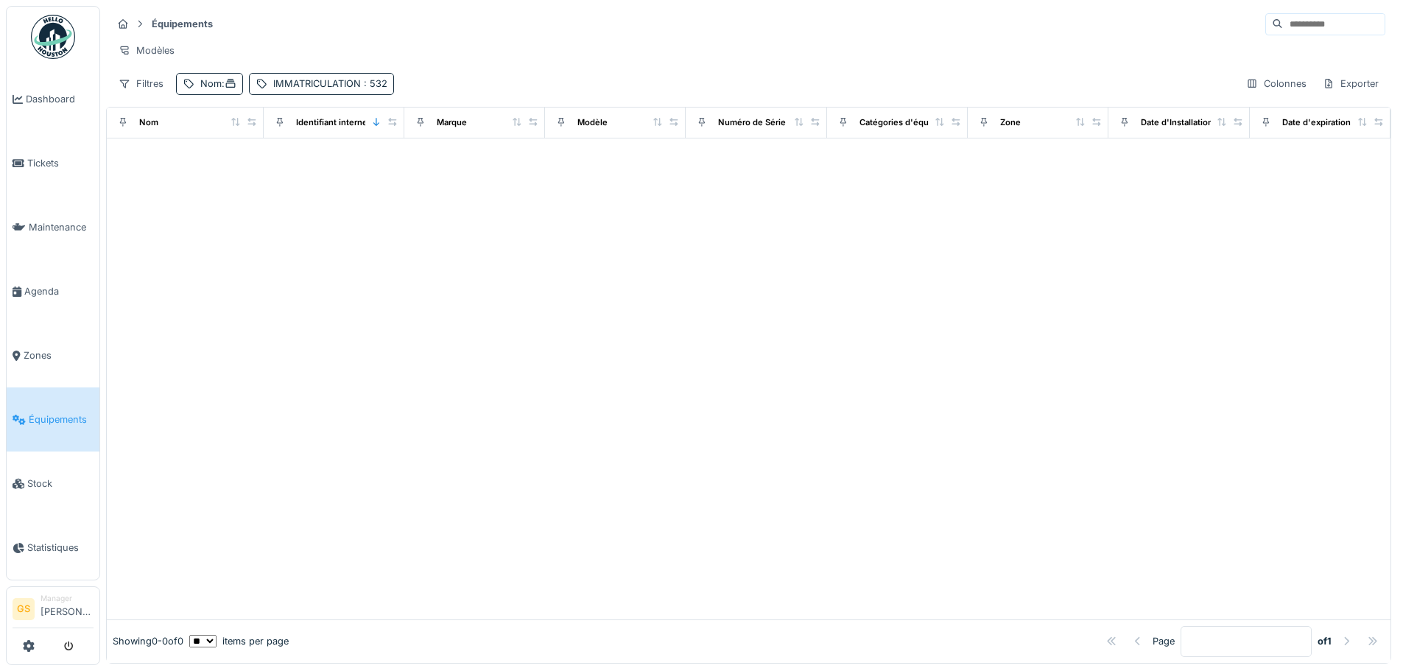
click at [363, 35] on div "Équipements" at bounding box center [748, 24] width 1273 height 24
click at [317, 91] on div "IMMATRICULATION : 532" at bounding box center [330, 84] width 114 height 14
click at [422, 125] on div "Supprimer" at bounding box center [439, 134] width 76 height 20
click at [49, 161] on span "Tickets" at bounding box center [60, 163] width 66 height 14
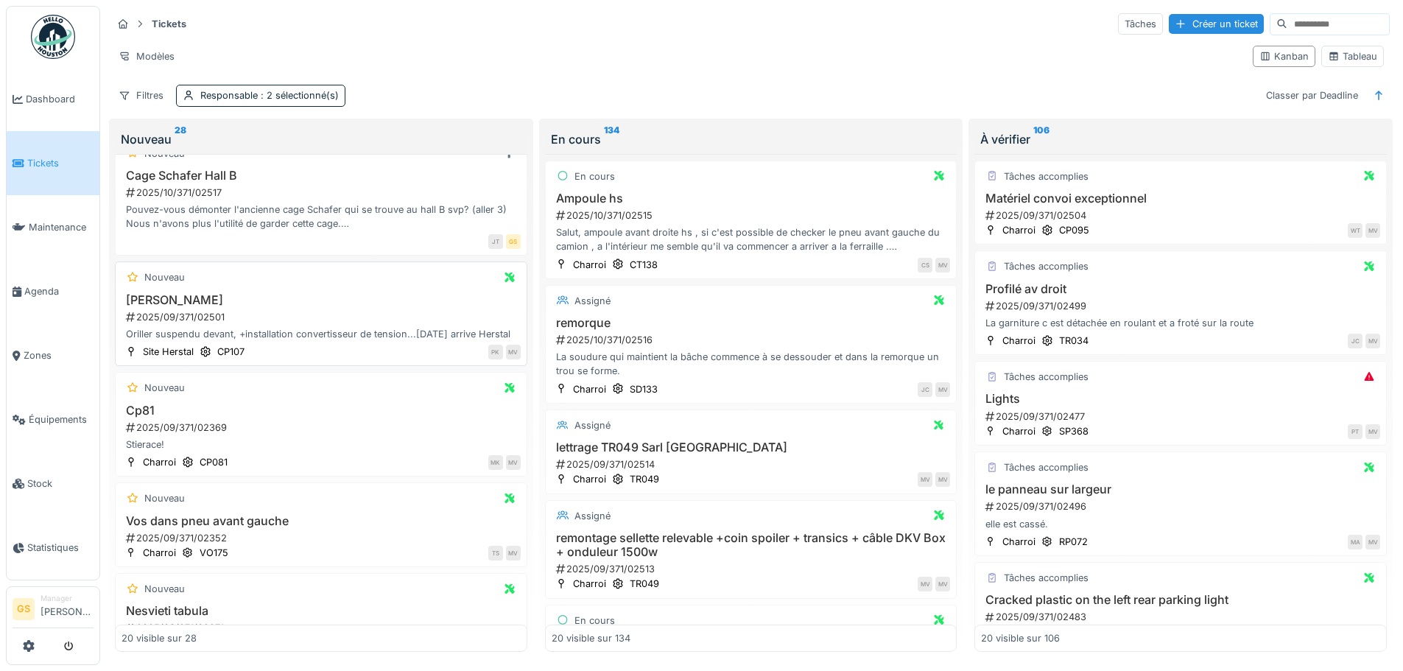
scroll to position [221, 0]
